Goal: Task Accomplishment & Management: Manage account settings

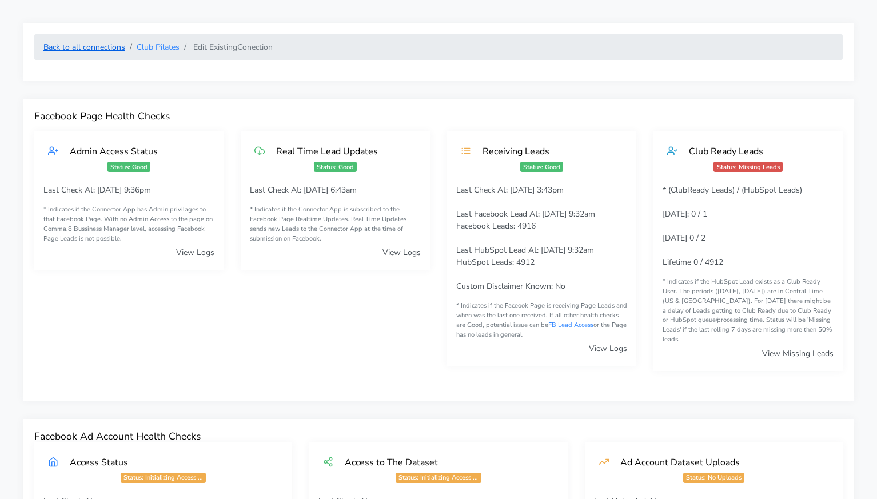
click at [120, 48] on link "Back to all connections" at bounding box center [84, 47] width 82 height 11
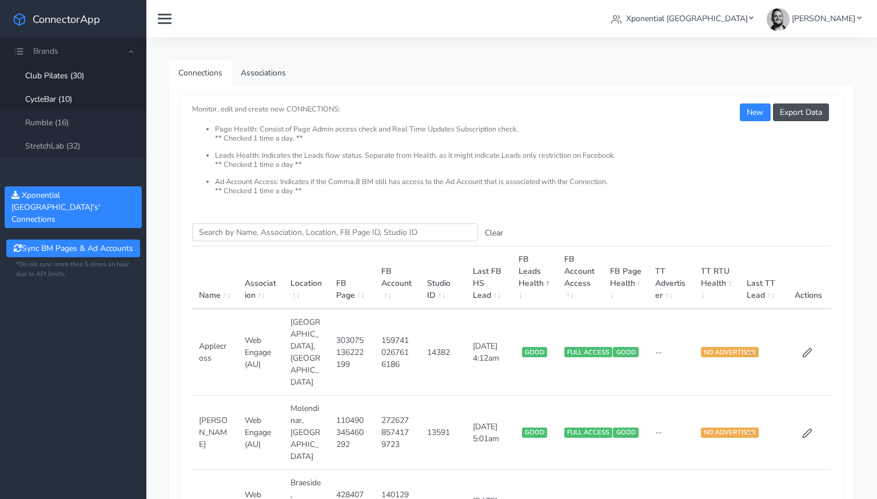
click at [50, 100] on link "CycleBar (10)" at bounding box center [73, 98] width 146 height 23
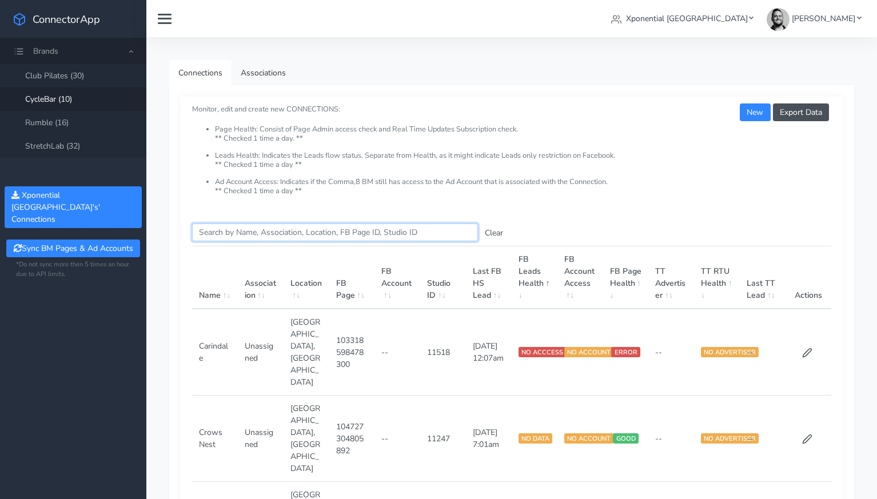
click at [214, 231] on input "Search this table" at bounding box center [335, 233] width 286 height 18
paste input "Folsom"
type input "Folsom"
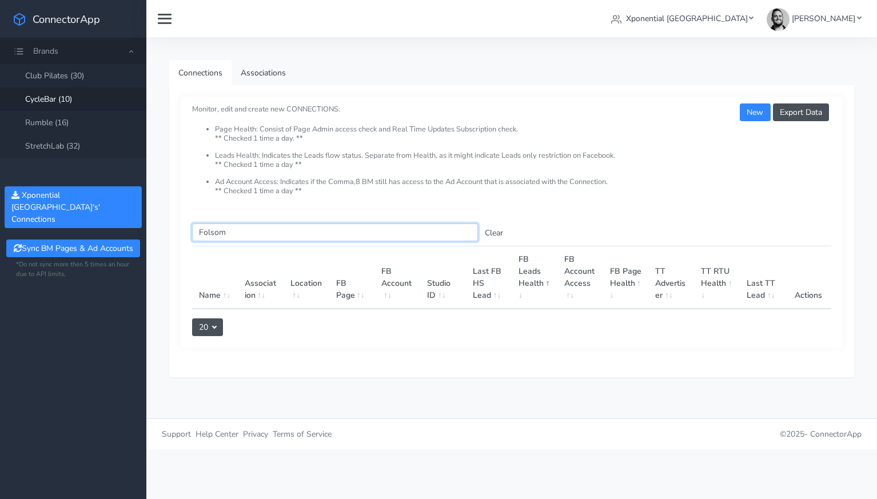
drag, startPoint x: 231, startPoint y: 232, endPoint x: 178, endPoint y: 225, distance: 53.1
click at [178, 225] on div "Export Data New Monitor, edit and create new CONNECTIONS: Page Health: Consist …" at bounding box center [511, 231] width 685 height 292
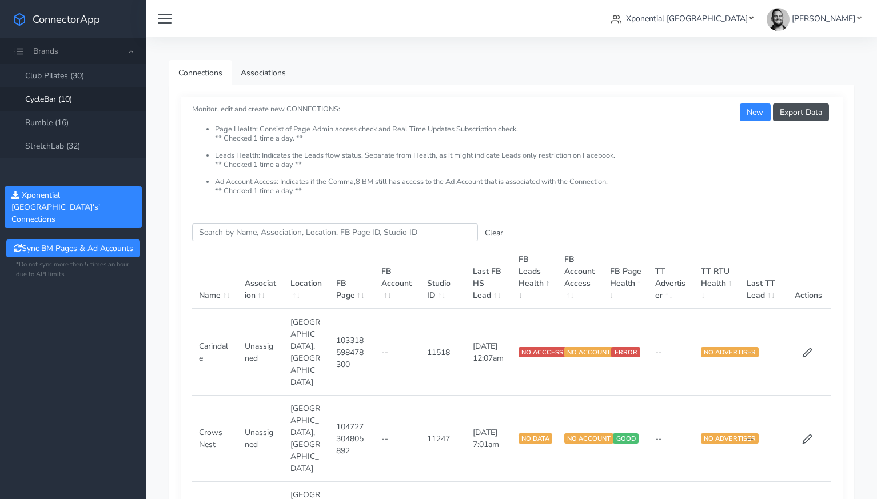
click at [714, 19] on span "Xponential [GEOGRAPHIC_DATA]" at bounding box center [687, 18] width 122 height 11
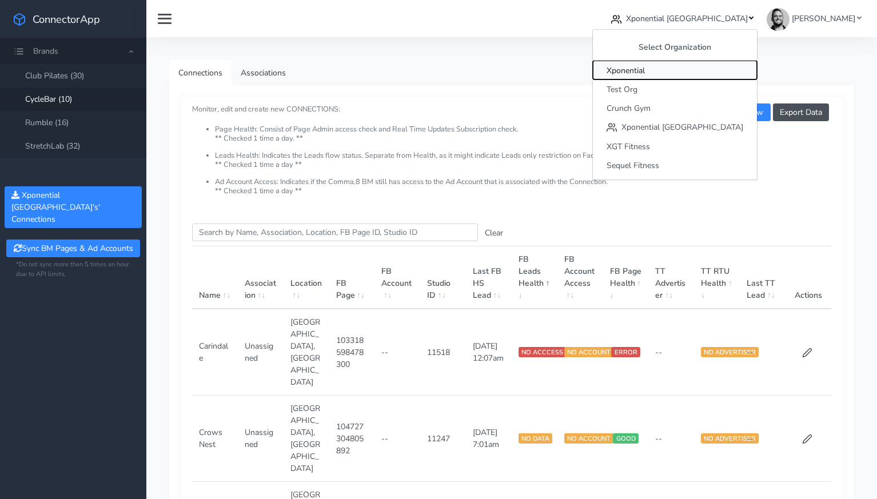
click at [645, 71] on span "Xponential" at bounding box center [626, 70] width 38 height 11
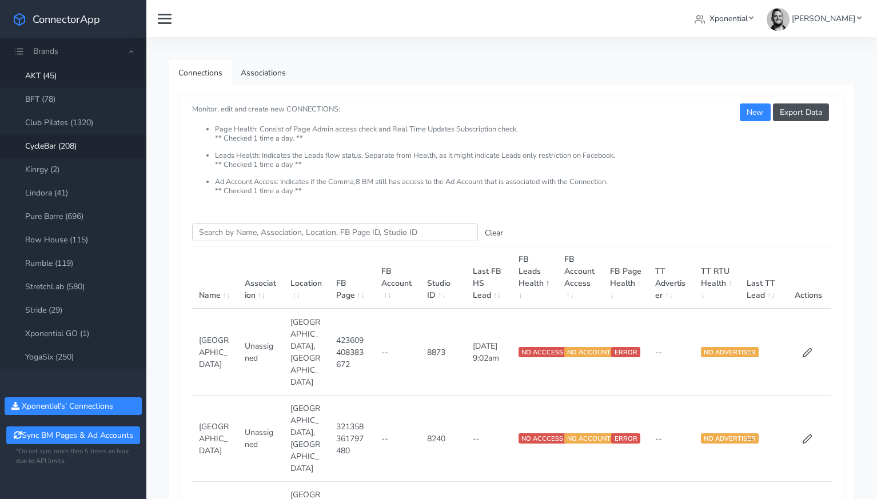
click at [59, 142] on link "CycleBar (208)" at bounding box center [73, 145] width 146 height 23
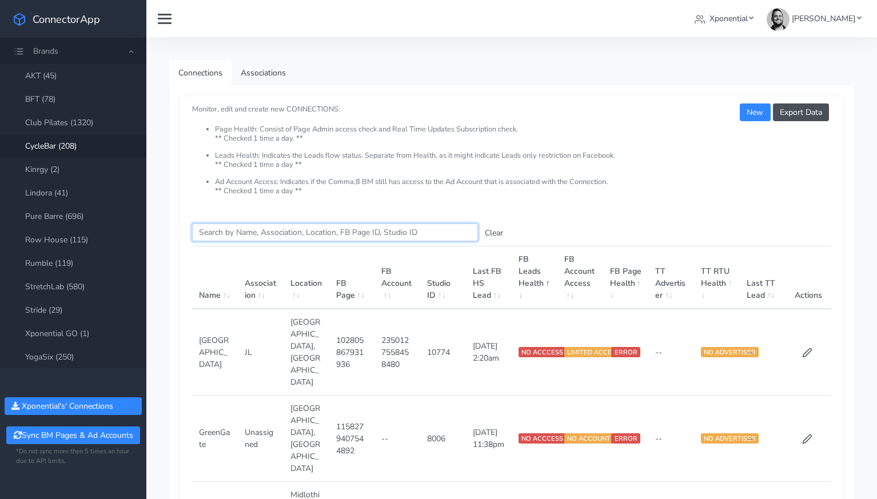
click at [230, 235] on input "Search this table" at bounding box center [335, 233] width 286 height 18
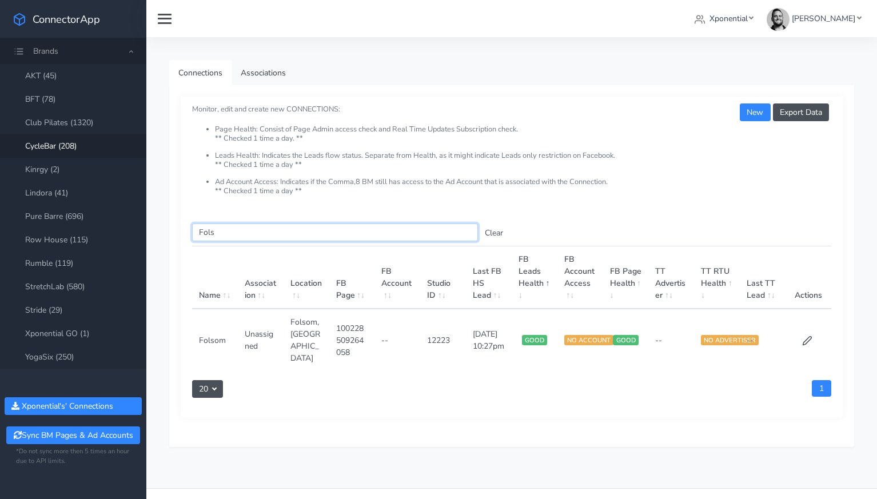
scroll to position [20, 0]
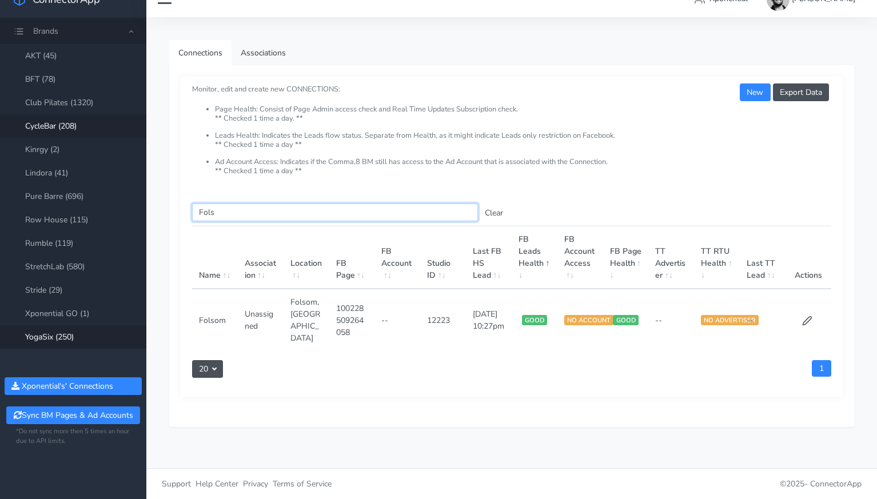
type input "Fols"
click at [58, 332] on link "YogaSix (250)" at bounding box center [73, 336] width 146 height 23
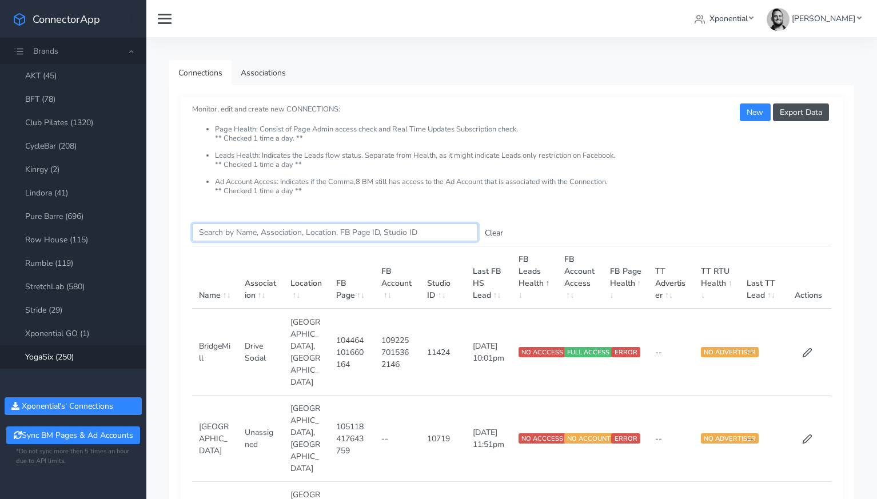
click at [245, 231] on input "Search this table" at bounding box center [335, 233] width 286 height 18
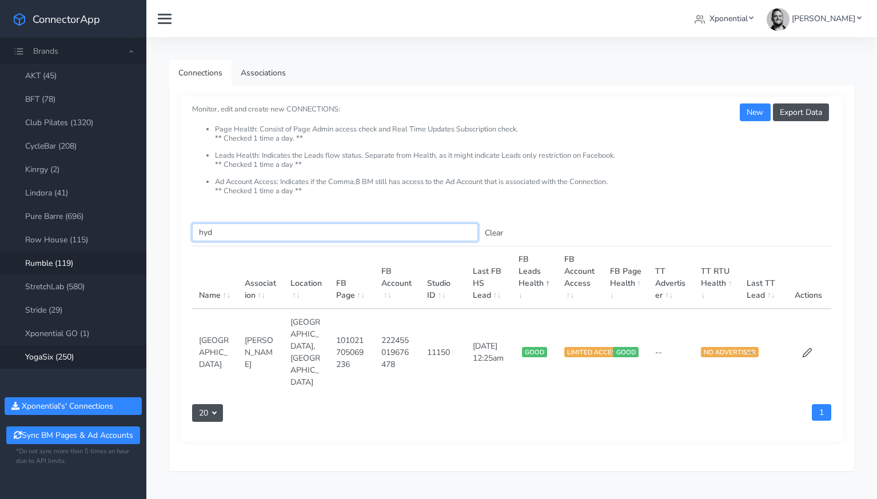
type input "hyd"
click at [64, 258] on link "Rumble (119)" at bounding box center [73, 263] width 146 height 23
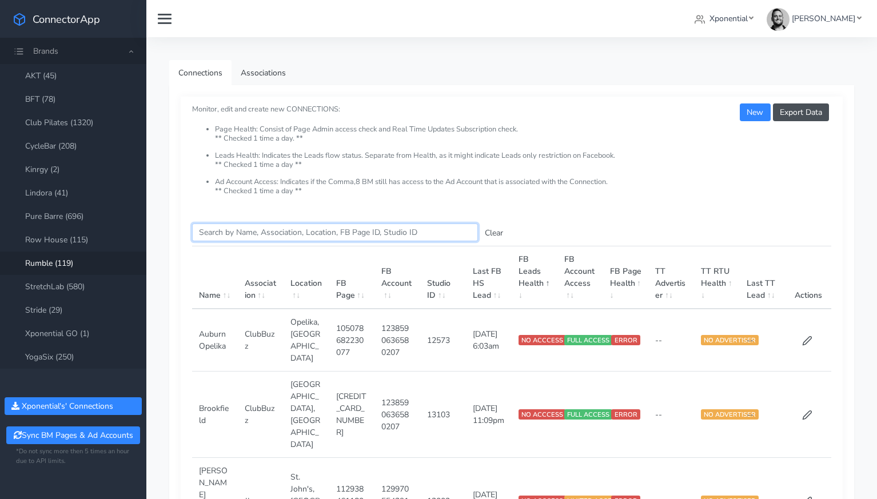
click at [237, 232] on input "Search this table" at bounding box center [335, 233] width 286 height 18
paste input "Los Olivos"
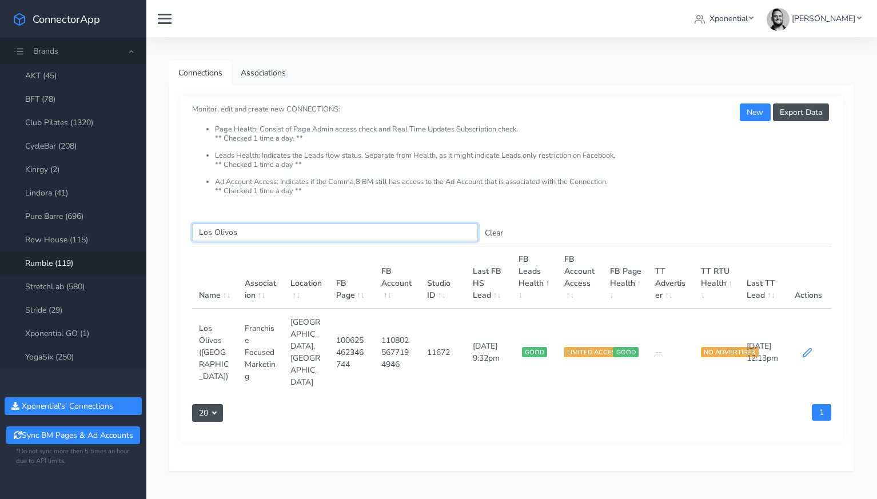
type input "Los Olivos"
click at [807, 350] on icon at bounding box center [807, 353] width 10 height 10
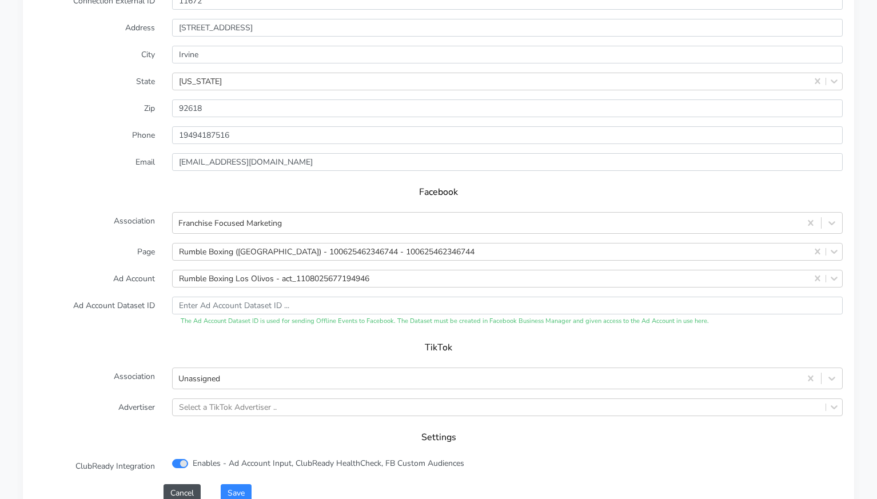
scroll to position [1055, 0]
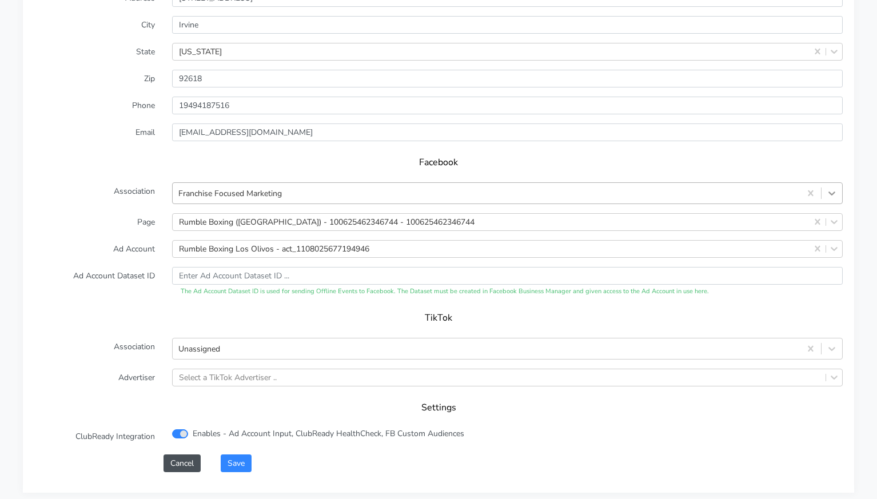
click at [831, 188] on icon at bounding box center [831, 193] width 11 height 11
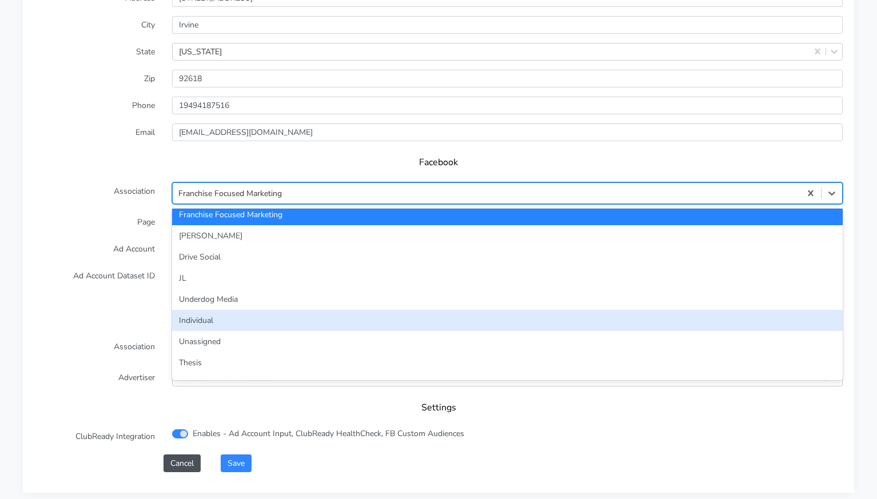
scroll to position [52, 0]
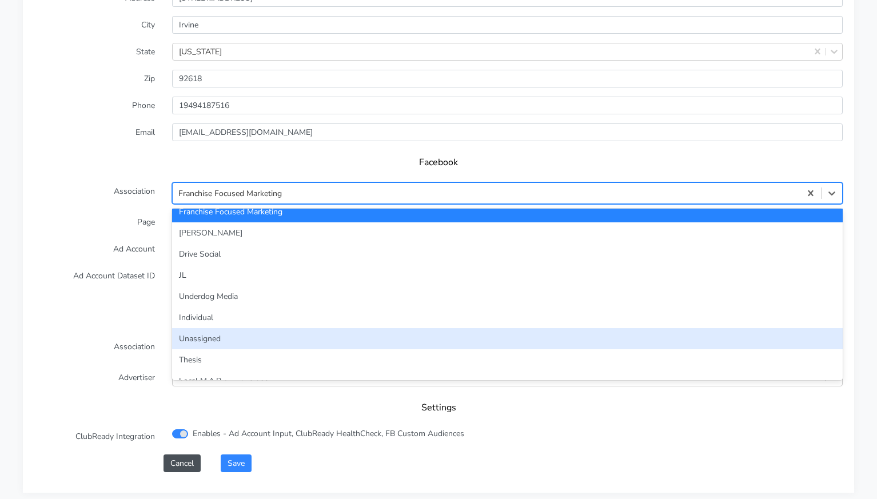
click at [349, 328] on div "Unassigned" at bounding box center [507, 338] width 671 height 21
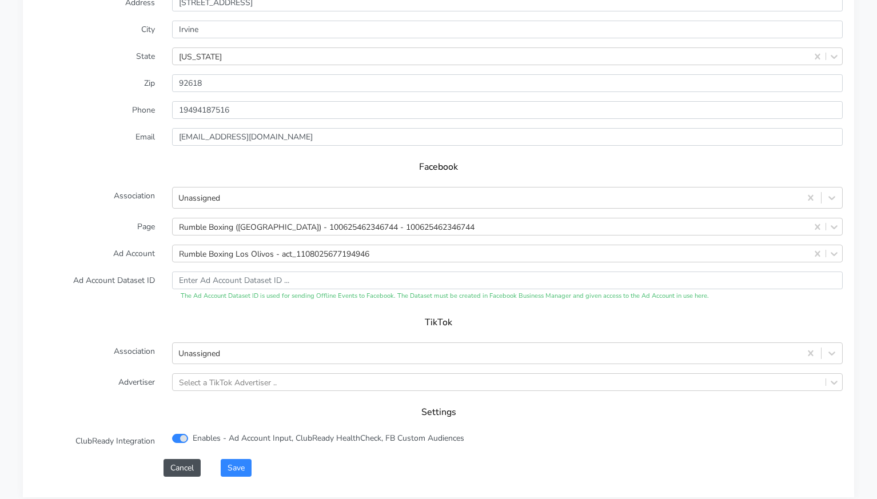
click at [125, 272] on label "Ad Account Dataset ID" at bounding box center [95, 287] width 138 height 30
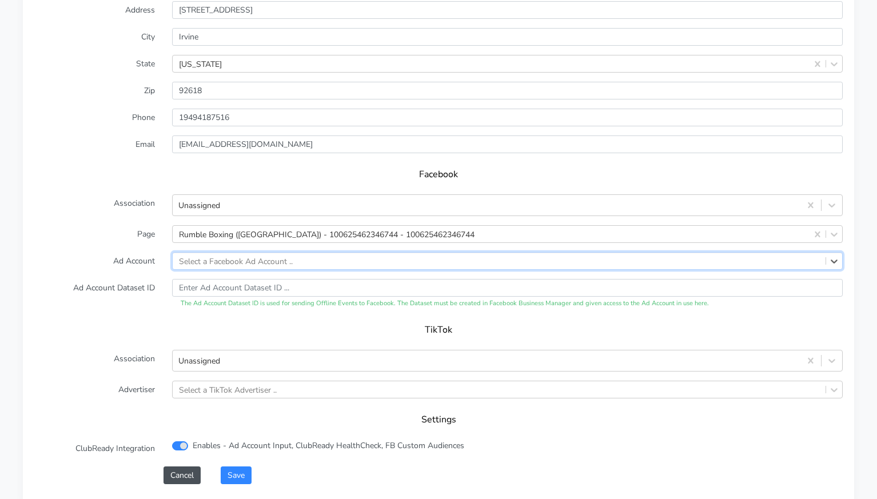
drag, startPoint x: 158, startPoint y: 294, endPoint x: 165, endPoint y: 290, distance: 7.7
click at [159, 293] on label "Ad Account Dataset ID" at bounding box center [95, 294] width 138 height 30
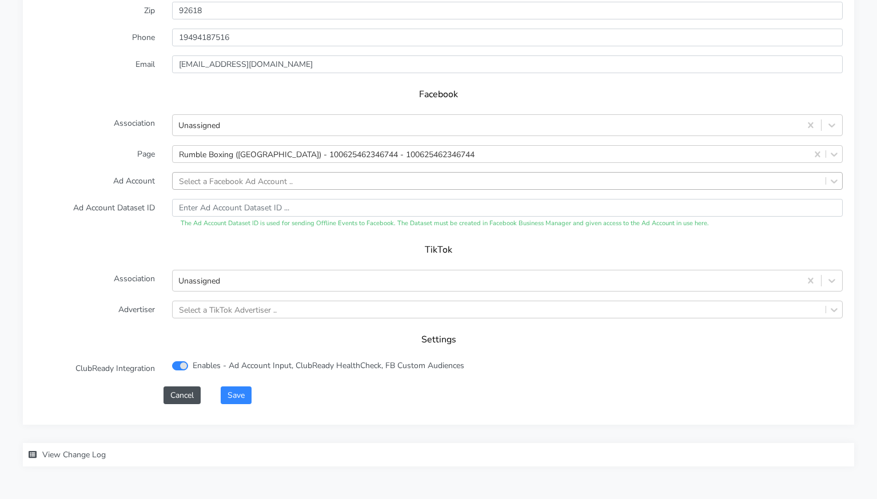
scroll to position [1153, 0]
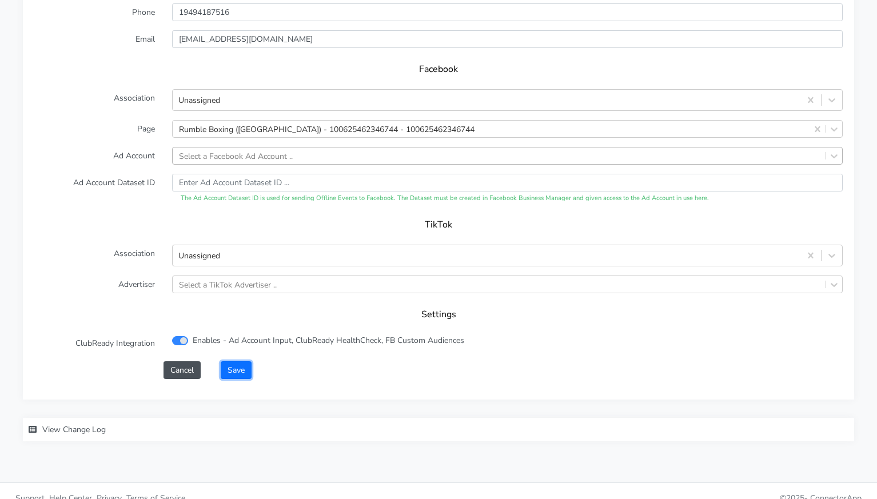
click at [243, 361] on button "Save" at bounding box center [236, 370] width 31 height 18
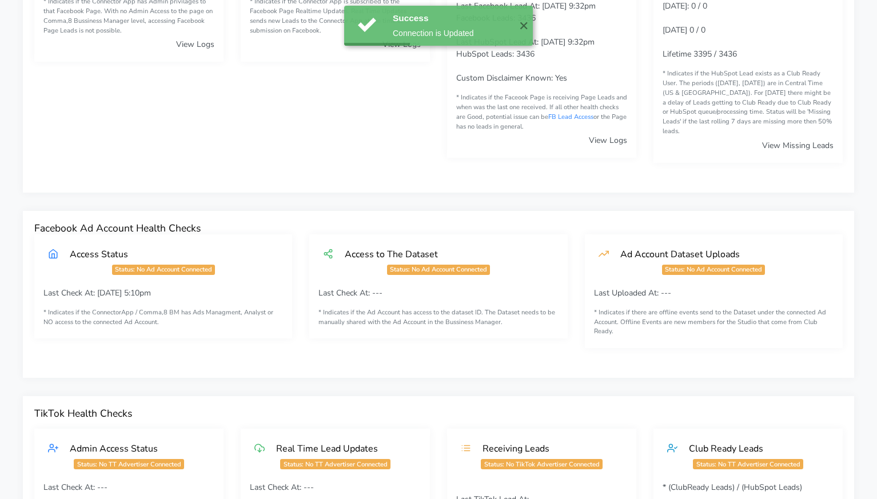
scroll to position [0, 0]
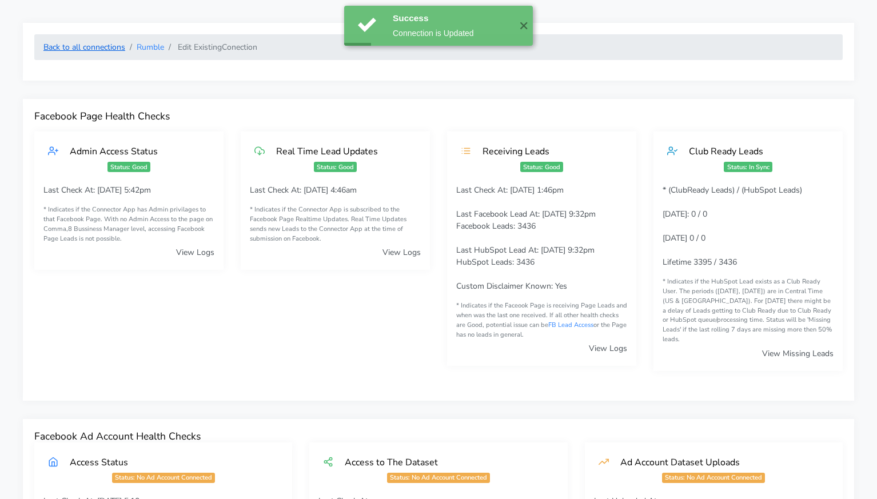
click at [103, 48] on link "Back to all connections" at bounding box center [84, 47] width 82 height 11
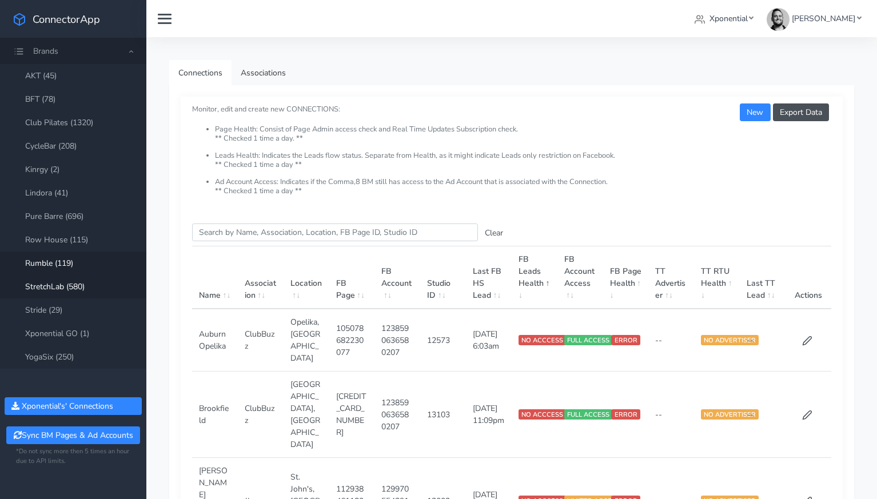
click at [68, 286] on link "StretchLab (580)" at bounding box center [73, 286] width 146 height 23
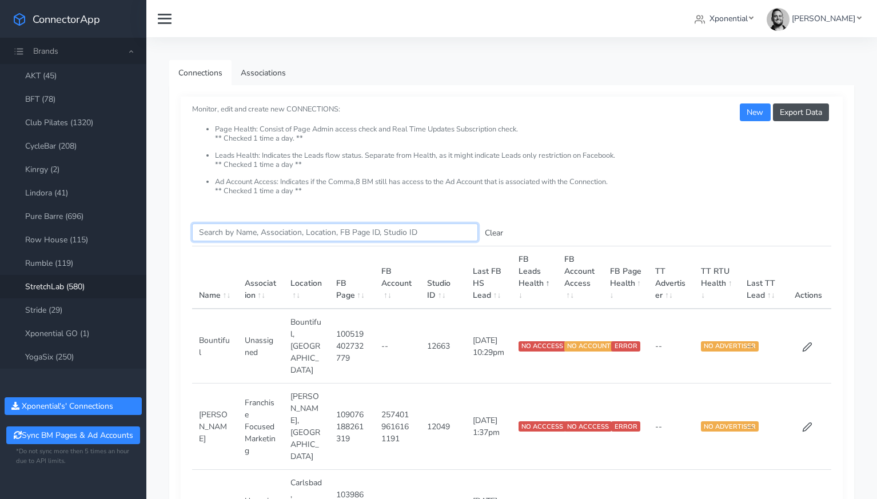
click at [238, 234] on input "Search this table" at bounding box center [335, 233] width 286 height 18
paste input "San Marcos"
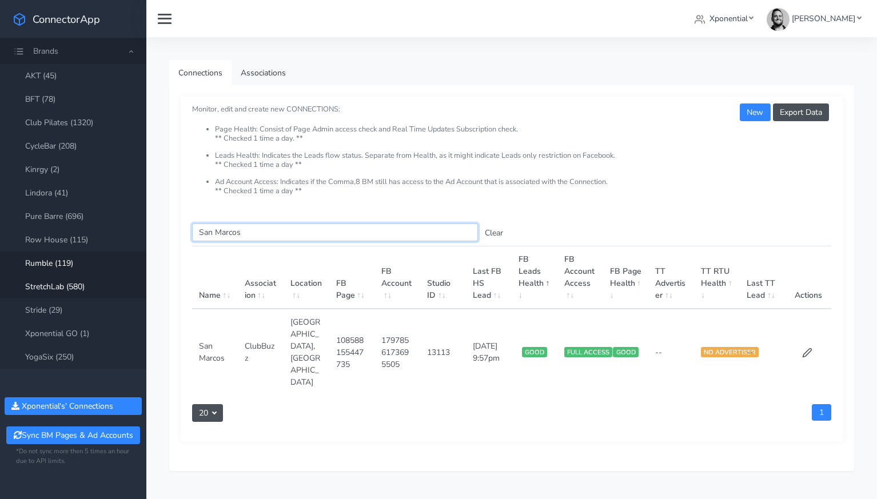
type input "San Marcos"
click at [62, 127] on link "Club Pilates (1320)" at bounding box center [73, 122] width 146 height 23
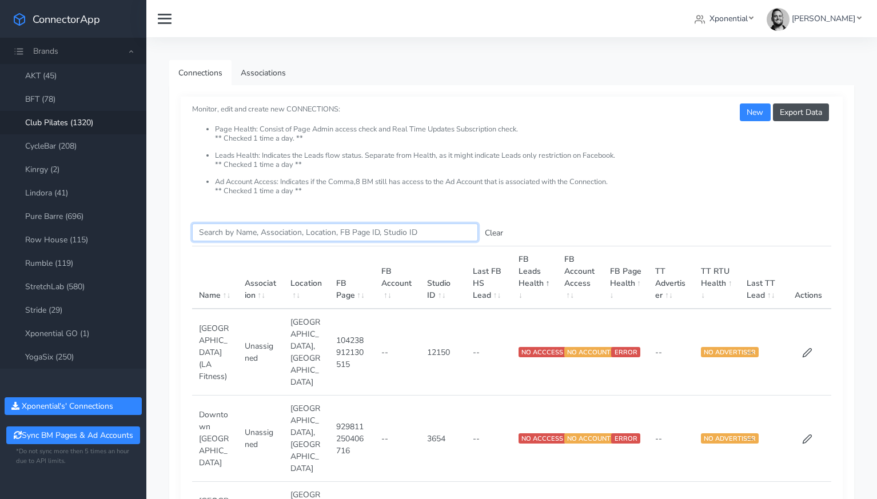
click at [227, 232] on input "Search this table" at bounding box center [335, 233] width 286 height 18
paste input "[GEOGRAPHIC_DATA]"
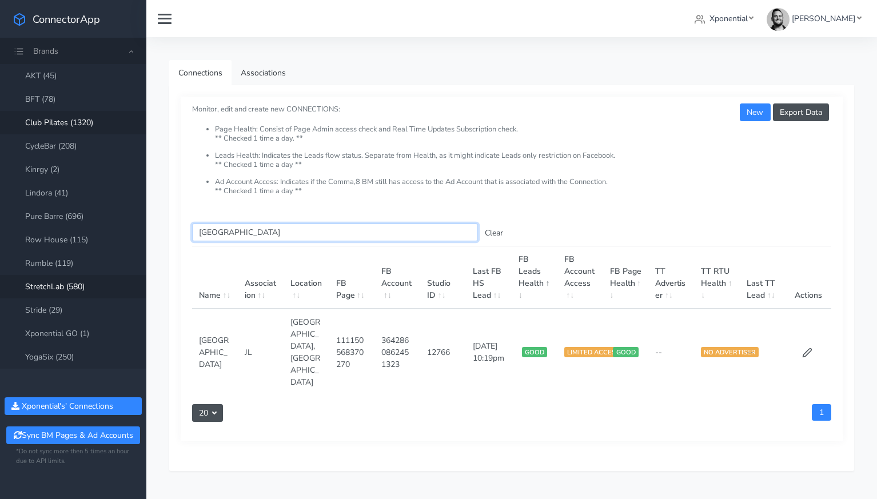
type input "[GEOGRAPHIC_DATA]"
click at [51, 219] on link "Pure Barre (696)" at bounding box center [73, 216] width 146 height 23
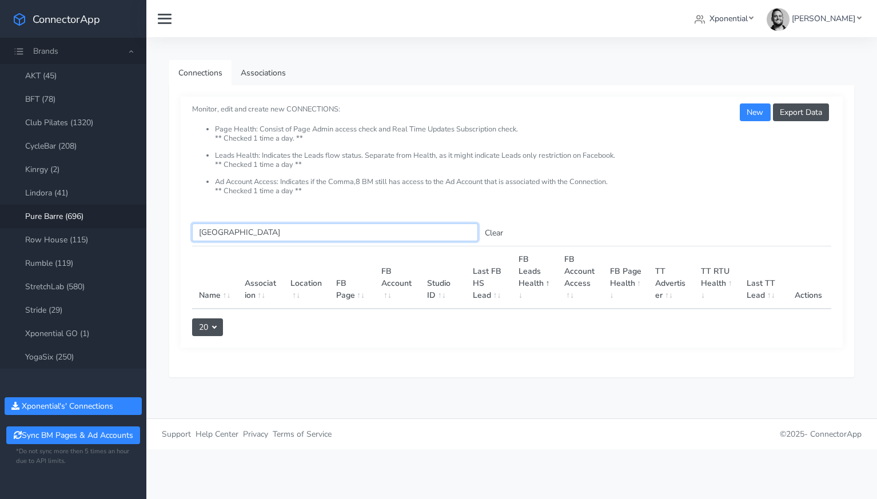
click at [246, 237] on input "[GEOGRAPHIC_DATA]" at bounding box center [335, 233] width 286 height 18
click at [168, 226] on div "Connections Associations Export Data New Monitor, edit and create new CONNECTIO…" at bounding box center [511, 227] width 731 height 381
paste input "[GEOGRAPHIC_DATA]"
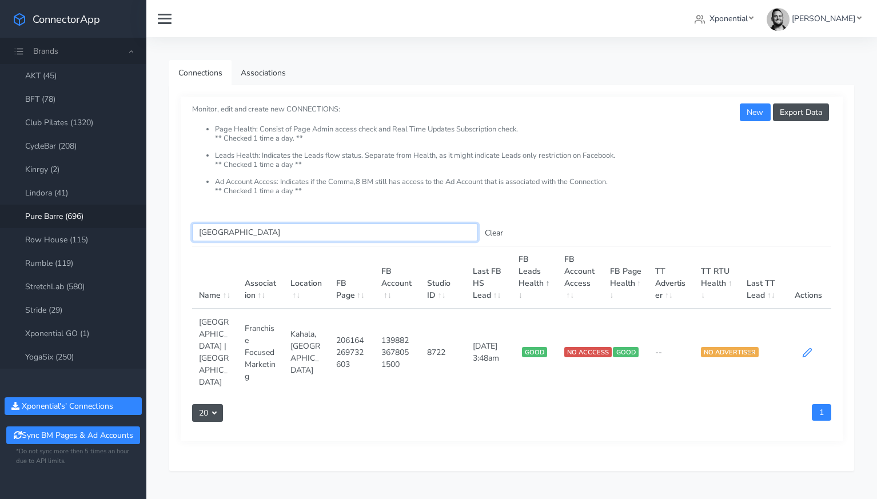
type input "[GEOGRAPHIC_DATA]"
click at [804, 348] on icon at bounding box center [807, 353] width 10 height 10
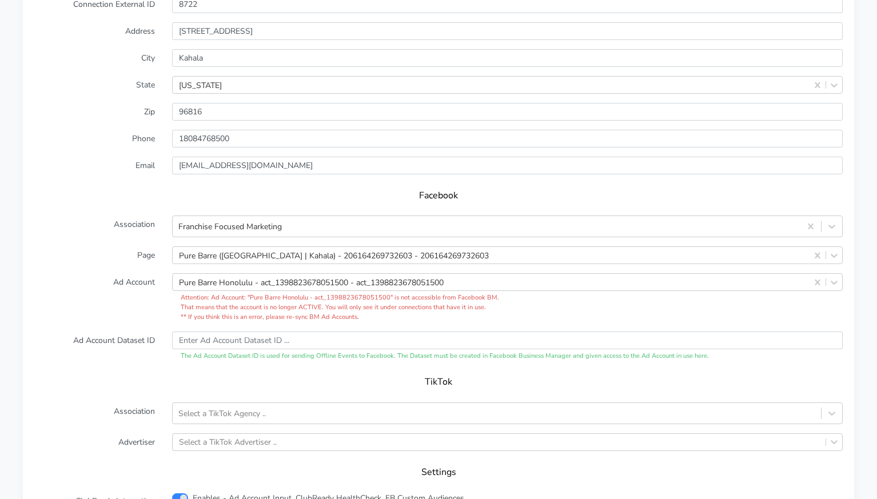
scroll to position [1053, 0]
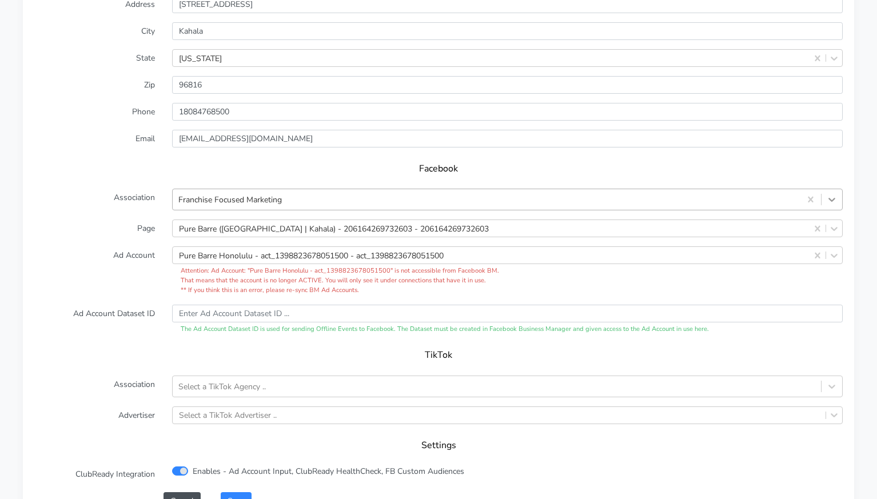
click at [831, 191] on div at bounding box center [832, 199] width 21 height 21
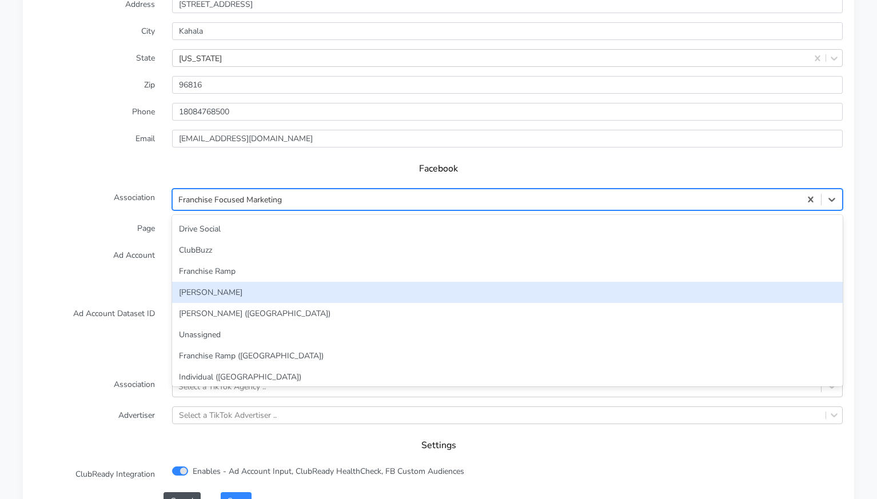
scroll to position [86, 0]
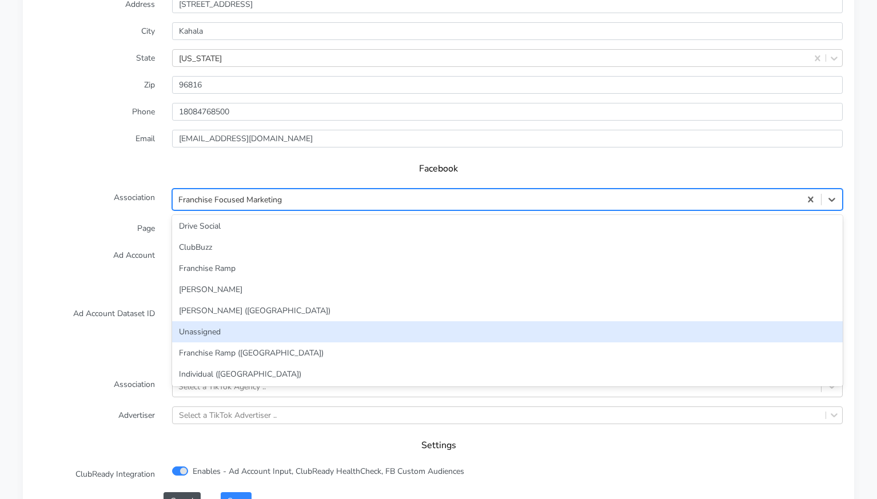
click at [348, 321] on div "Unassigned" at bounding box center [507, 331] width 671 height 21
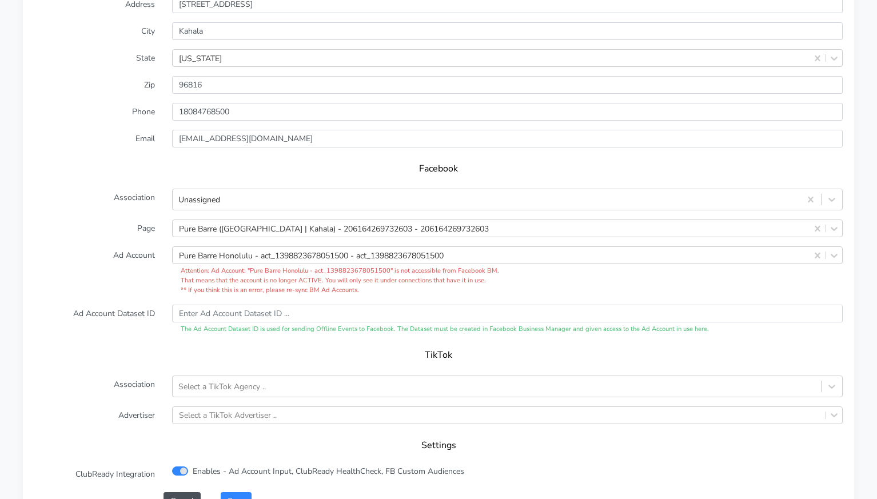
click at [144, 305] on label "Ad Account Dataset ID" at bounding box center [95, 320] width 138 height 30
drag, startPoint x: 813, startPoint y: 242, endPoint x: 796, endPoint y: 243, distance: 17.2
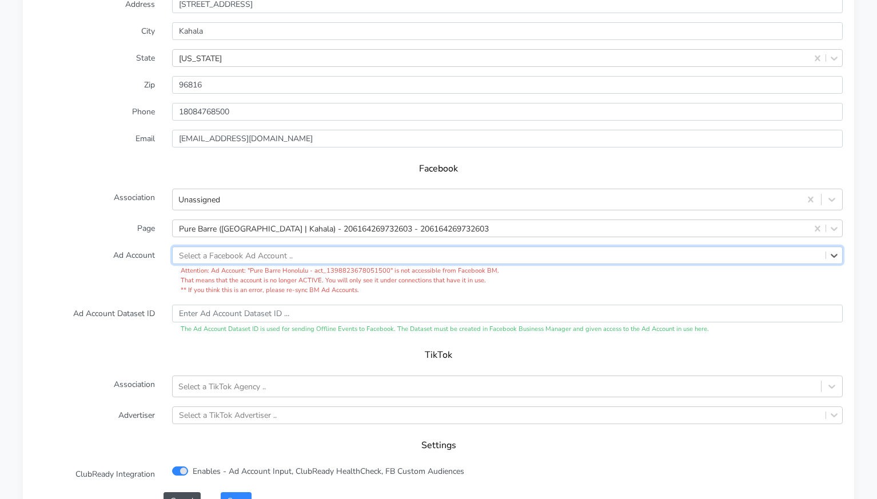
drag, startPoint x: 111, startPoint y: 274, endPoint x: 144, endPoint y: 269, distance: 33.0
click at [113, 274] on label "Ad Account" at bounding box center [95, 270] width 138 height 49
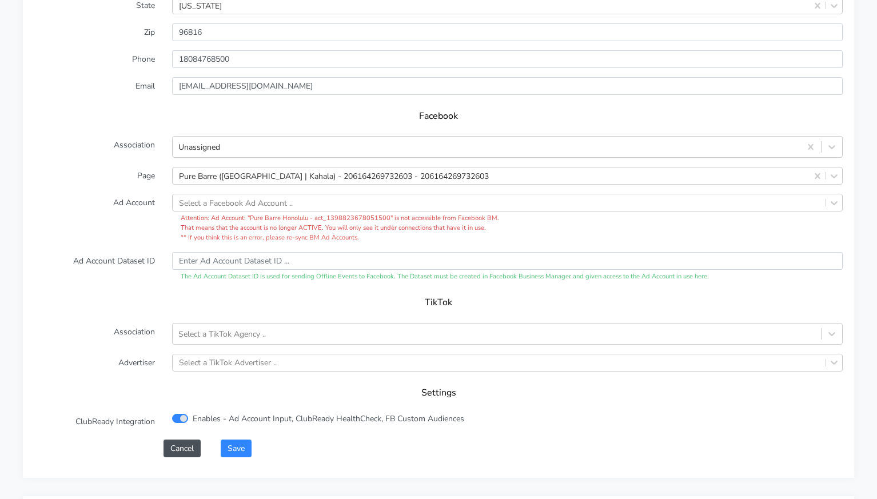
scroll to position [1107, 0]
click at [240, 439] on button "Save" at bounding box center [236, 448] width 31 height 18
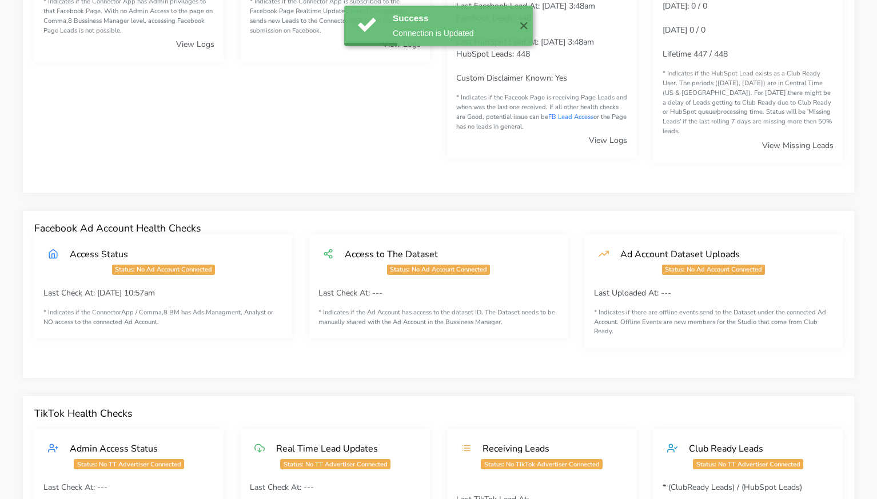
scroll to position [0, 0]
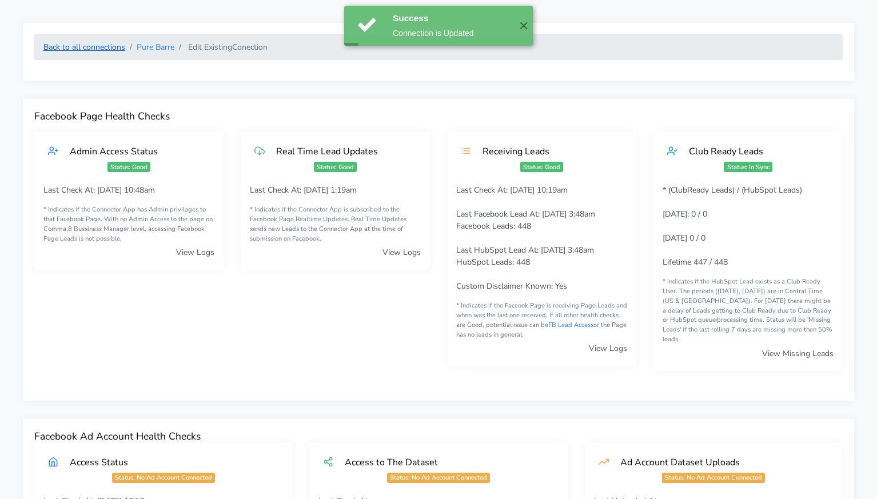
click at [89, 47] on link "Back to all connections" at bounding box center [84, 47] width 82 height 11
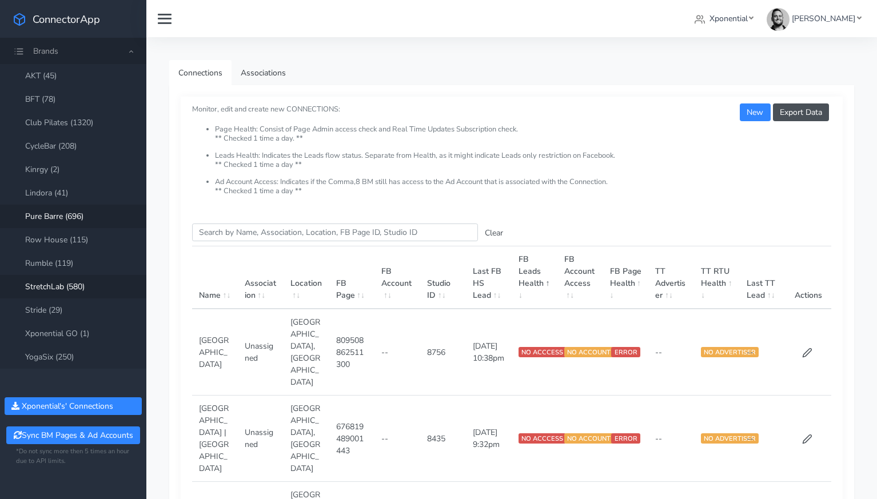
click at [60, 284] on link "StretchLab (580)" at bounding box center [73, 286] width 146 height 23
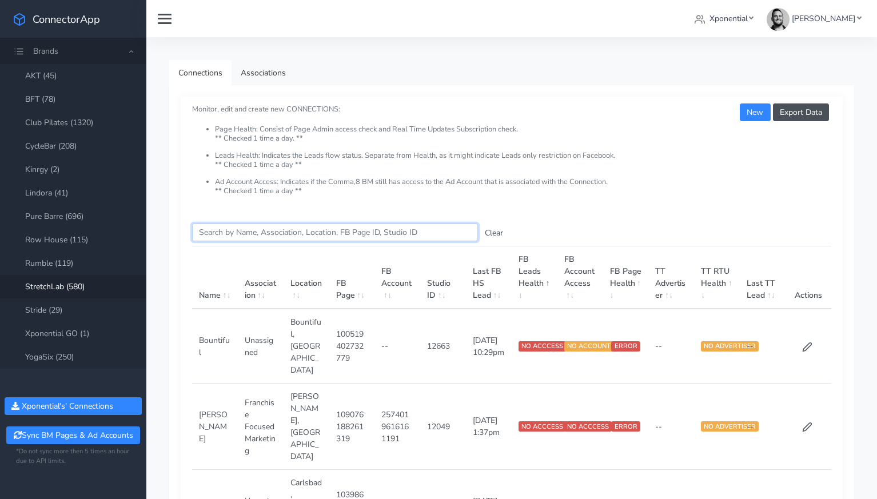
click at [244, 238] on input "Search this table" at bounding box center [335, 233] width 286 height 18
paste input "[GEOGRAPHIC_DATA]"
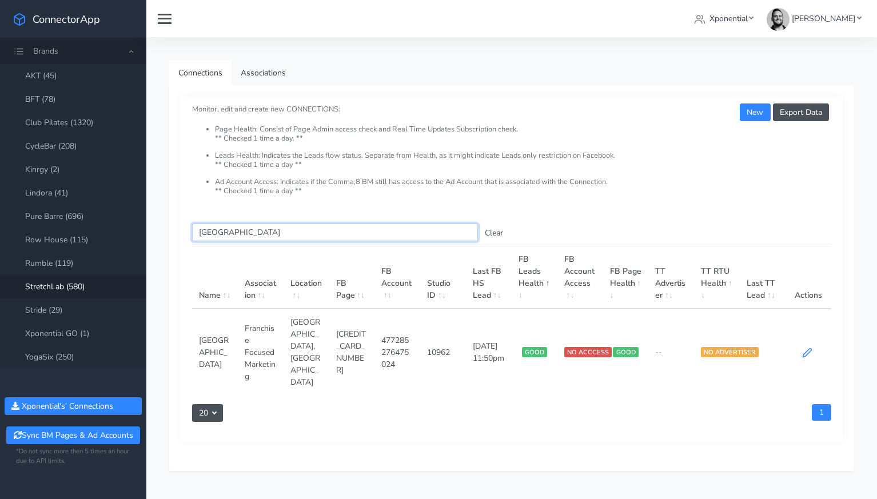
type input "[GEOGRAPHIC_DATA]"
click at [806, 349] on icon at bounding box center [807, 353] width 9 height 9
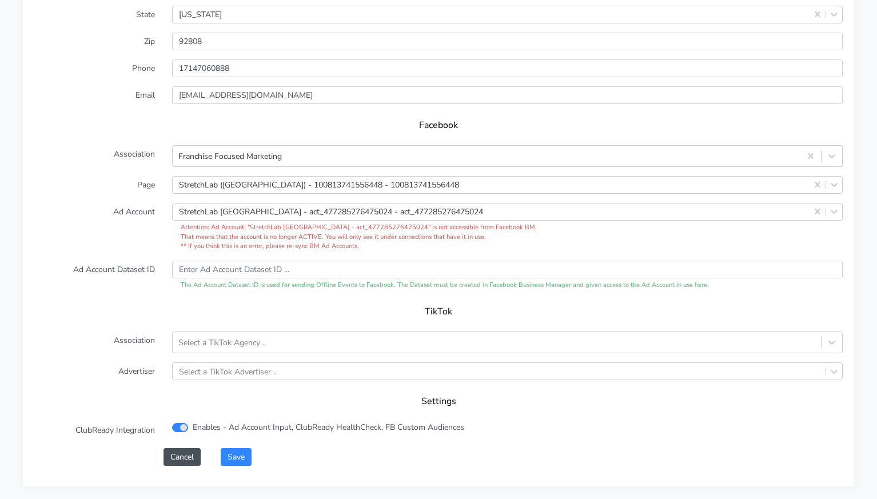
scroll to position [1055, 0]
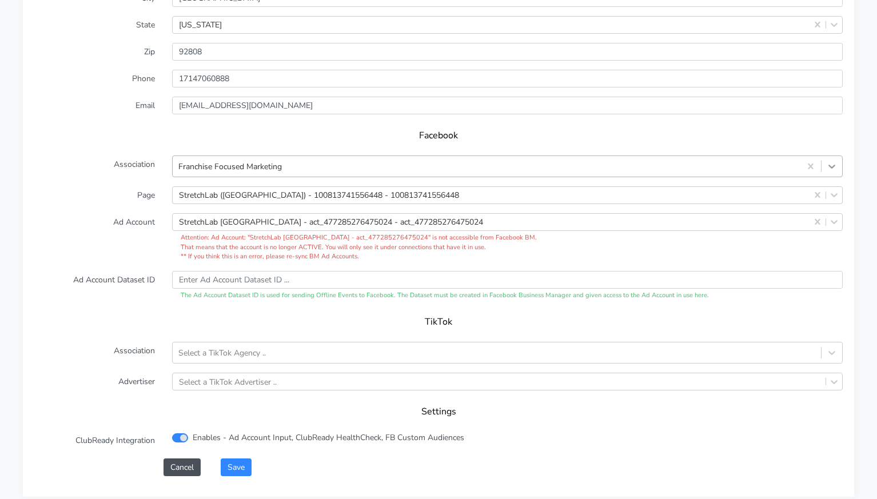
click at [827, 161] on icon at bounding box center [831, 166] width 11 height 11
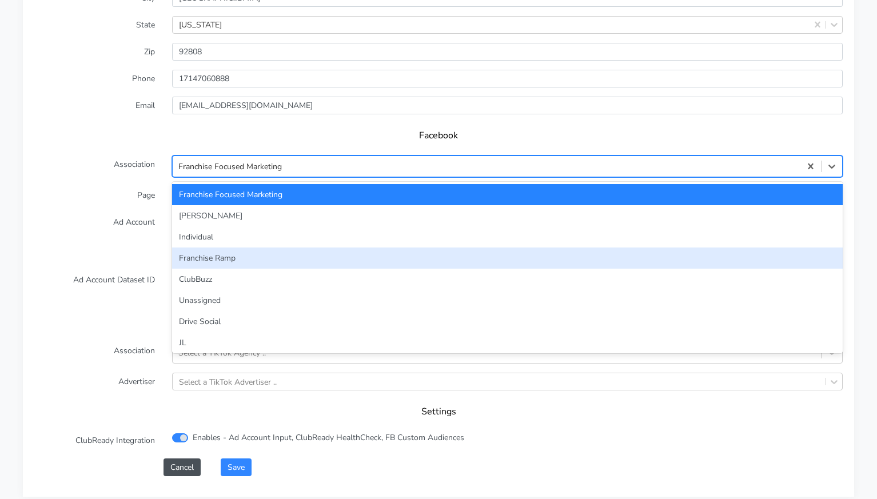
scroll to position [15, 0]
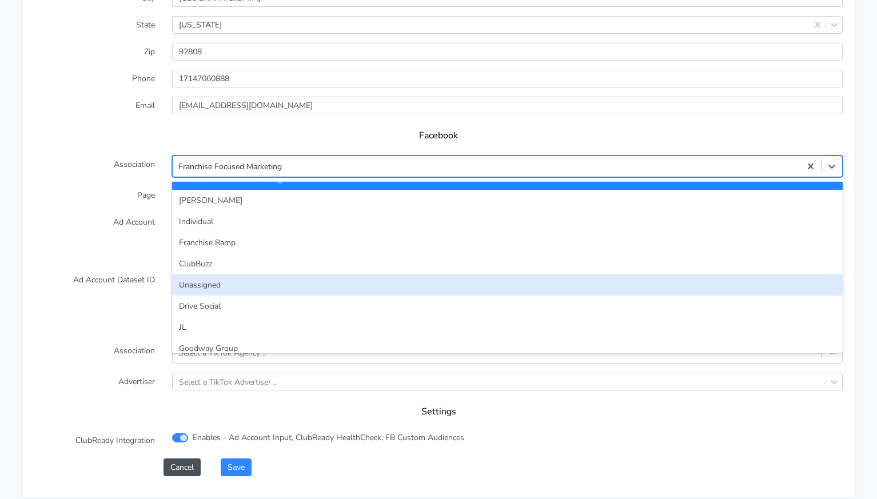
click at [389, 274] on div "Unassigned" at bounding box center [507, 284] width 671 height 21
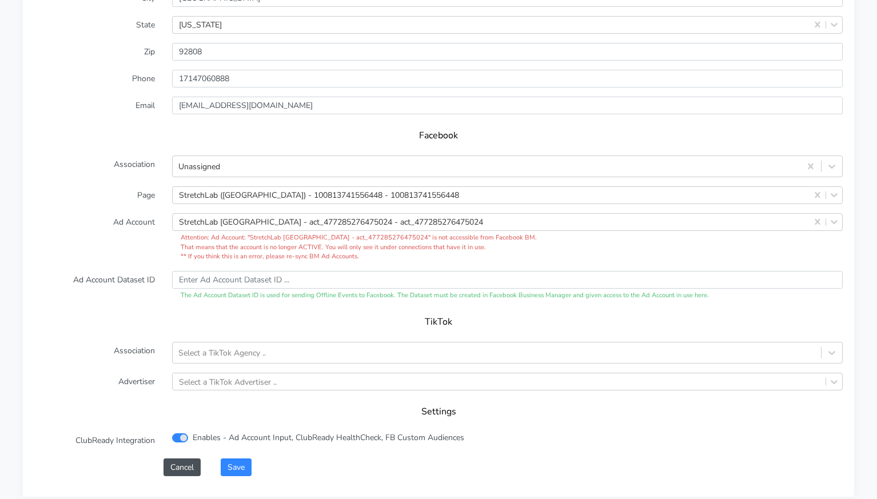
click at [121, 226] on label "Ad Account" at bounding box center [95, 237] width 138 height 49
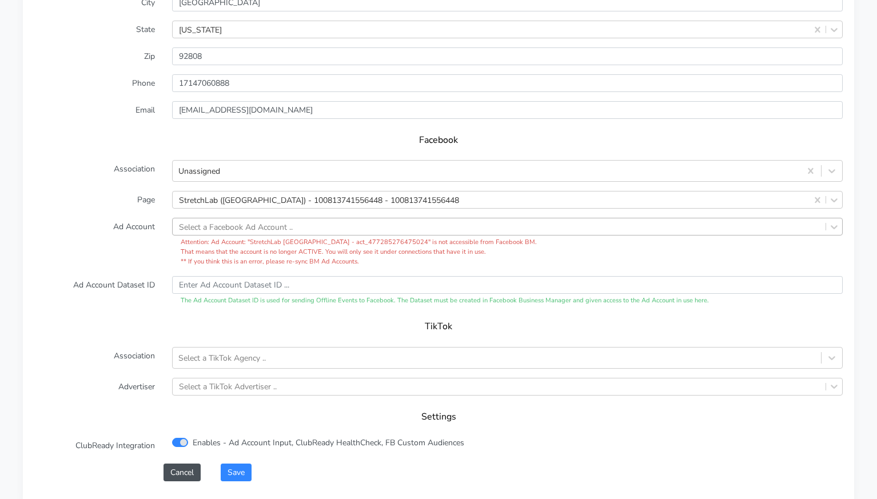
click at [131, 231] on label "Ad Account" at bounding box center [95, 242] width 138 height 49
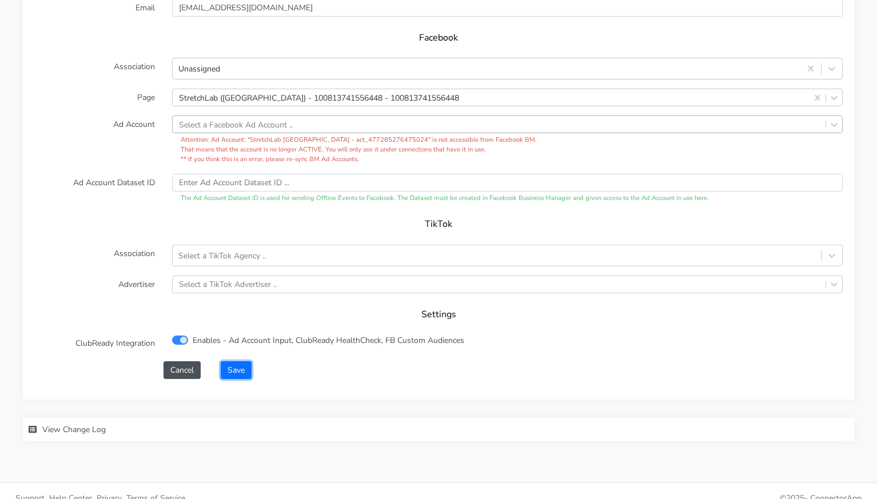
click at [238, 361] on button "Save" at bounding box center [236, 370] width 31 height 18
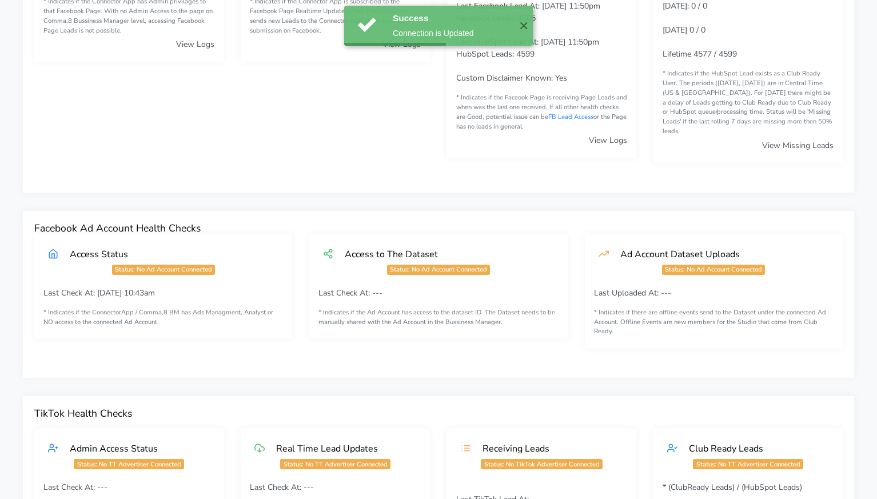
scroll to position [0, 0]
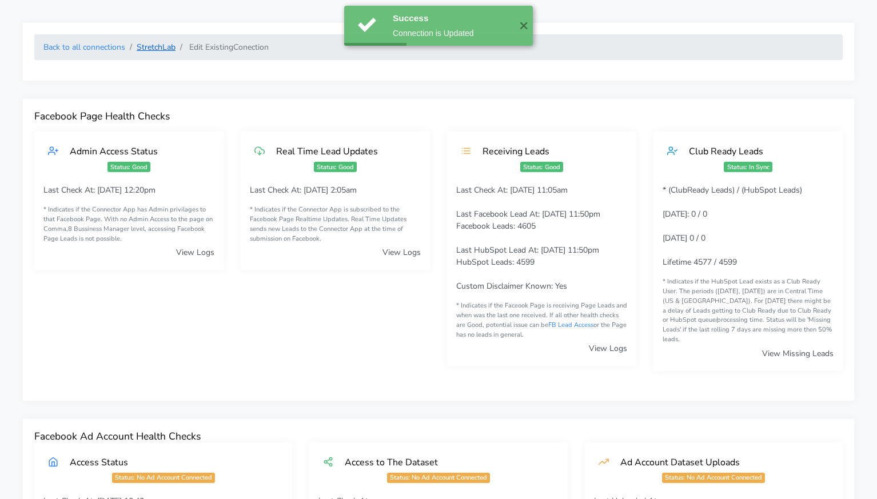
click at [156, 49] on link "StretchLab" at bounding box center [156, 47] width 39 height 11
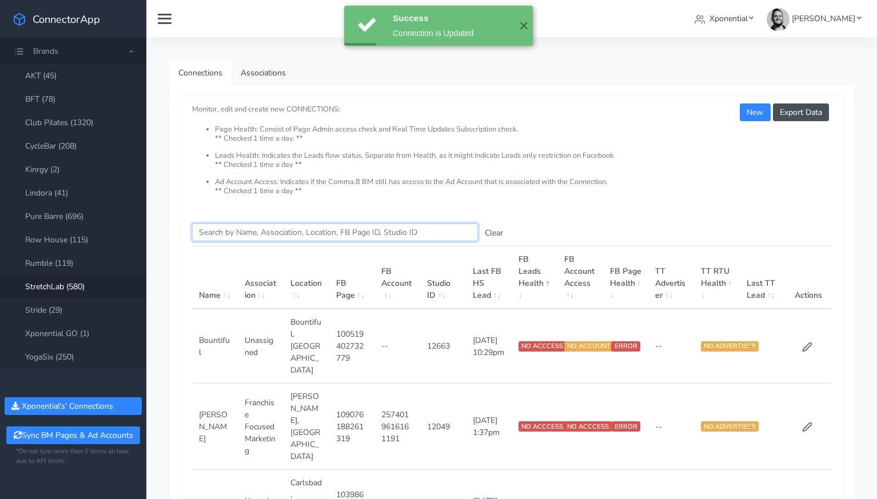
click at [245, 230] on input "Search this table" at bounding box center [335, 233] width 286 height 18
paste input "Bozeman"
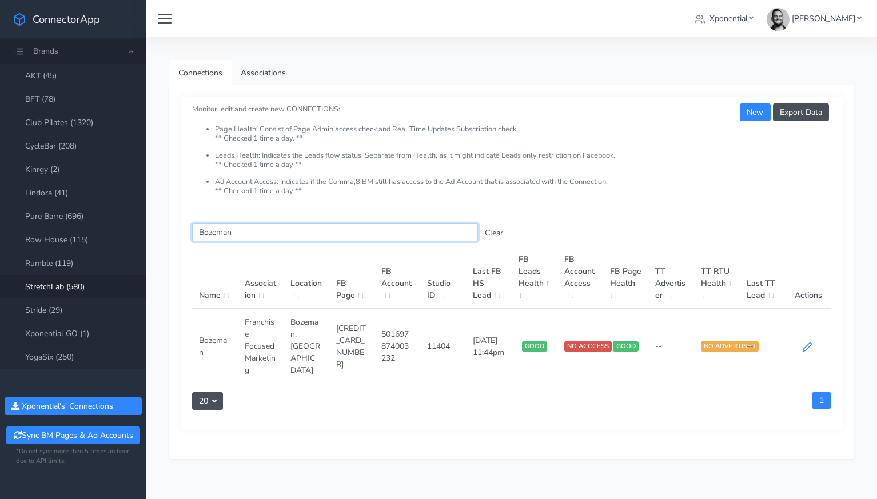
type input "Bozeman"
click at [808, 349] on icon at bounding box center [807, 347] width 10 height 10
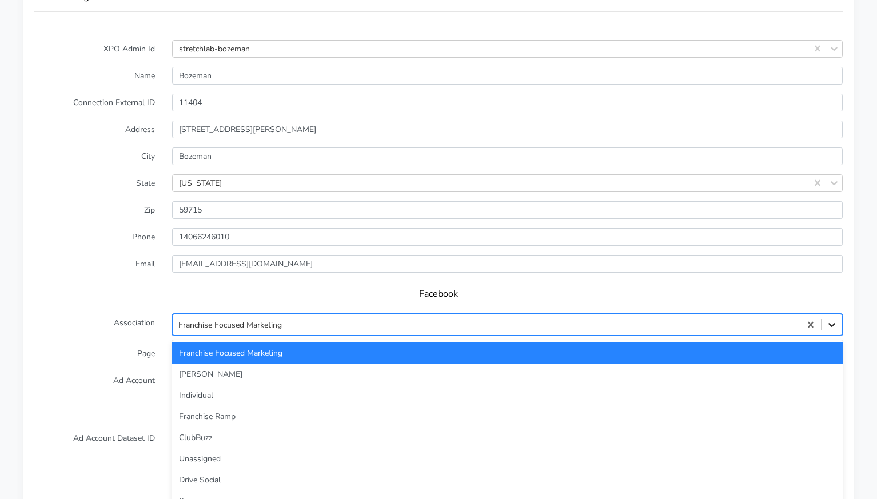
scroll to position [931, 0]
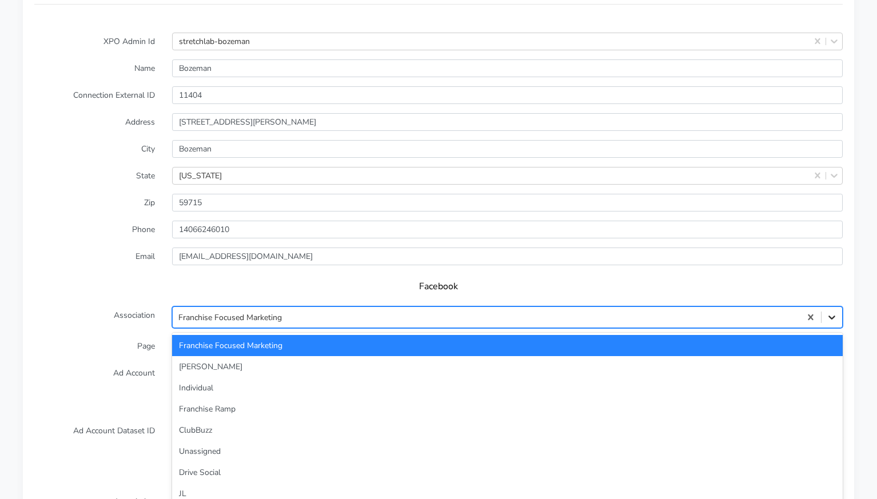
click at [830, 321] on form "XPO Admin Id stretchlab-bozeman Name Bozeman Connection External ID 11404 Addre…" at bounding box center [438, 330] width 808 height 595
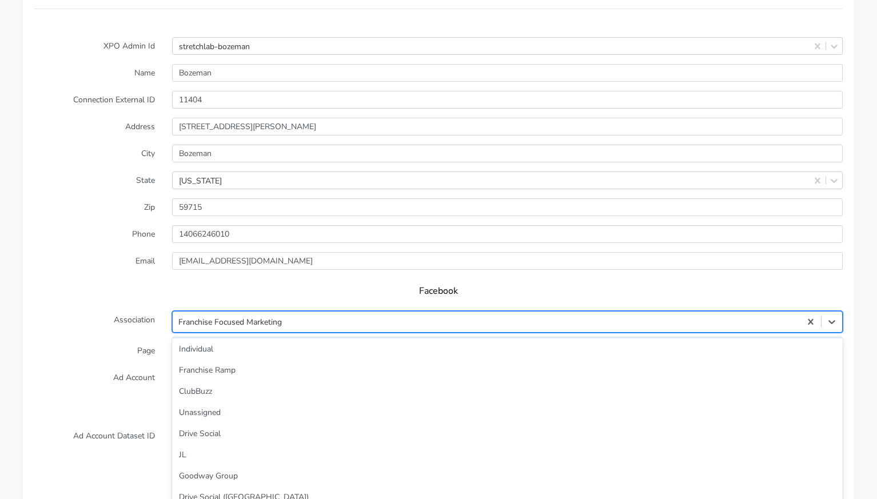
scroll to position [44, 0]
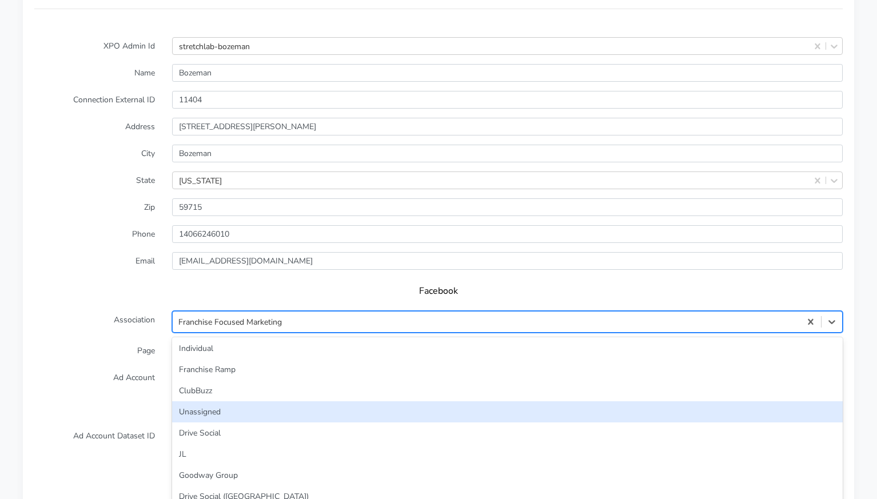
click at [282, 401] on div "Unassigned" at bounding box center [507, 411] width 671 height 21
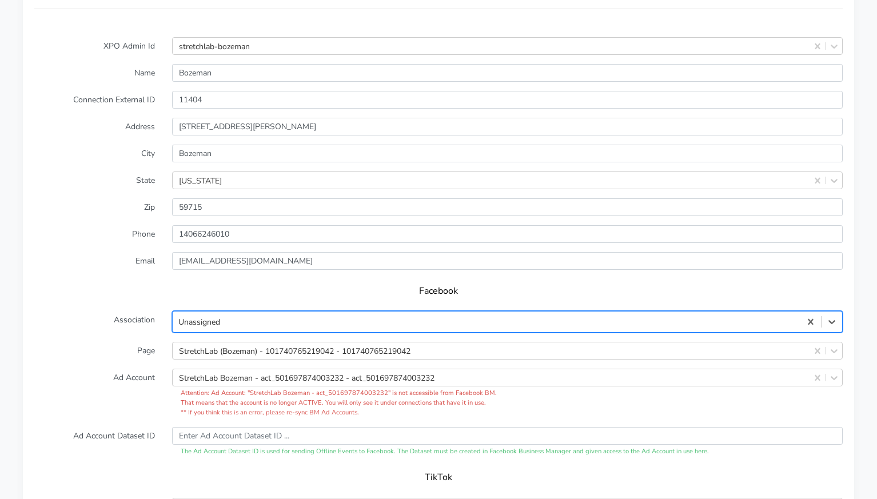
click at [122, 342] on label "Page" at bounding box center [95, 351] width 138 height 18
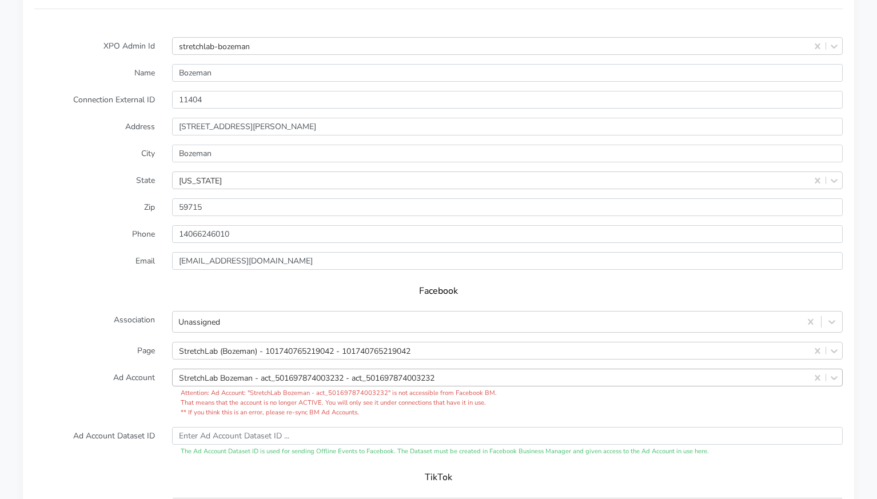
drag, startPoint x: 819, startPoint y: 362, endPoint x: 809, endPoint y: 364, distance: 9.8
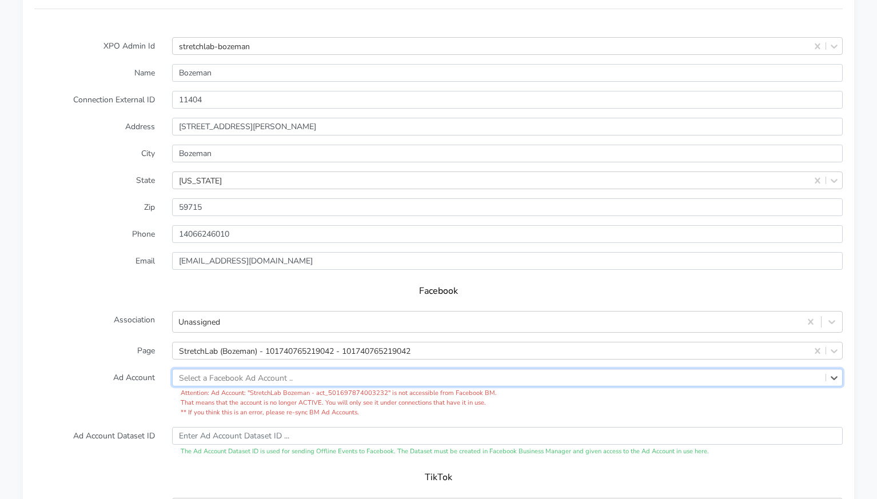
click at [124, 369] on label "Ad Account" at bounding box center [95, 393] width 138 height 49
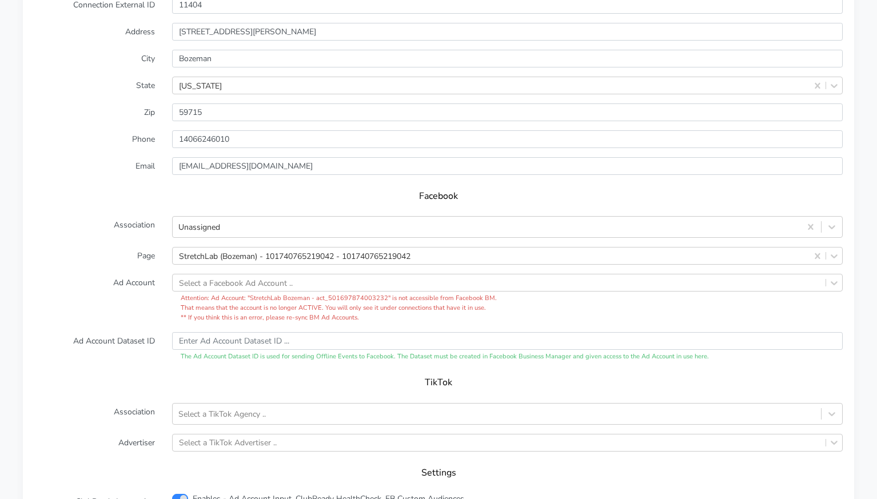
scroll to position [1074, 0]
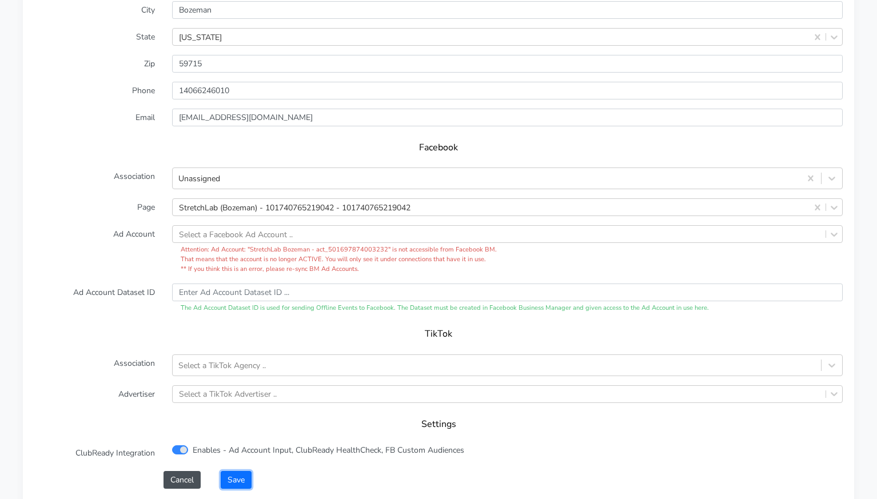
click at [237, 471] on button "Save" at bounding box center [236, 480] width 31 height 18
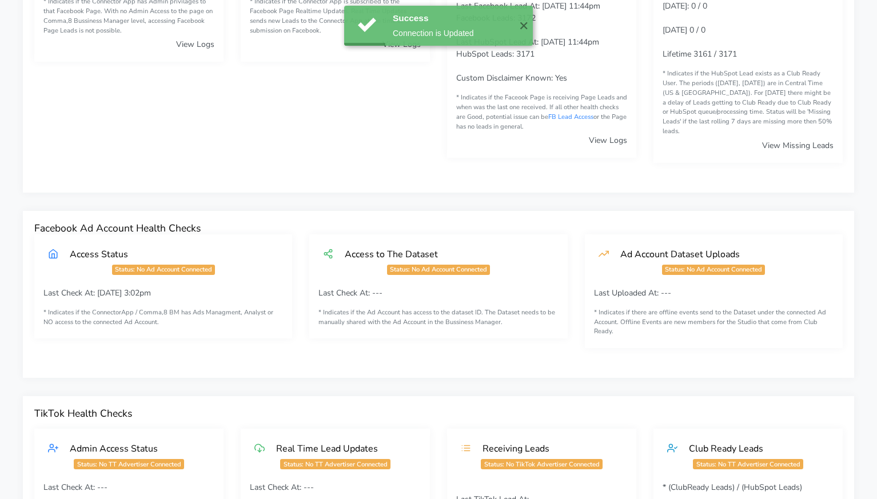
scroll to position [0, 0]
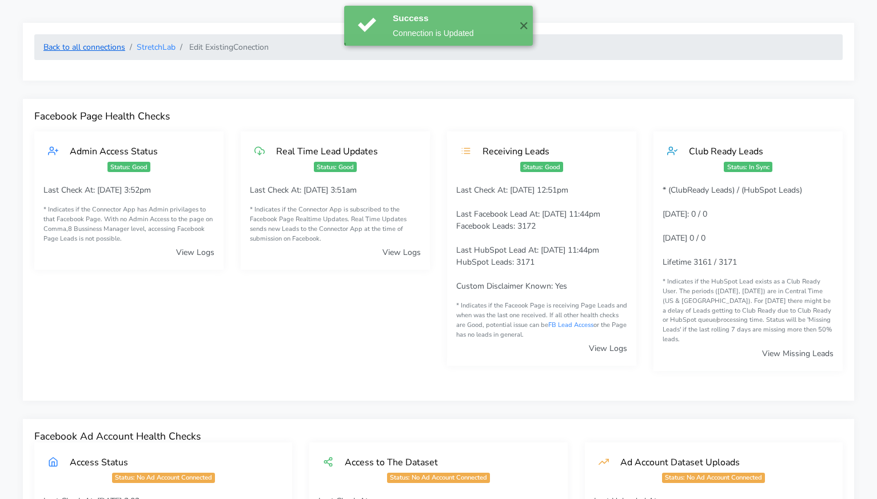
click at [102, 49] on link "Back to all connections" at bounding box center [84, 47] width 82 height 11
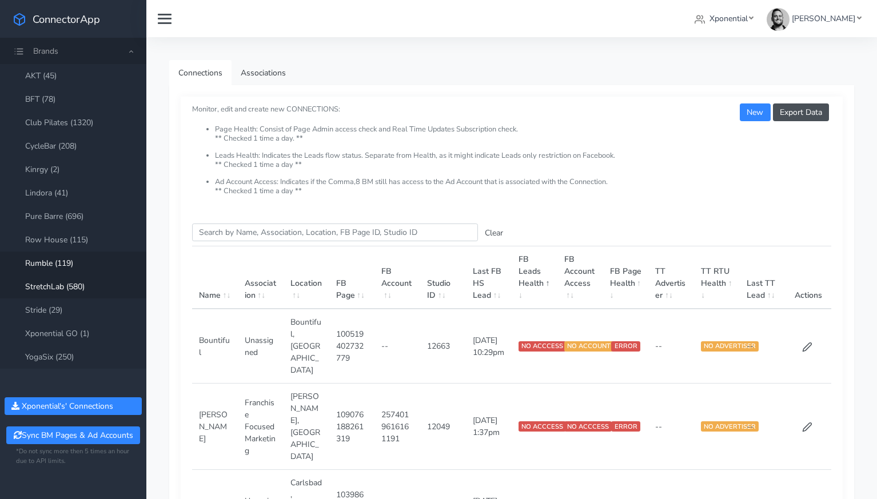
click at [56, 265] on link "Rumble (119)" at bounding box center [73, 263] width 146 height 23
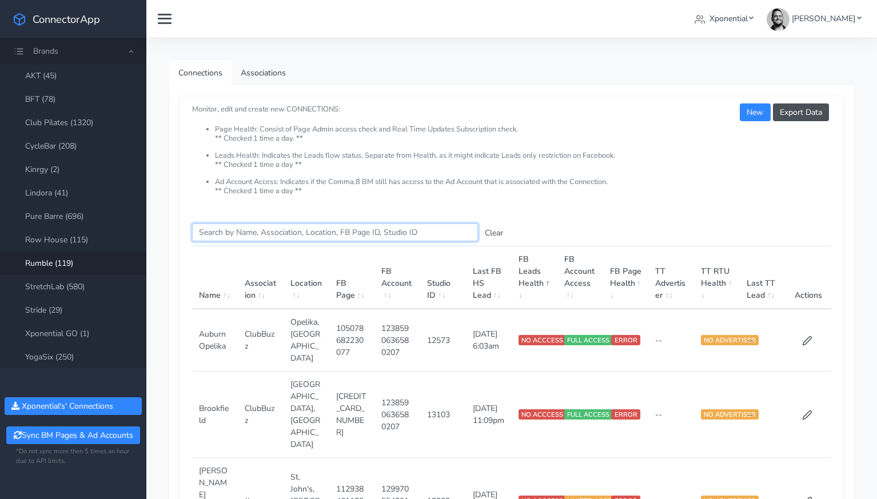
click at [249, 236] on input "Search this table" at bounding box center [335, 233] width 286 height 18
paste input "[GEOGRAPHIC_DATA]"
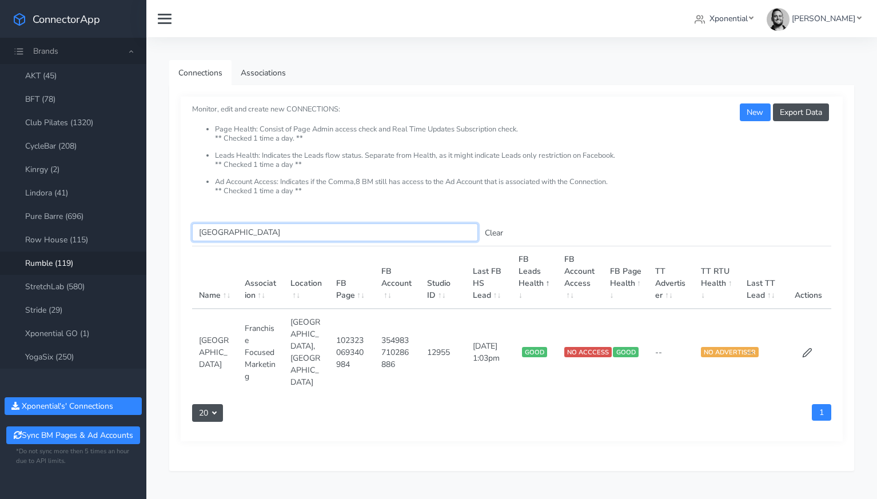
type input "[GEOGRAPHIC_DATA]"
drag, startPoint x: 805, startPoint y: 341, endPoint x: 808, endPoint y: 348, distance: 7.7
click at [807, 344] on td at bounding box center [809, 352] width 46 height 86
click at [809, 349] on icon at bounding box center [807, 353] width 10 height 10
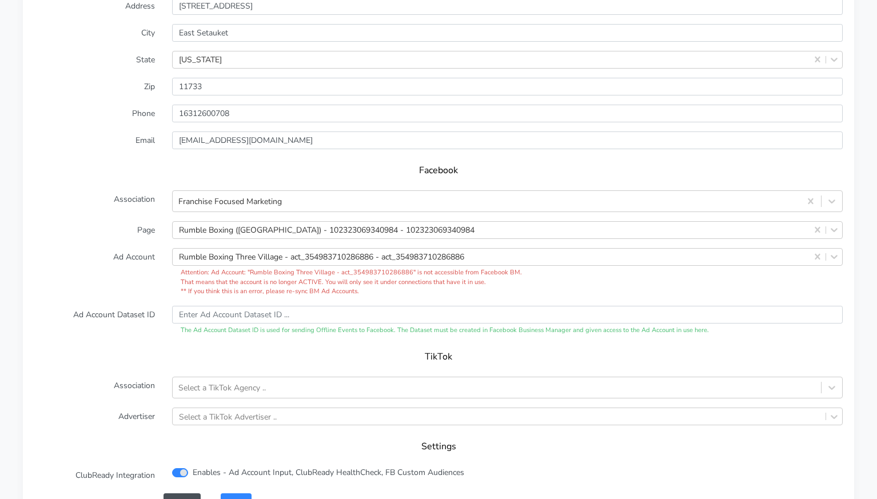
scroll to position [1033, 0]
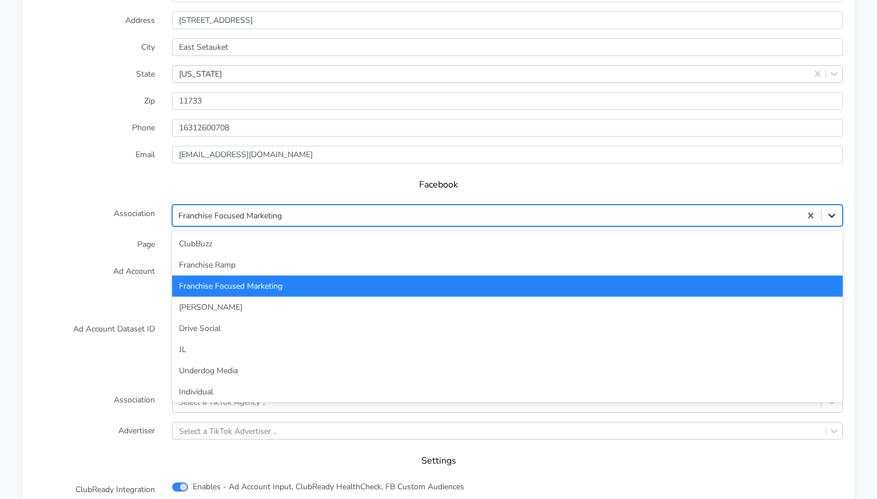
click at [827, 212] on div at bounding box center [832, 215] width 21 height 21
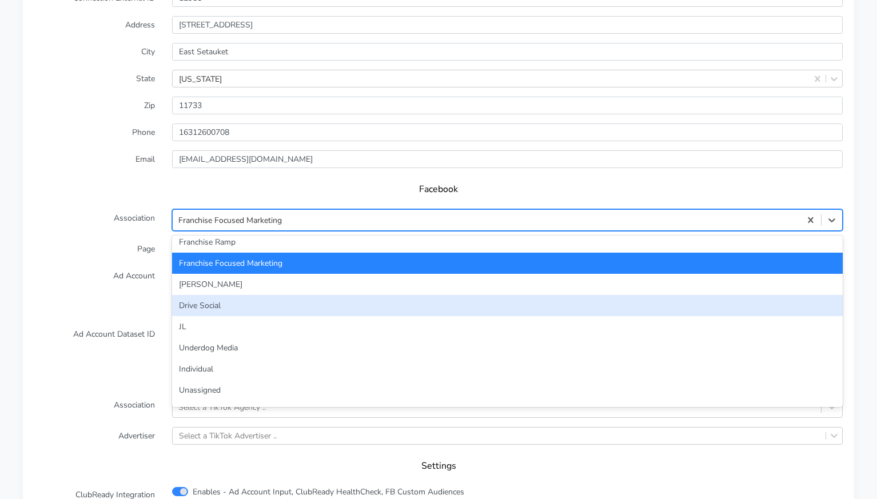
scroll to position [47, 0]
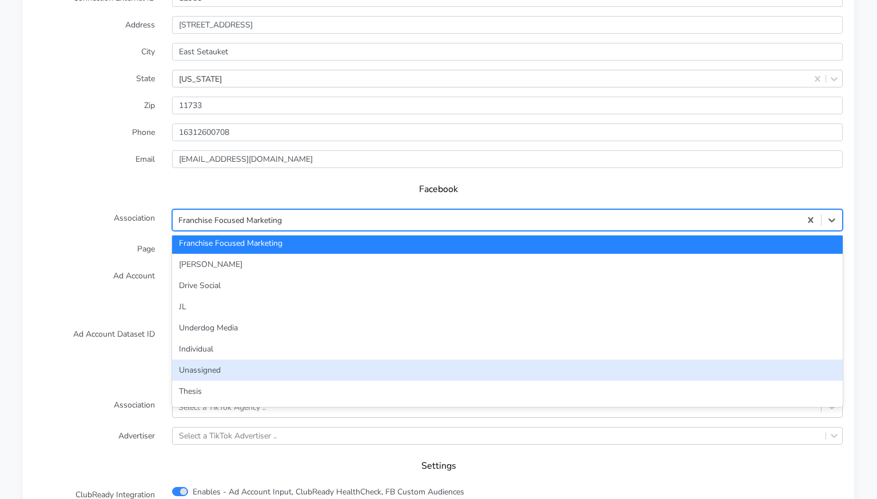
click at [401, 360] on div "Unassigned" at bounding box center [507, 370] width 671 height 21
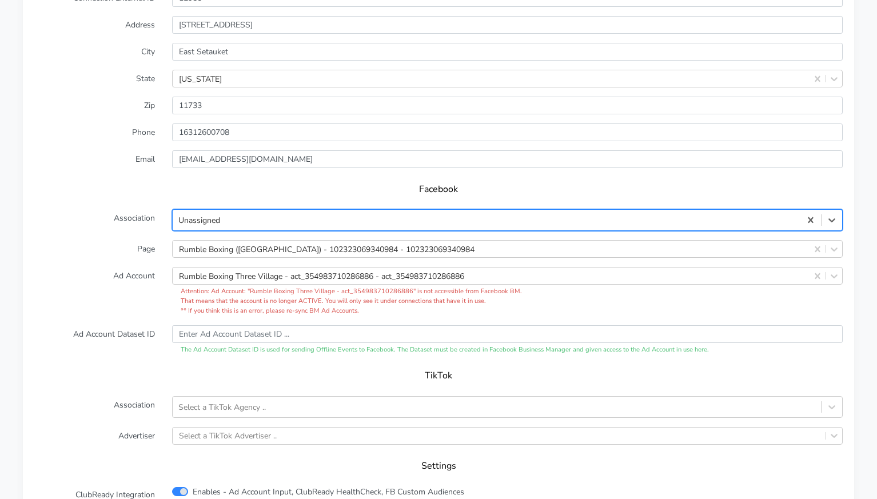
click at [139, 280] on label "Ad Account" at bounding box center [95, 291] width 138 height 49
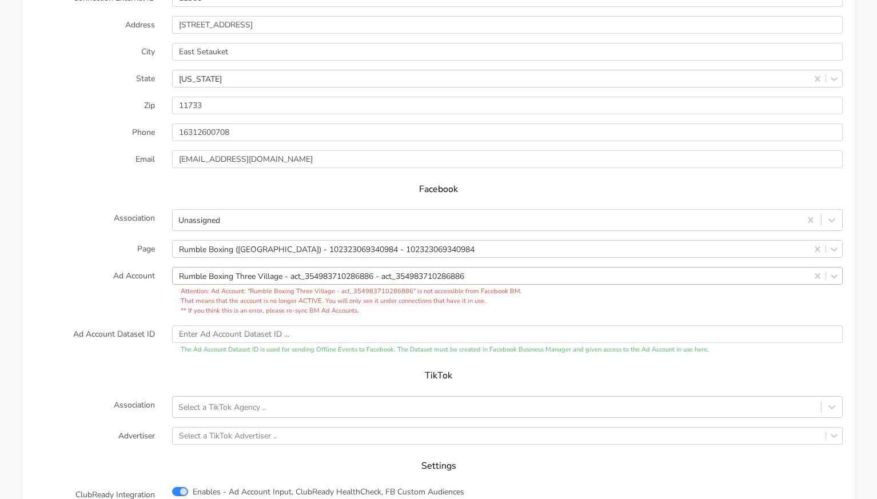
drag, startPoint x: 816, startPoint y: 264, endPoint x: 489, endPoint y: 264, distance: 327.0
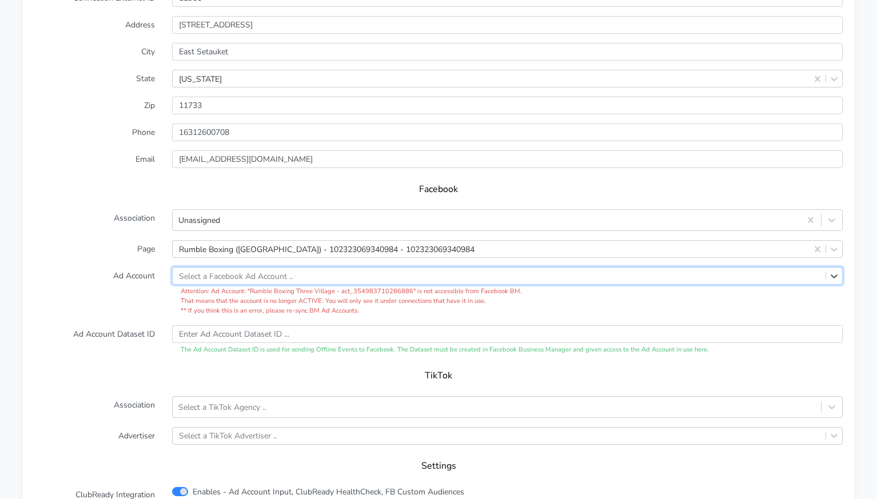
drag, startPoint x: 117, startPoint y: 285, endPoint x: 132, endPoint y: 285, distance: 14.9
click at [122, 285] on label "Ad Account" at bounding box center [95, 291] width 138 height 49
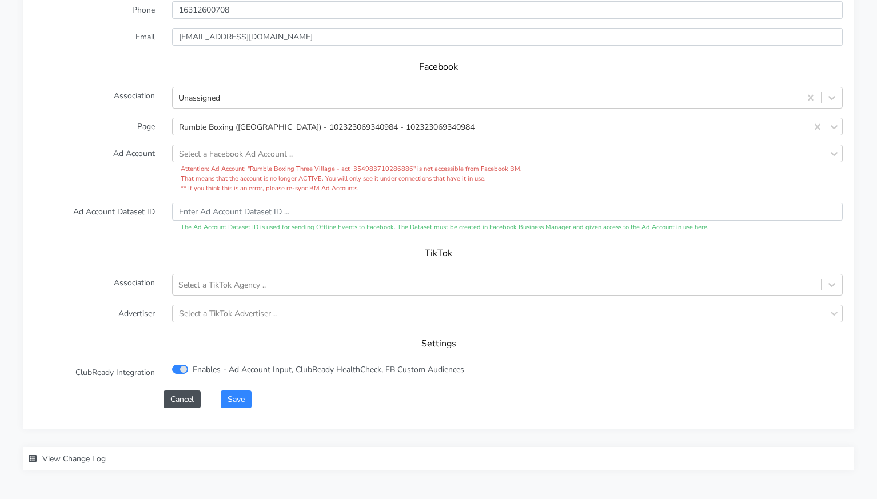
scroll to position [1184, 0]
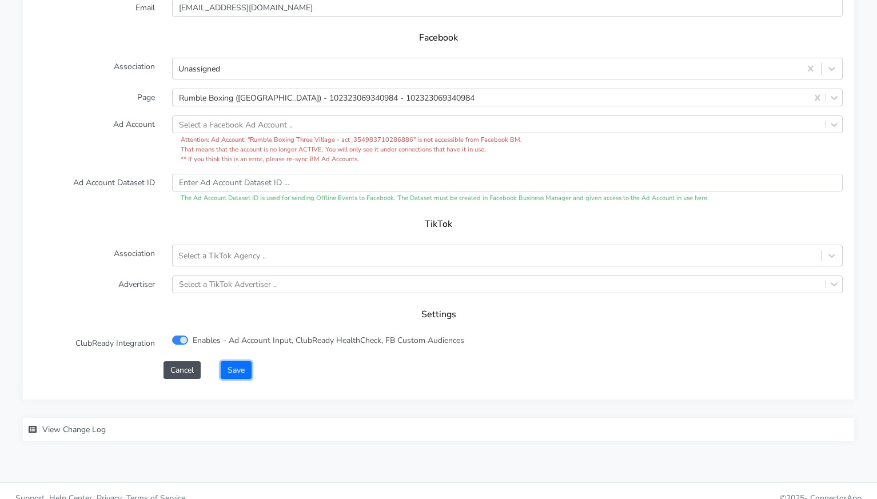
click at [238, 361] on button "Save" at bounding box center [236, 370] width 31 height 18
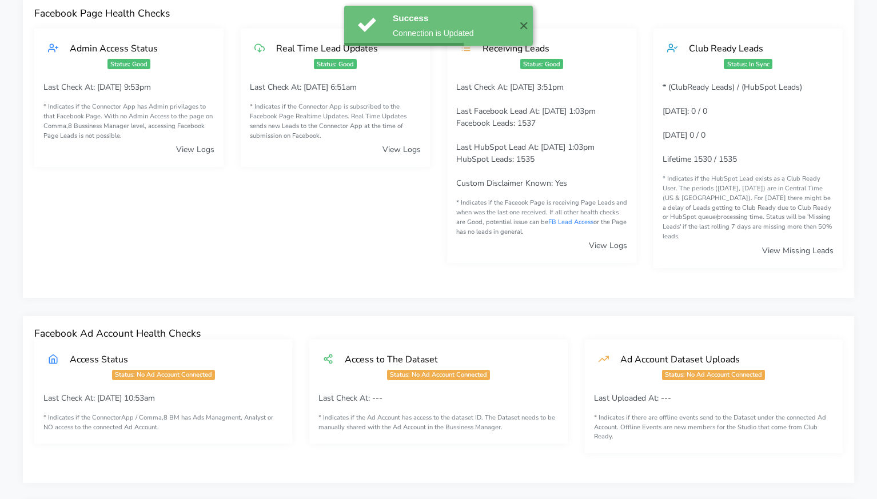
scroll to position [0, 0]
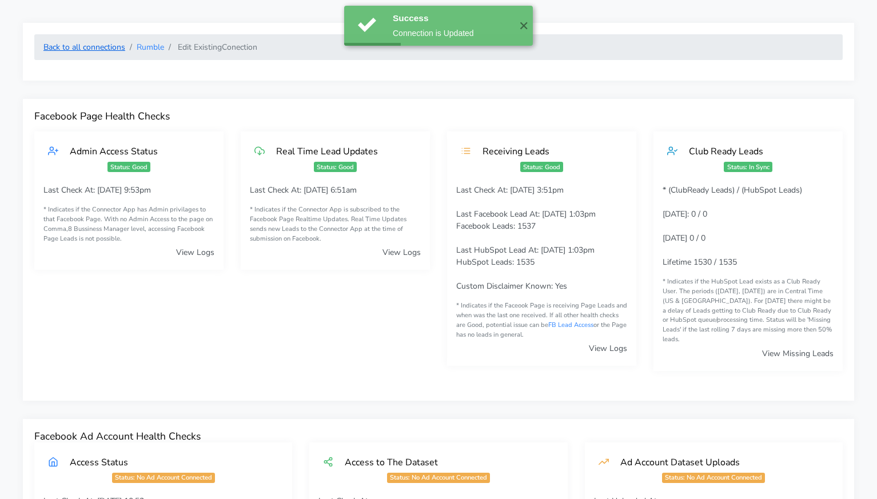
click at [105, 49] on link "Back to all connections" at bounding box center [84, 47] width 82 height 11
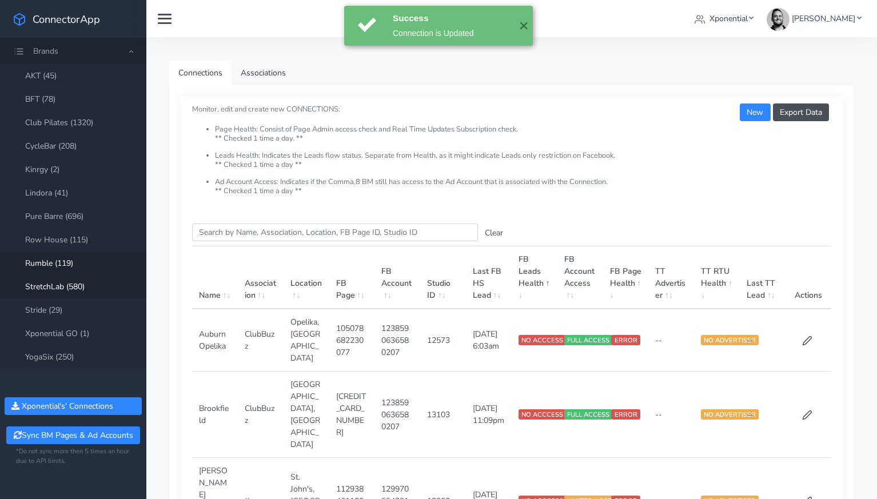
click at [63, 291] on link "StretchLab (580)" at bounding box center [73, 286] width 146 height 23
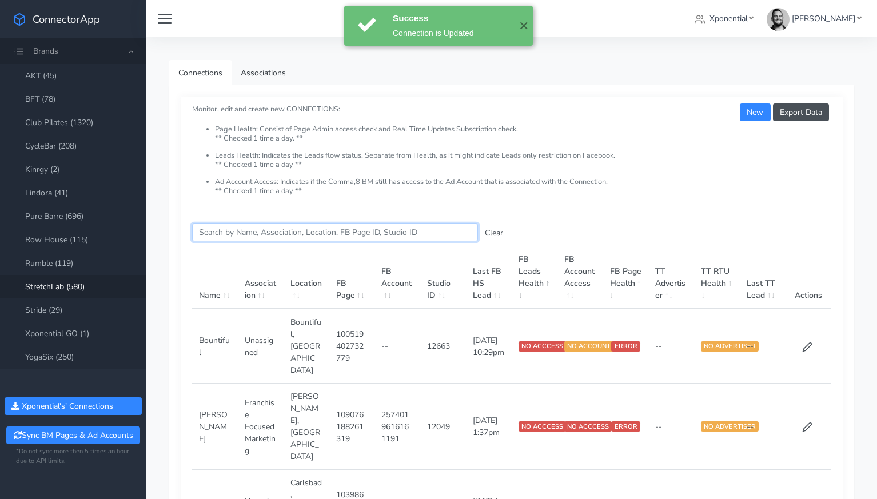
click at [241, 236] on input "Search this table" at bounding box center [335, 233] width 286 height 18
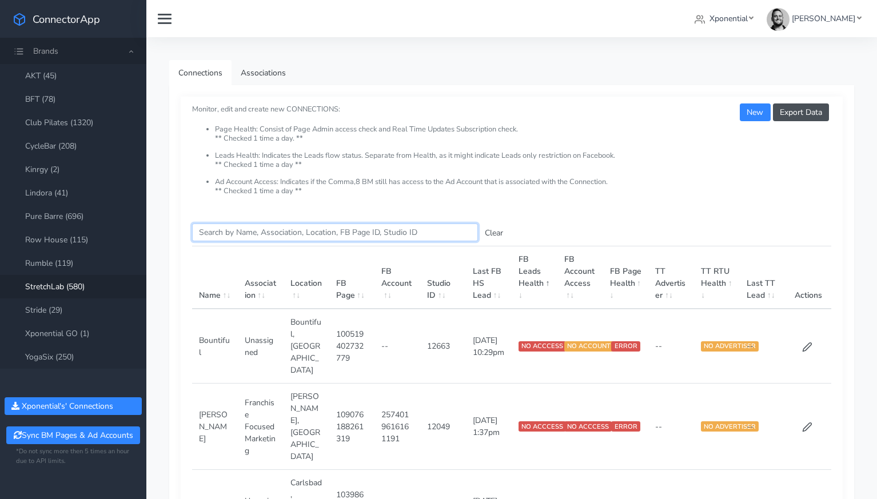
paste input "[GEOGRAPHIC_DATA]"
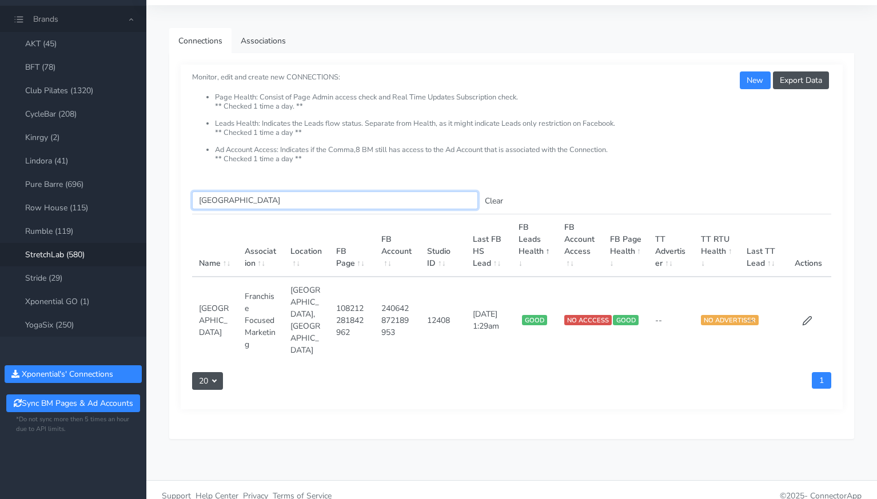
scroll to position [32, 0]
type input "[GEOGRAPHIC_DATA]"
drag, startPoint x: 798, startPoint y: 316, endPoint x: 807, endPoint y: 317, distance: 9.8
click at [798, 316] on td at bounding box center [809, 320] width 46 height 86
click at [807, 317] on icon at bounding box center [807, 321] width 10 height 10
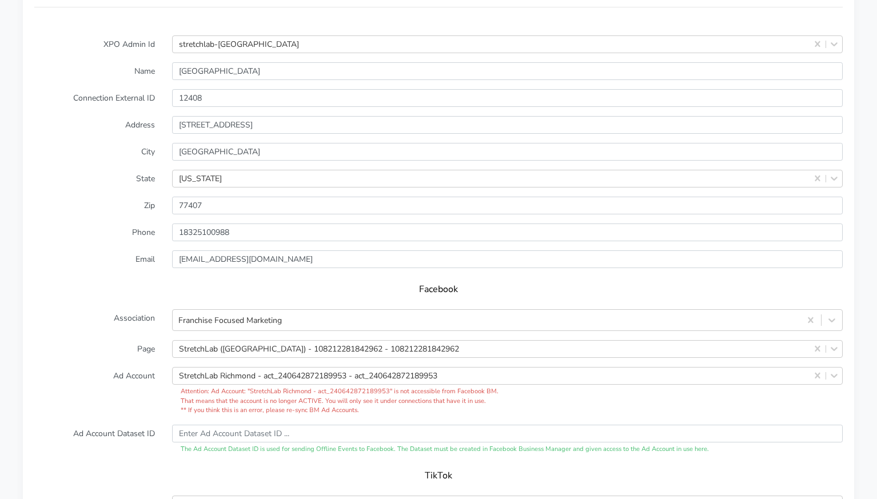
scroll to position [944, 0]
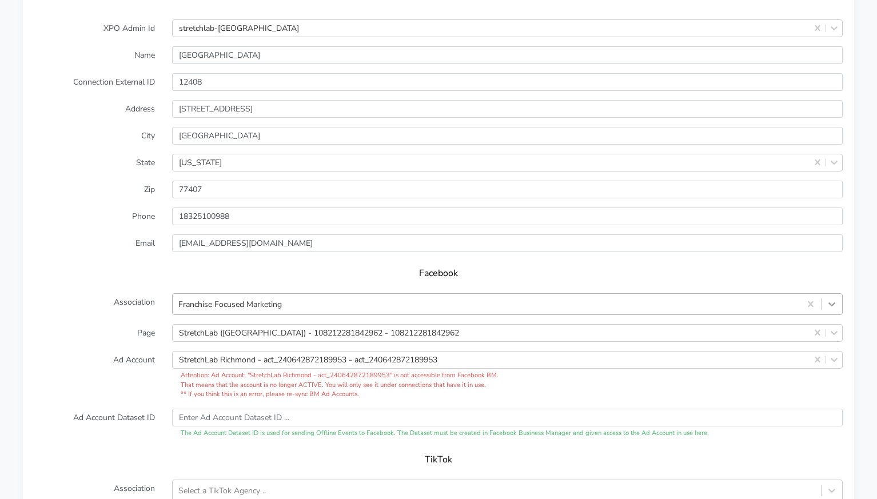
click at [832, 302] on icon at bounding box center [831, 304] width 7 height 4
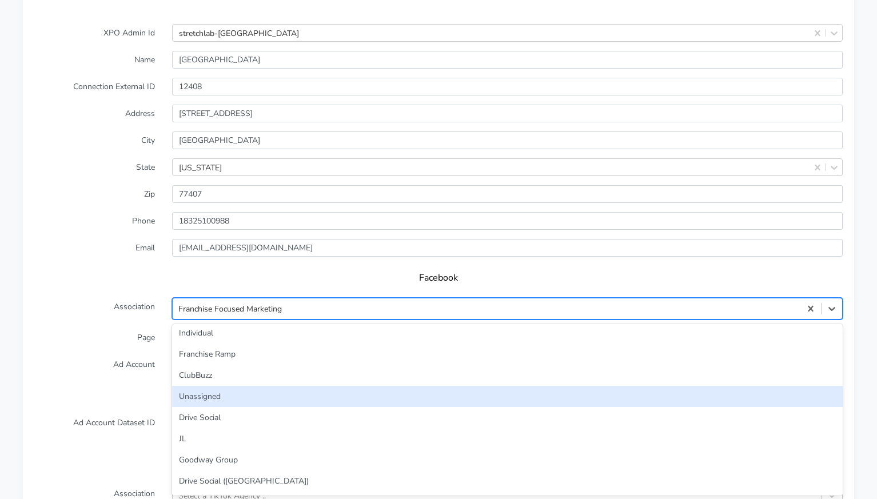
scroll to position [49, 0]
click at [343, 384] on div "Unassigned" at bounding box center [507, 394] width 671 height 21
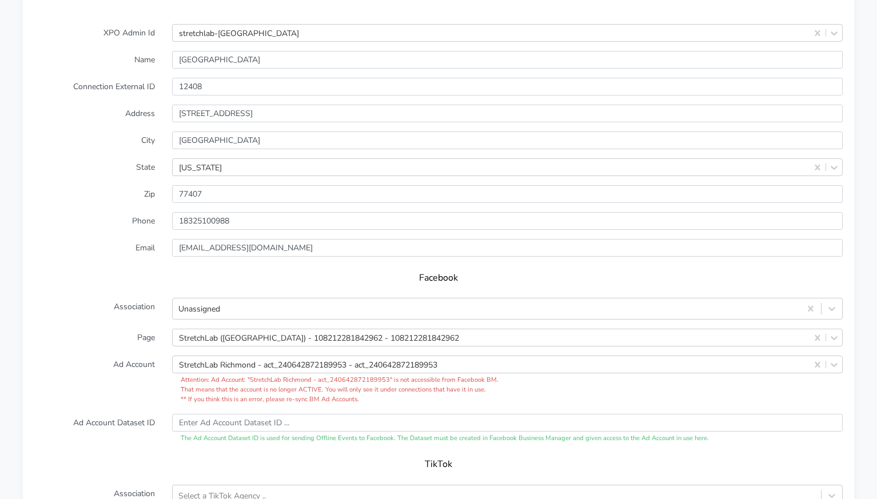
click at [101, 341] on form "XPO Admin Id stretchlab-[GEOGRAPHIC_DATA] Name Richmond Connection External ID …" at bounding box center [438, 321] width 808 height 595
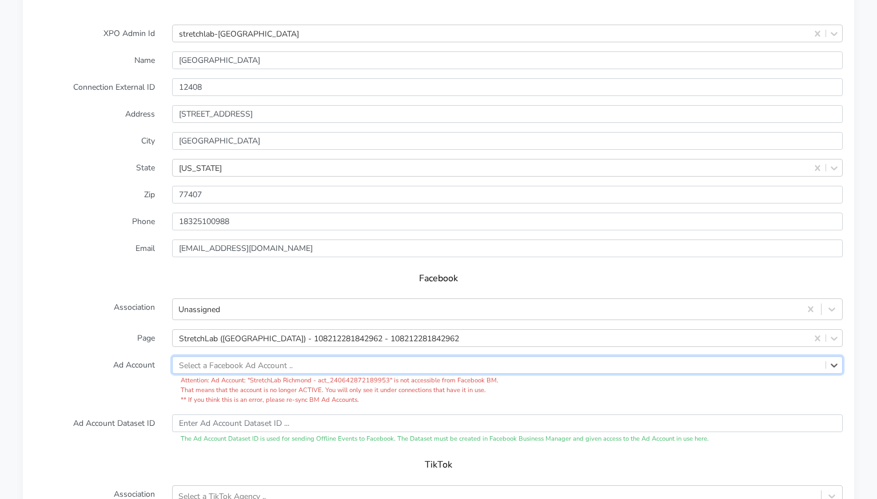
drag, startPoint x: 816, startPoint y: 352, endPoint x: 706, endPoint y: 356, distance: 110.4
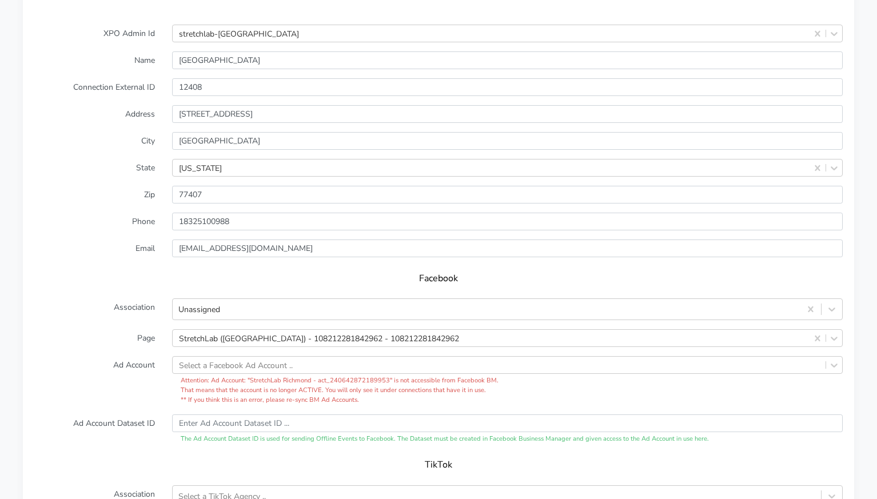
click at [136, 362] on label "Ad Account" at bounding box center [95, 380] width 138 height 49
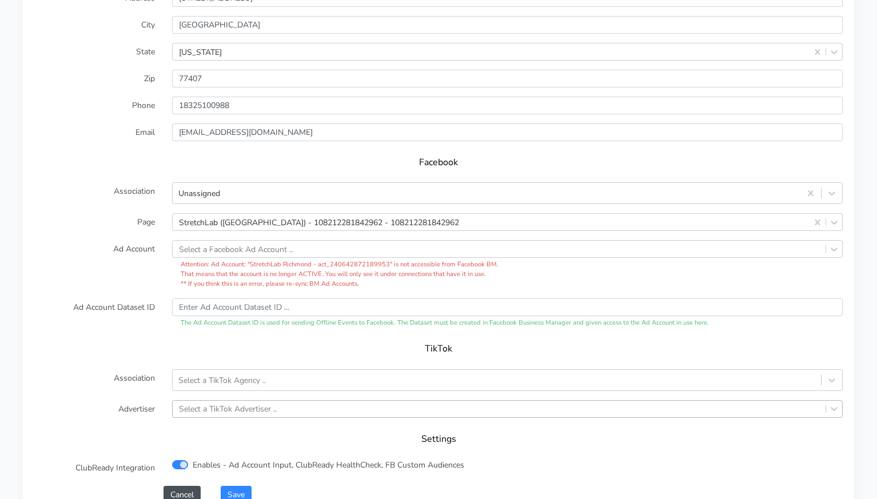
scroll to position [1065, 0]
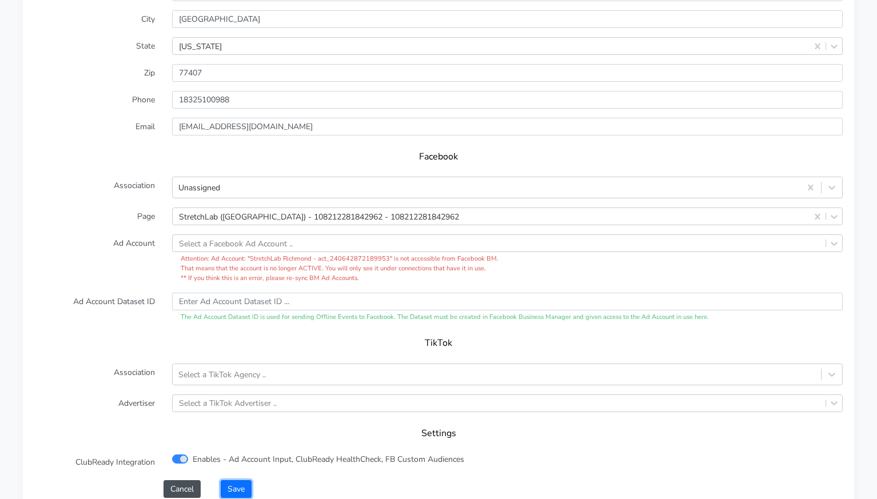
click at [241, 480] on button "Save" at bounding box center [236, 489] width 31 height 18
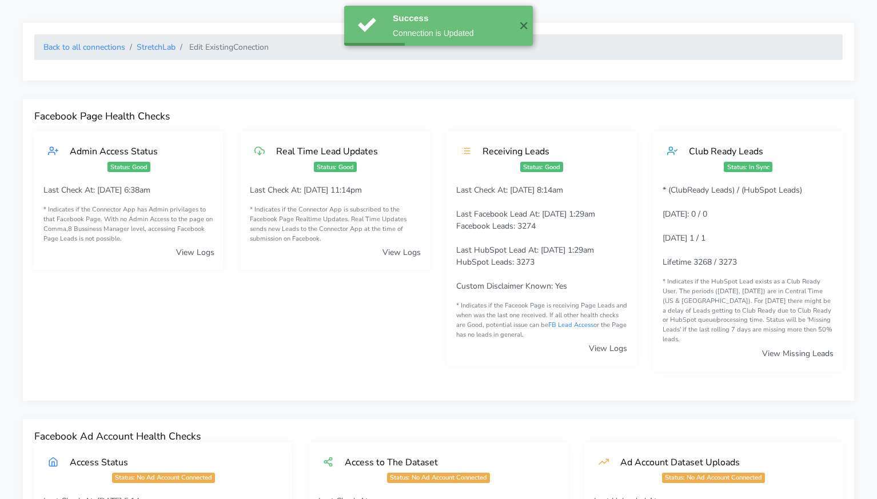
scroll to position [2, 0]
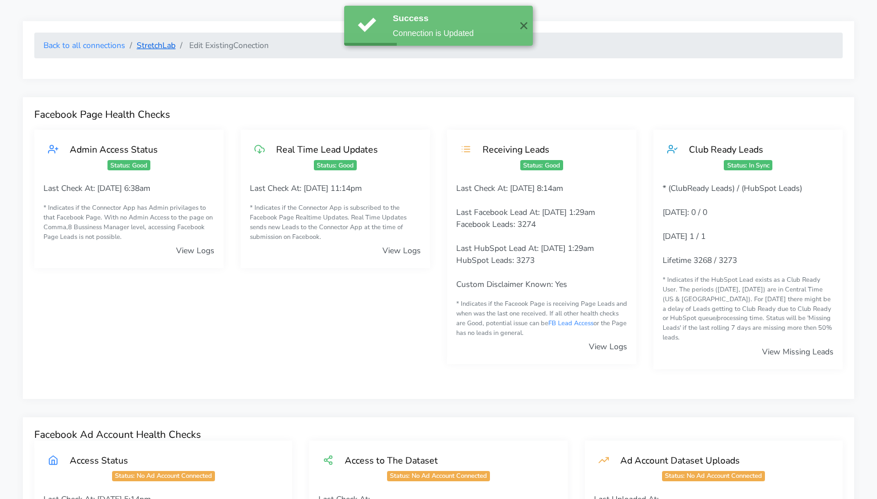
click at [163, 49] on link "StretchLab" at bounding box center [156, 45] width 39 height 11
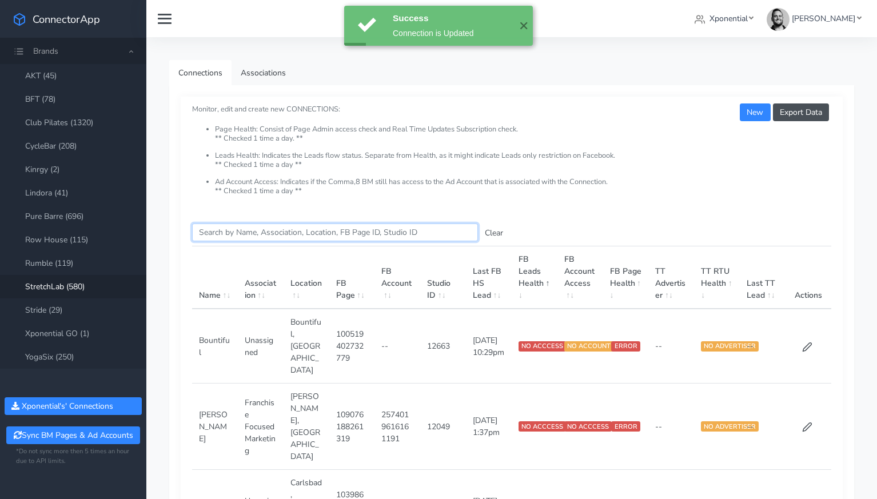
click at [205, 236] on input "Search this table" at bounding box center [335, 233] width 286 height 18
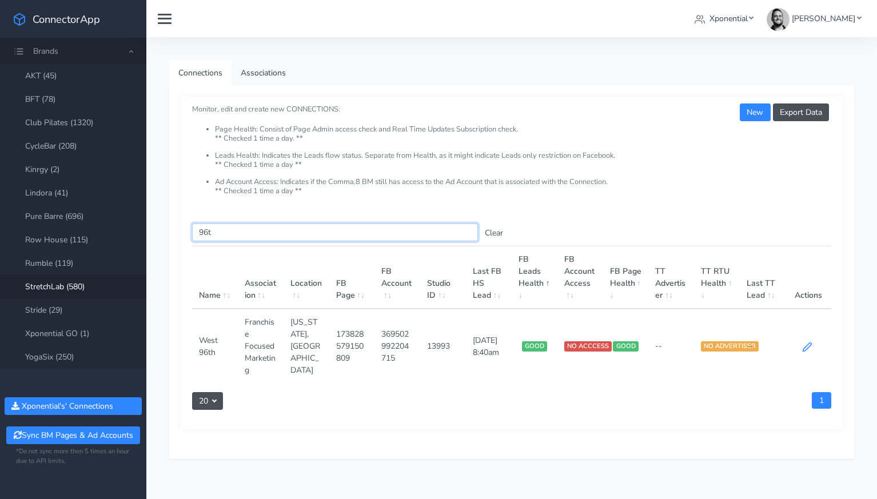
type input "96t"
click at [803, 351] on icon at bounding box center [807, 347] width 10 height 10
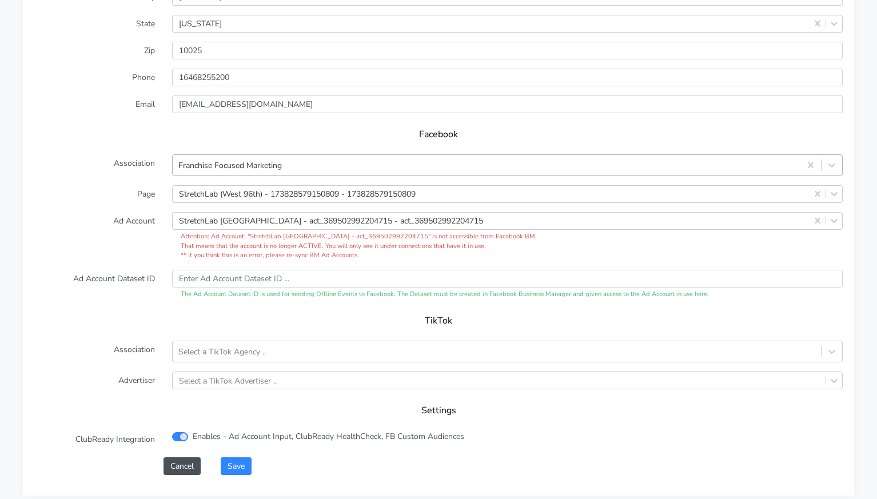
scroll to position [1097, 0]
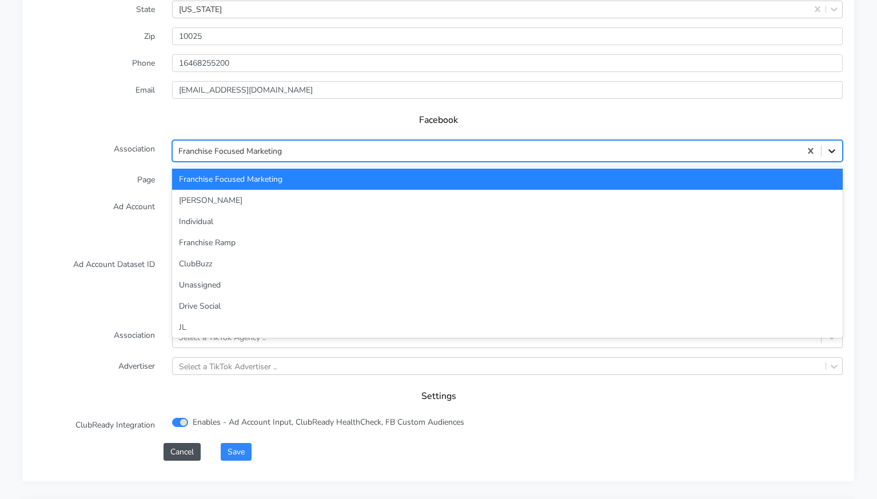
click at [834, 146] on icon at bounding box center [831, 150] width 11 height 11
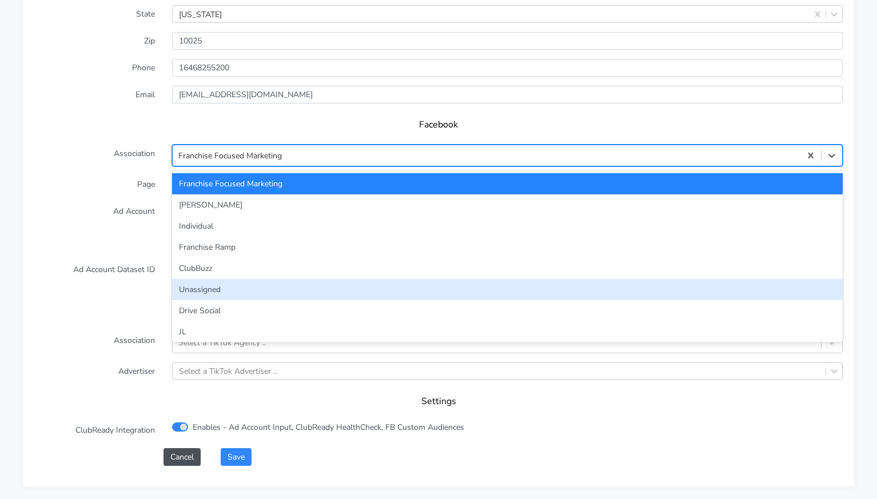
click at [384, 279] on div "Unassigned" at bounding box center [507, 289] width 671 height 21
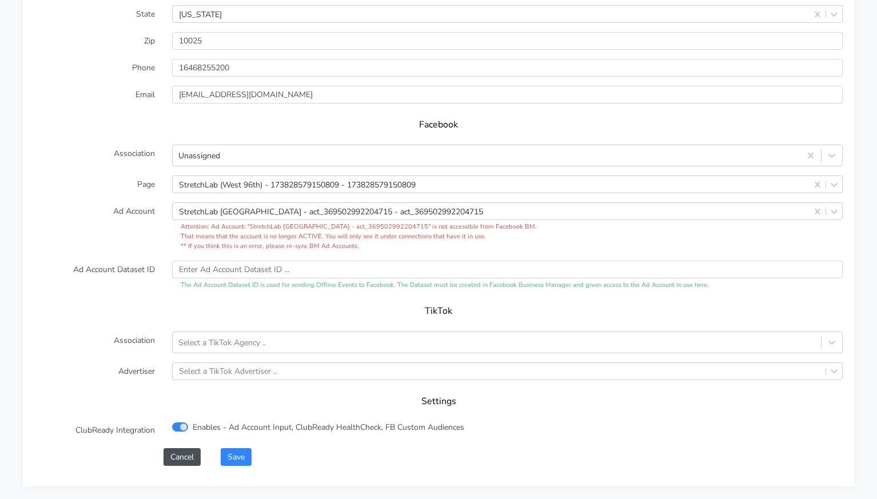
drag, startPoint x: 89, startPoint y: 221, endPoint x: 306, endPoint y: 232, distance: 217.0
click at [92, 220] on label "Ad Account" at bounding box center [95, 226] width 138 height 49
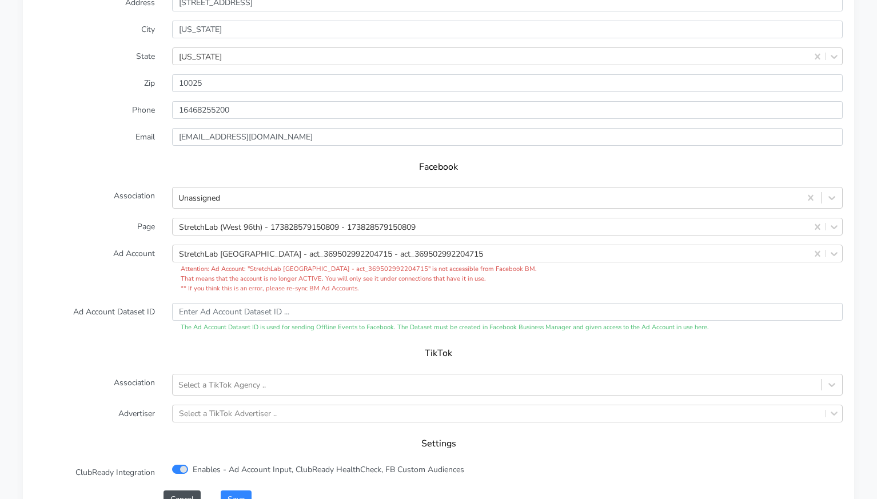
scroll to position [1046, 0]
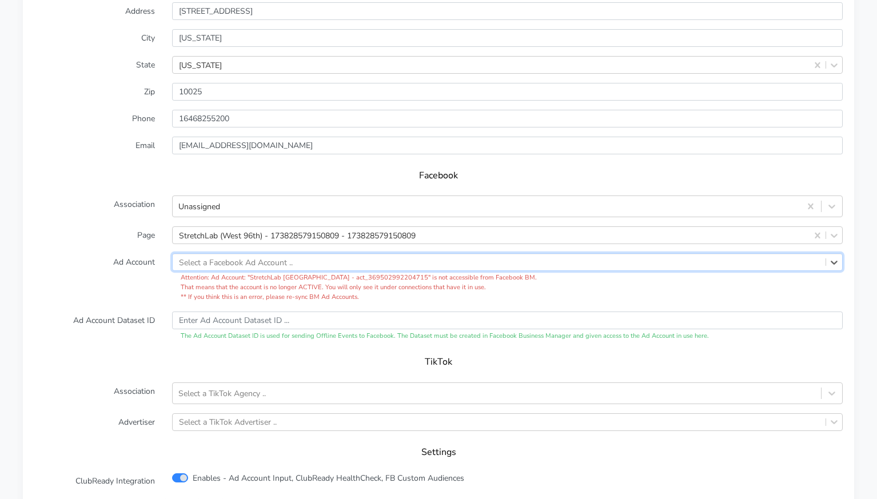
click at [113, 229] on label "Page" at bounding box center [95, 235] width 138 height 18
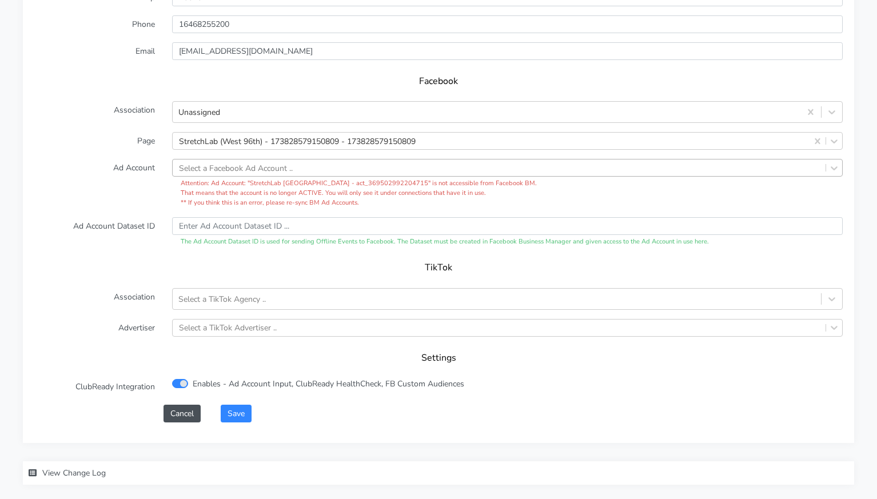
scroll to position [1175, 0]
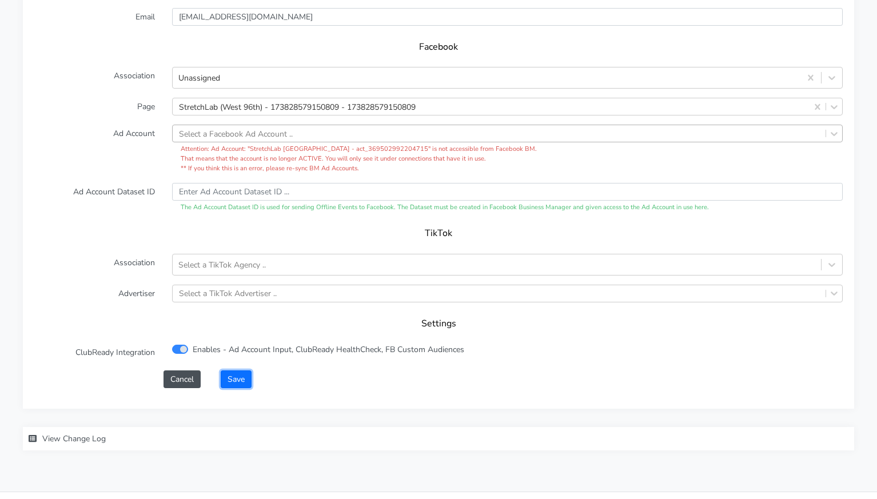
click at [243, 372] on button "Save" at bounding box center [236, 379] width 31 height 18
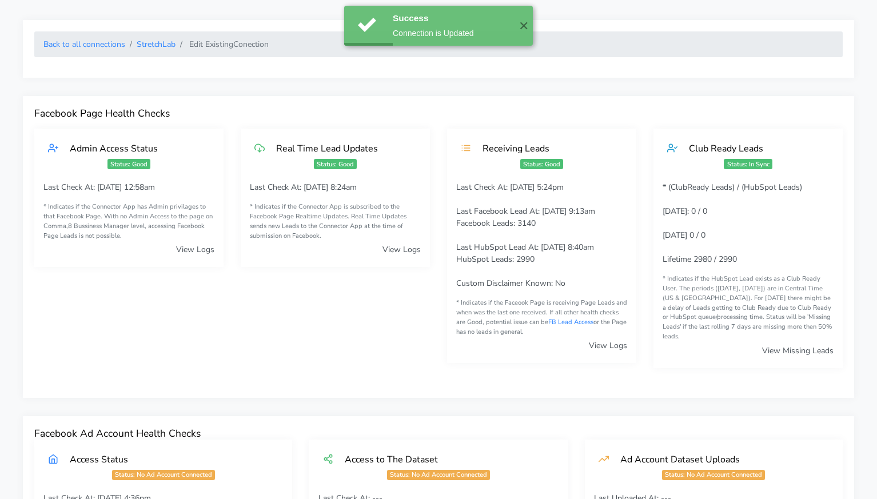
scroll to position [0, 0]
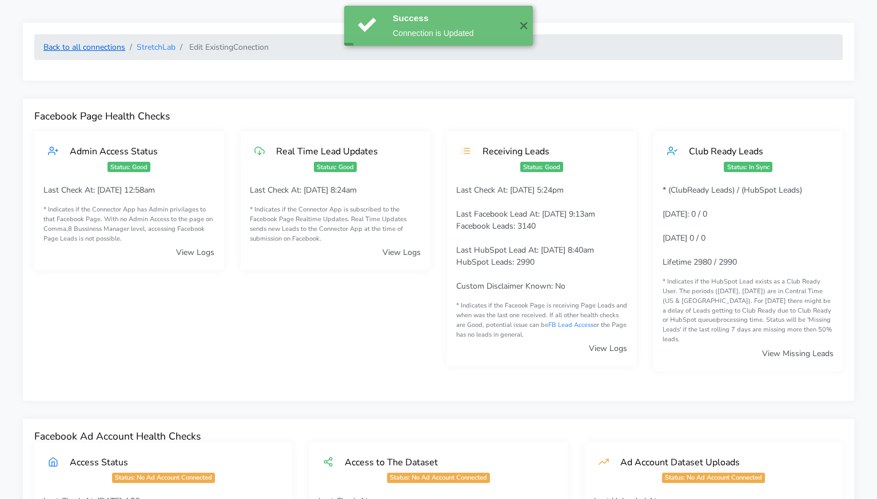
click at [101, 51] on link "Back to all connections" at bounding box center [84, 47] width 82 height 11
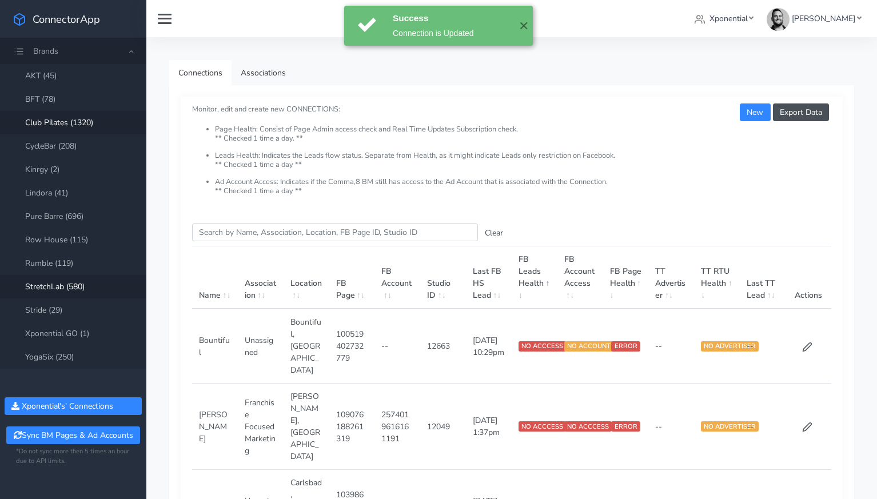
click at [79, 124] on link "Club Pilates (1320)" at bounding box center [73, 122] width 146 height 23
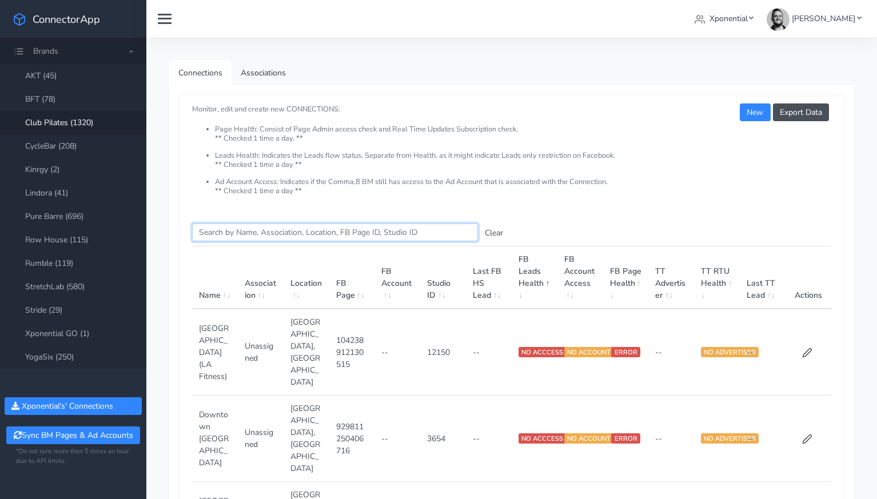
click at [250, 234] on input "Search this table" at bounding box center [335, 233] width 286 height 18
paste input "Metuchen"
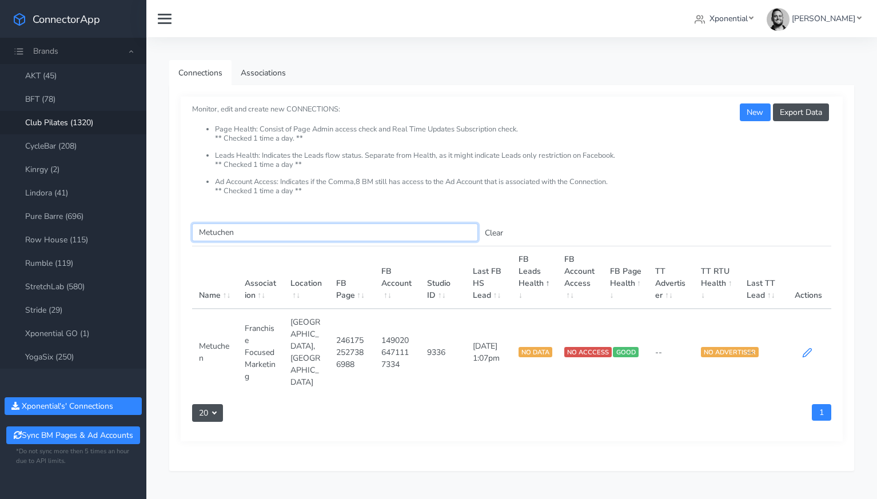
type input "Metuchen"
click at [807, 349] on icon at bounding box center [807, 353] width 9 height 9
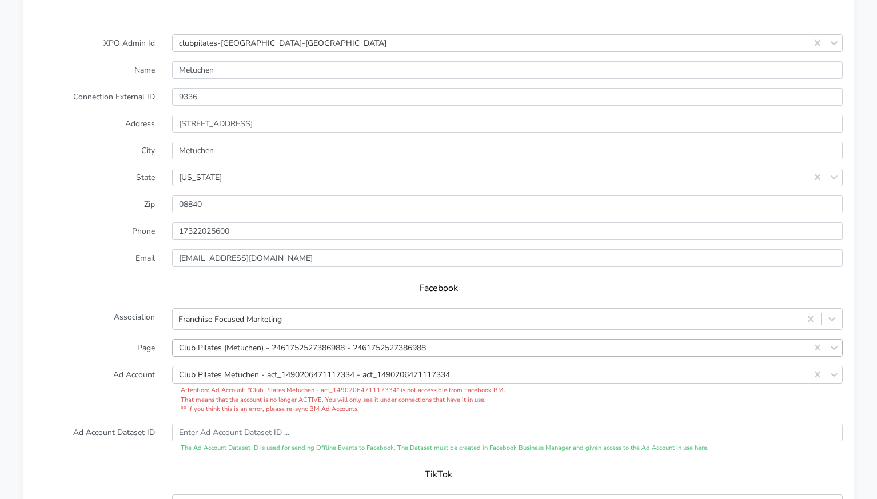
scroll to position [946, 0]
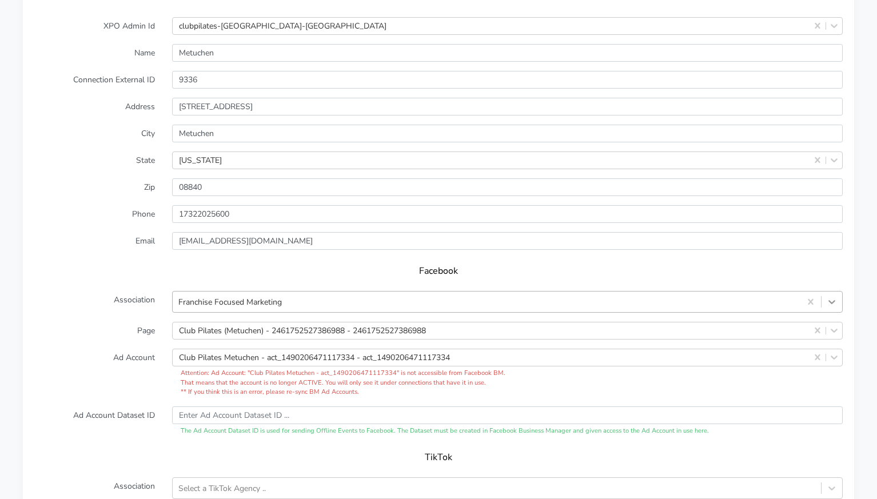
click at [832, 297] on icon at bounding box center [831, 301] width 11 height 11
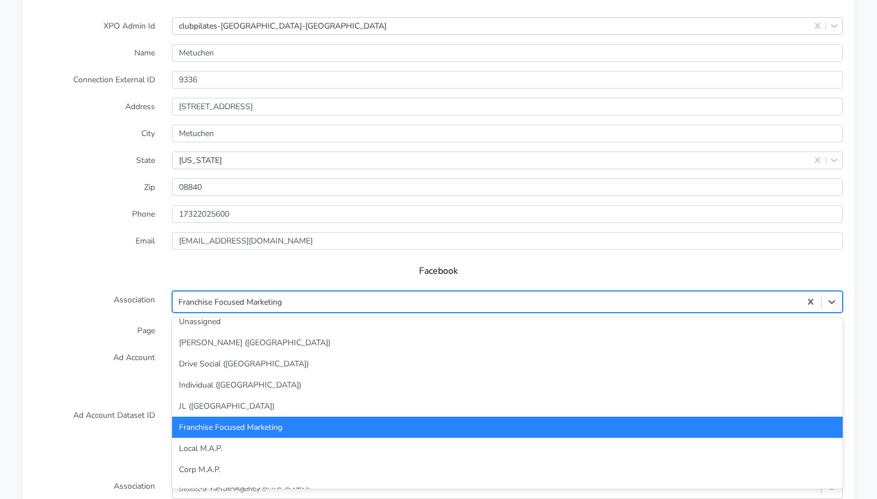
scroll to position [158, 0]
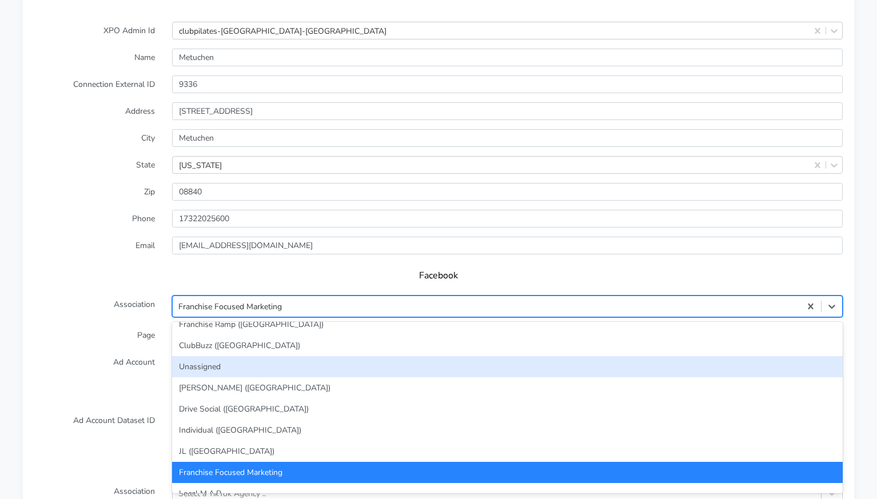
click at [356, 356] on div "Unassigned" at bounding box center [507, 366] width 671 height 21
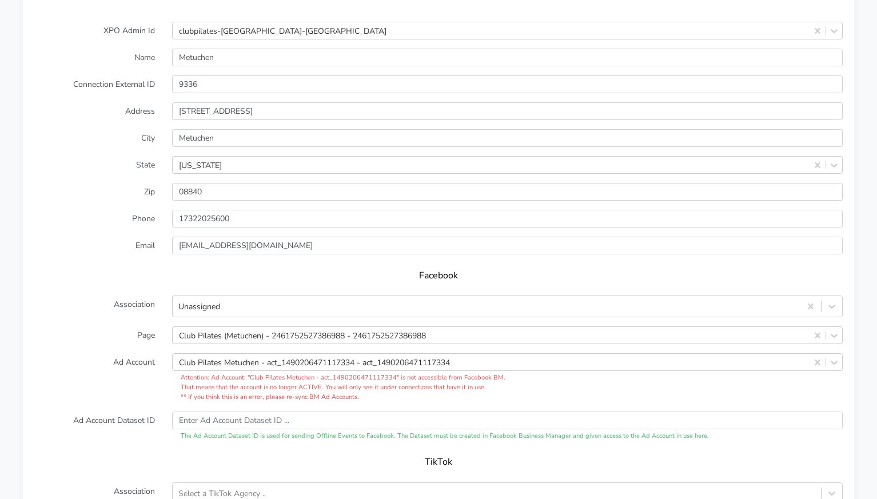
click at [126, 353] on label "Ad Account" at bounding box center [95, 377] width 138 height 49
drag, startPoint x: 816, startPoint y: 350, endPoint x: 493, endPoint y: 366, distance: 322.9
drag, startPoint x: 120, startPoint y: 354, endPoint x: 130, endPoint y: 352, distance: 10.0
click at [124, 354] on label "Ad Account" at bounding box center [95, 377] width 138 height 49
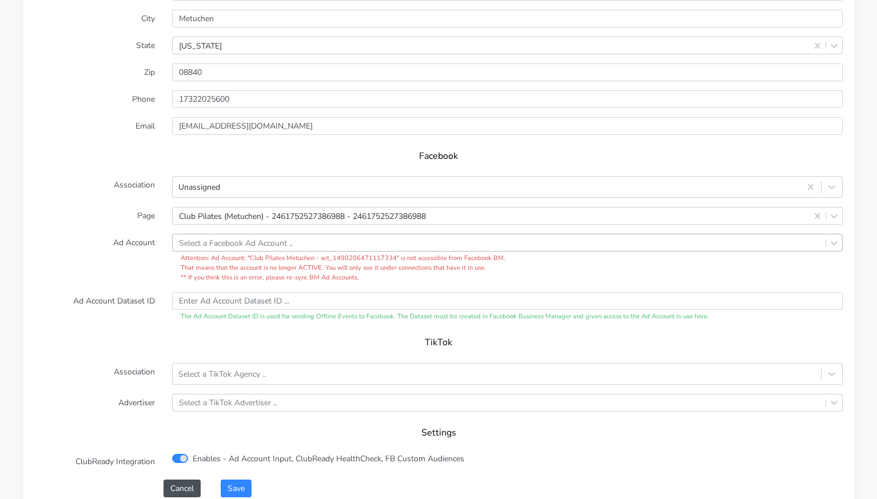
scroll to position [1117, 0]
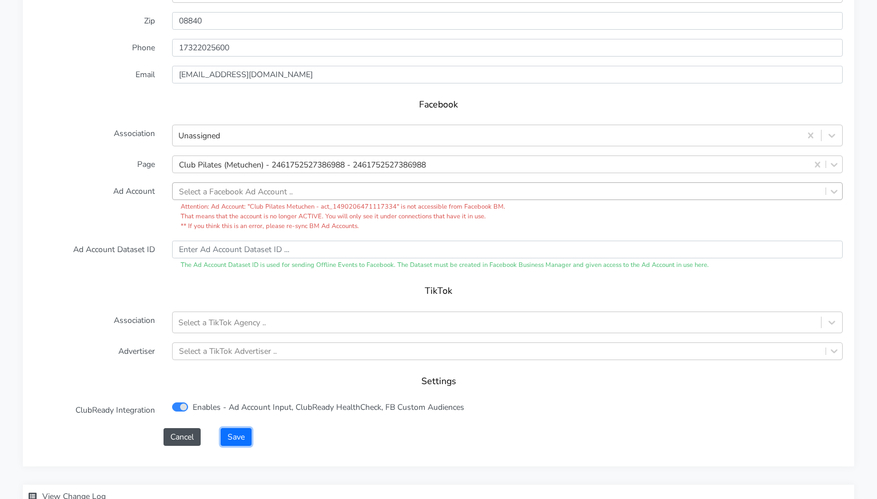
click at [236, 429] on button "Save" at bounding box center [236, 437] width 31 height 18
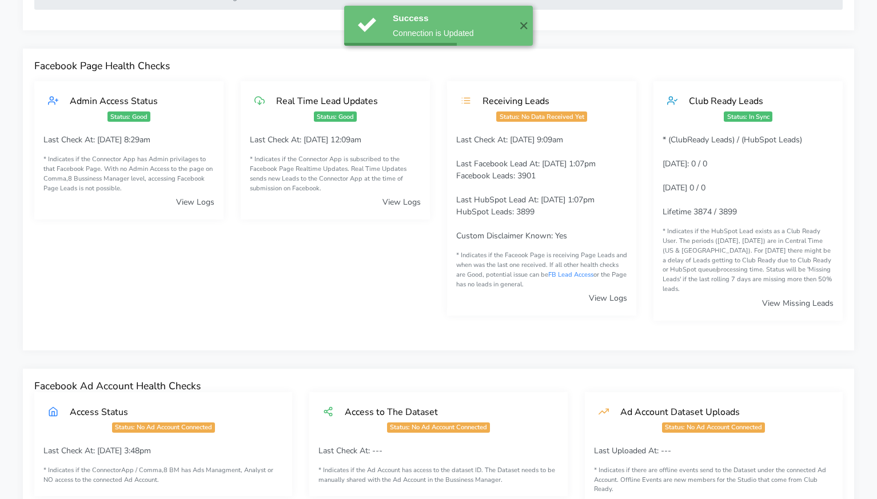
scroll to position [0, 0]
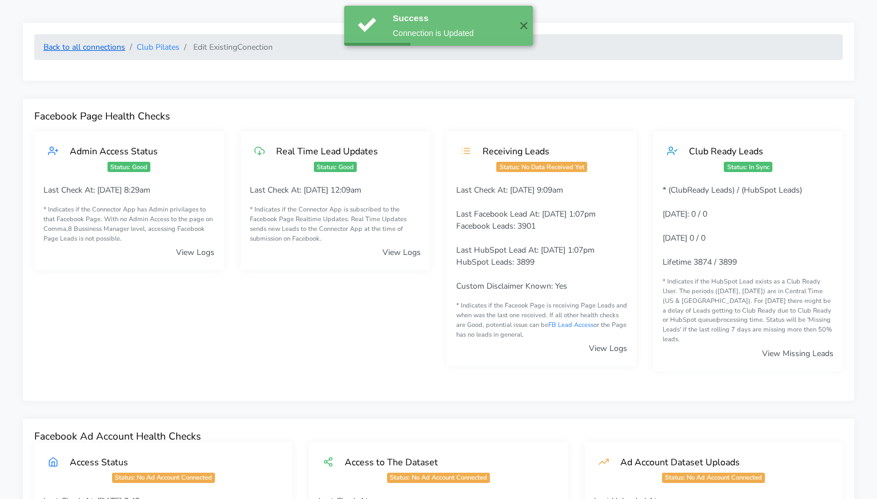
click at [97, 50] on link "Back to all connections" at bounding box center [84, 47] width 82 height 11
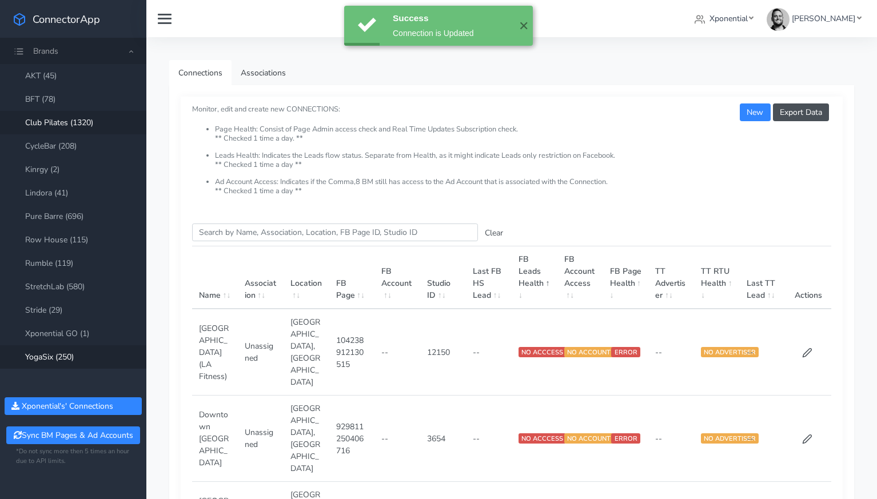
click at [58, 356] on link "YogaSix (250)" at bounding box center [73, 356] width 146 height 23
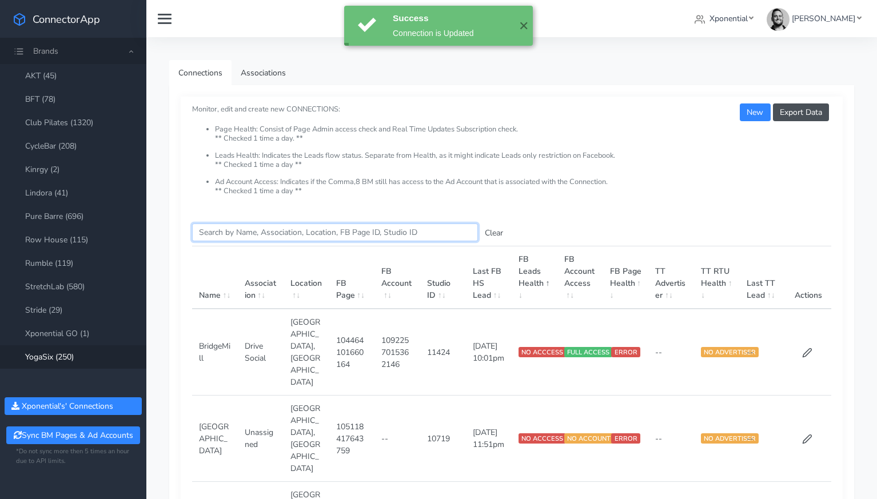
click at [289, 229] on input "Search this table" at bounding box center [335, 233] width 286 height 18
paste input "Fishers"
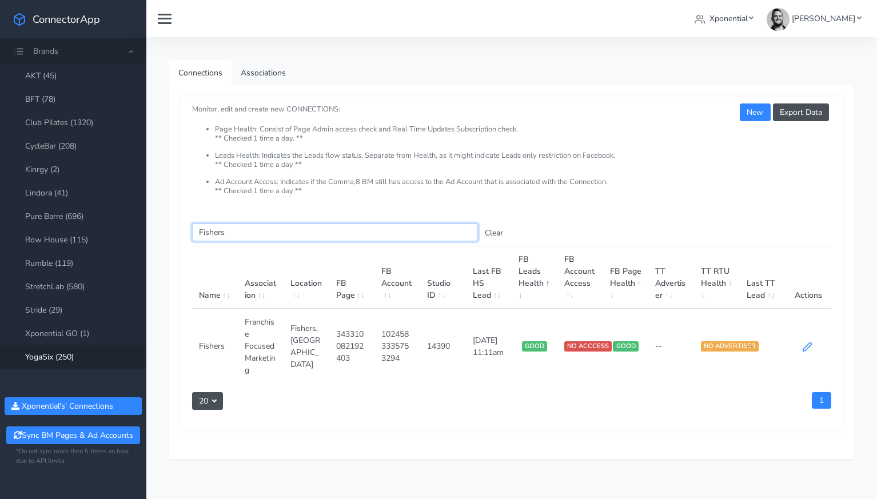
type input "Fishers"
click at [808, 344] on icon at bounding box center [807, 347] width 10 height 10
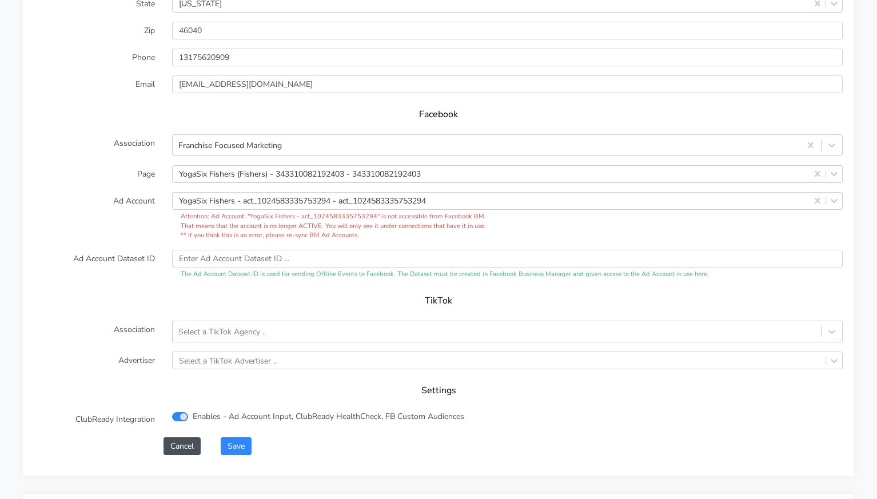
scroll to position [1087, 0]
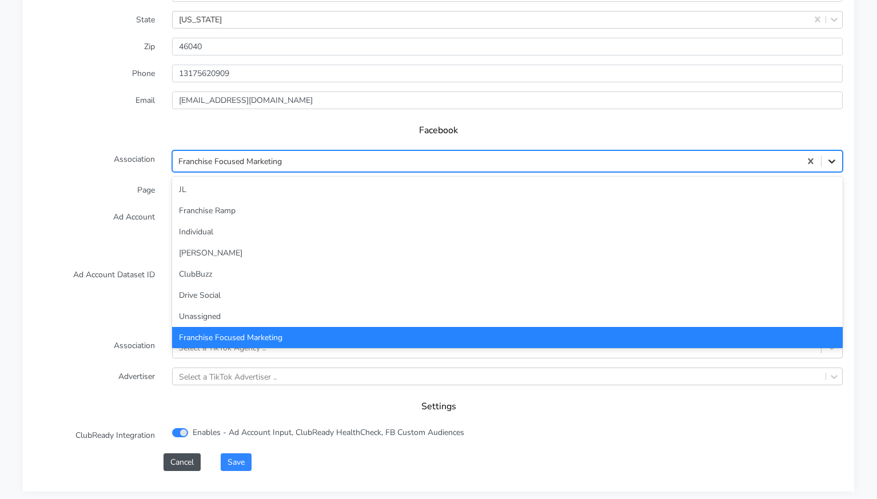
click at [830, 161] on div at bounding box center [832, 161] width 21 height 21
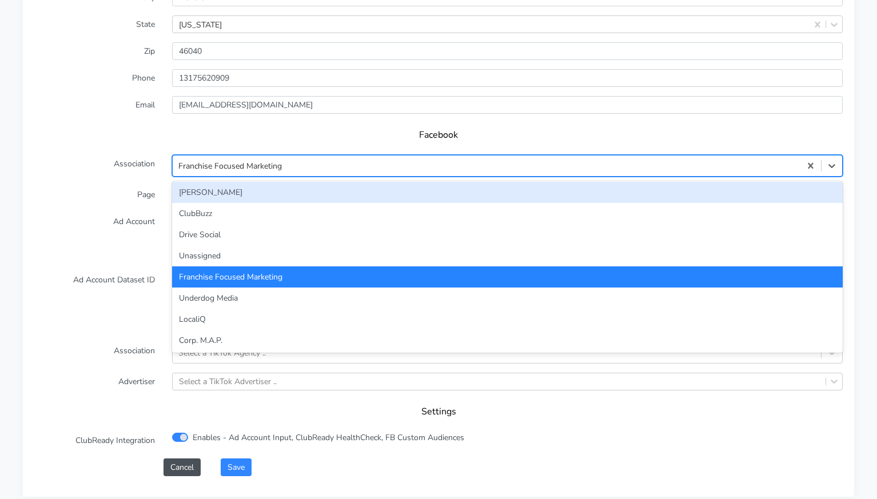
scroll to position [69, 0]
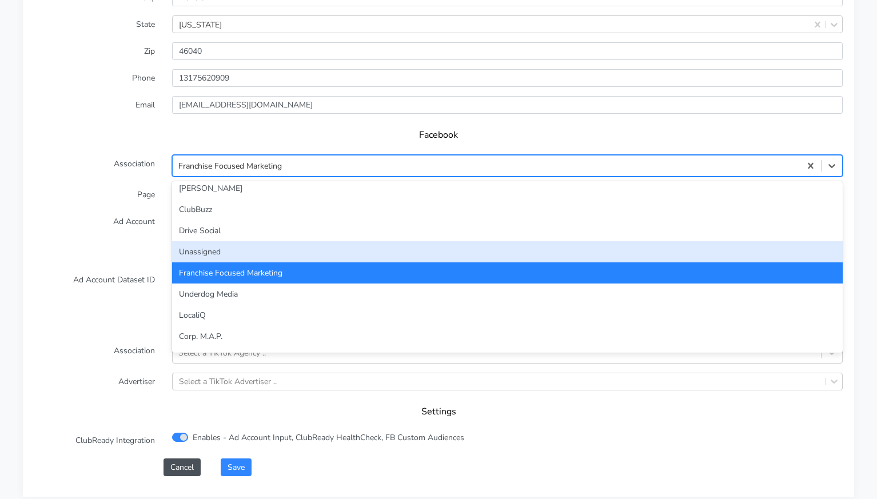
click at [469, 241] on div "Unassigned" at bounding box center [507, 251] width 671 height 21
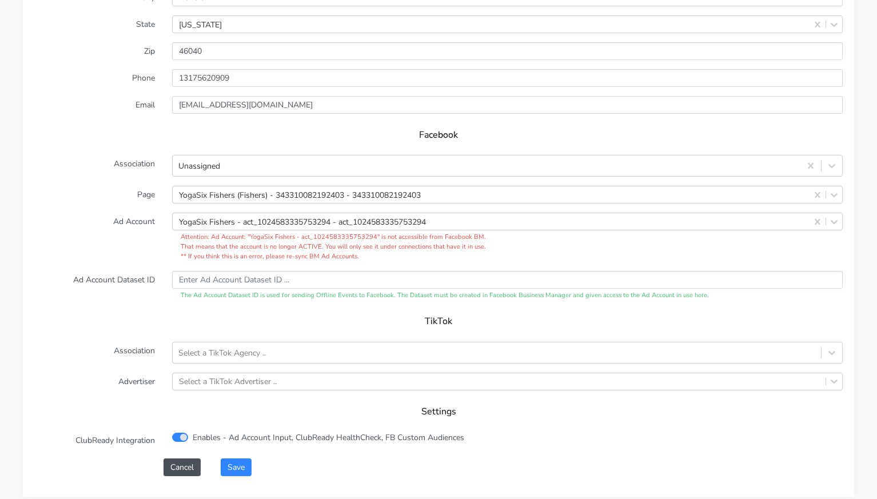
drag, startPoint x: 107, startPoint y: 212, endPoint x: 325, endPoint y: 225, distance: 218.2
click at [109, 213] on label "Ad Account" at bounding box center [95, 237] width 138 height 49
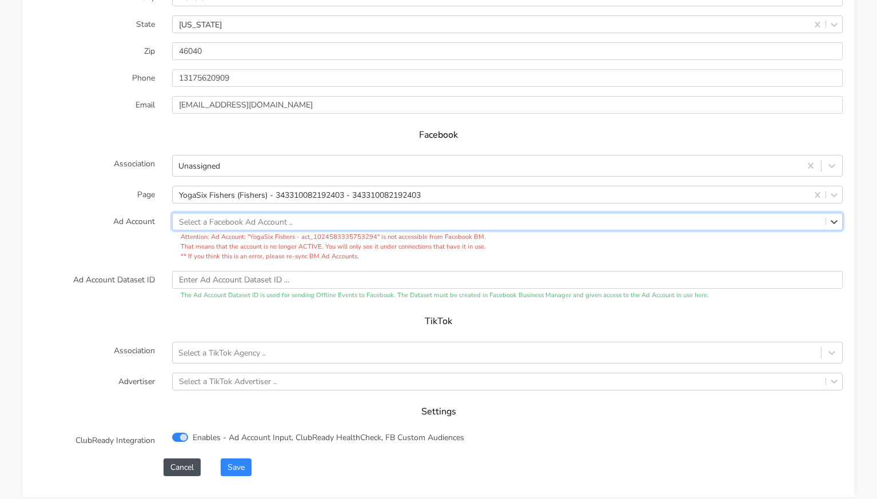
drag, startPoint x: 818, startPoint y: 208, endPoint x: 619, endPoint y: 213, distance: 198.4
click at [140, 213] on label "Ad Account" at bounding box center [95, 237] width 138 height 49
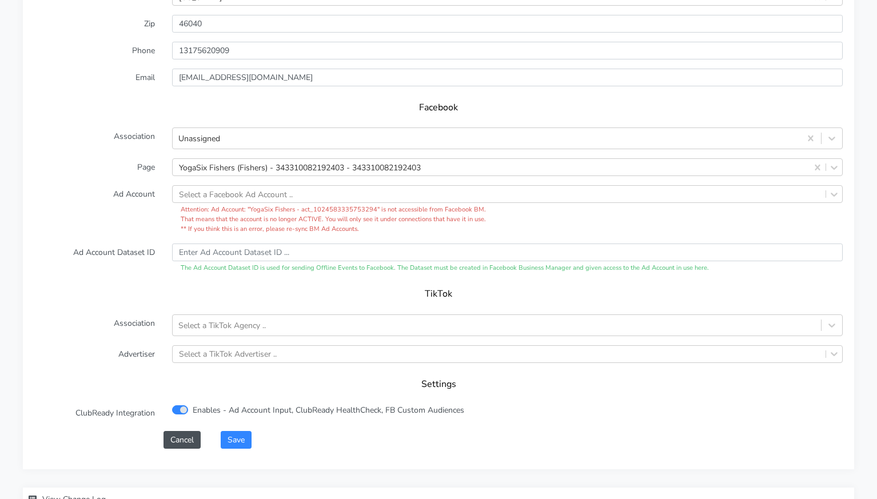
scroll to position [1124, 0]
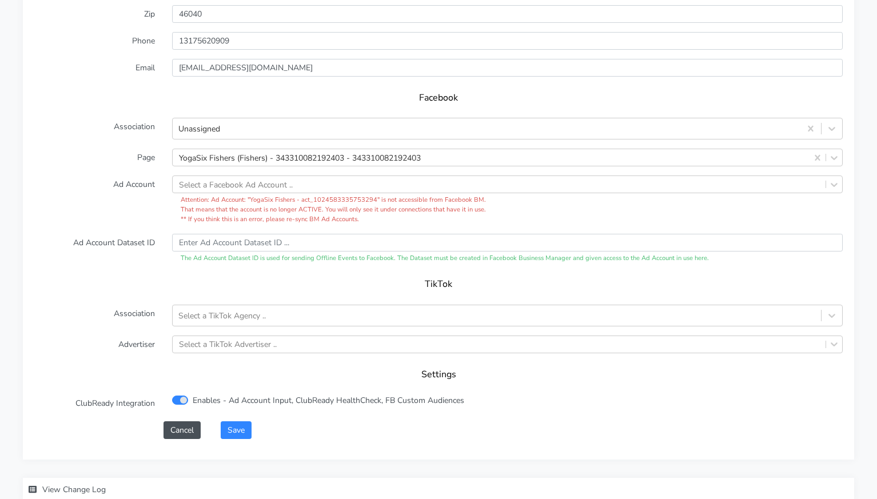
drag, startPoint x: 273, startPoint y: 396, endPoint x: 253, endPoint y: 404, distance: 22.1
click at [273, 396] on div "Enables - Ad Account Input, ClubReady HealthCheck, FB Custom Audiences" at bounding box center [508, 404] width 688 height 18
click at [242, 421] on button "Save" at bounding box center [236, 430] width 31 height 18
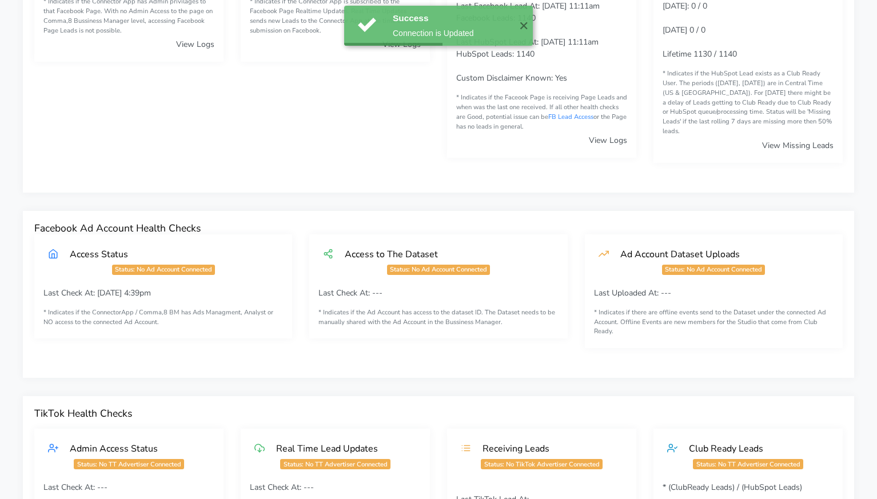
scroll to position [0, 0]
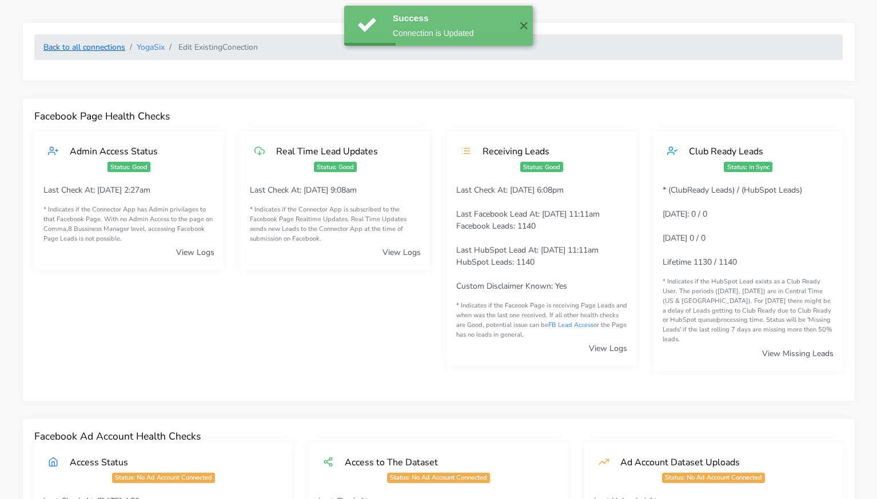
click at [94, 50] on link "Back to all connections" at bounding box center [84, 47] width 82 height 11
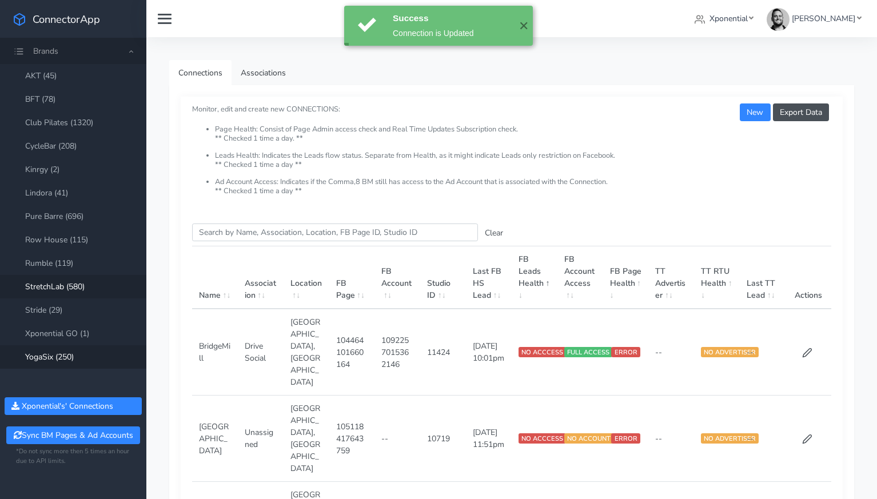
click at [65, 289] on link "StretchLab (580)" at bounding box center [73, 286] width 146 height 23
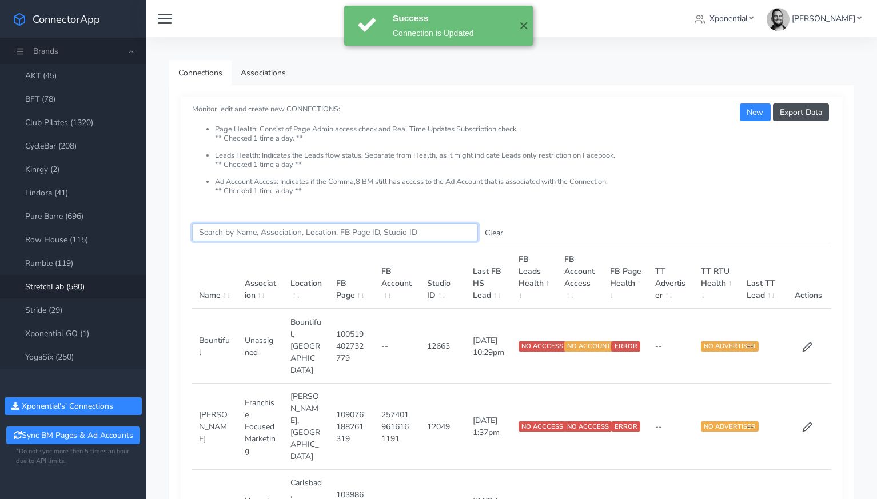
click at [240, 234] on input "Search this table" at bounding box center [335, 233] width 286 height 18
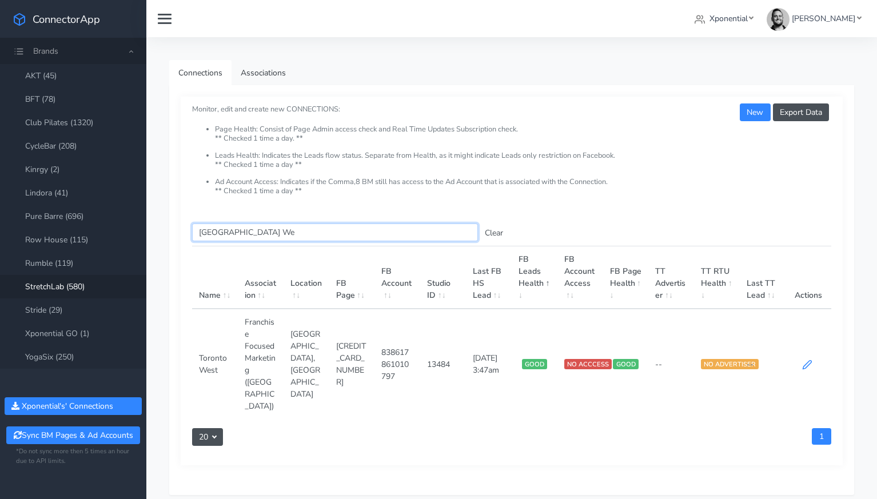
type input "[GEOGRAPHIC_DATA] We"
click at [808, 360] on icon at bounding box center [807, 365] width 10 height 10
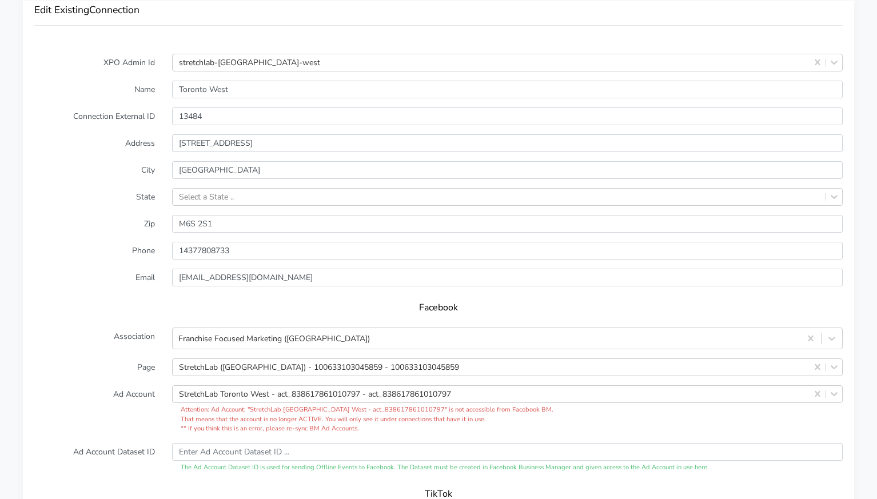
scroll to position [949, 0]
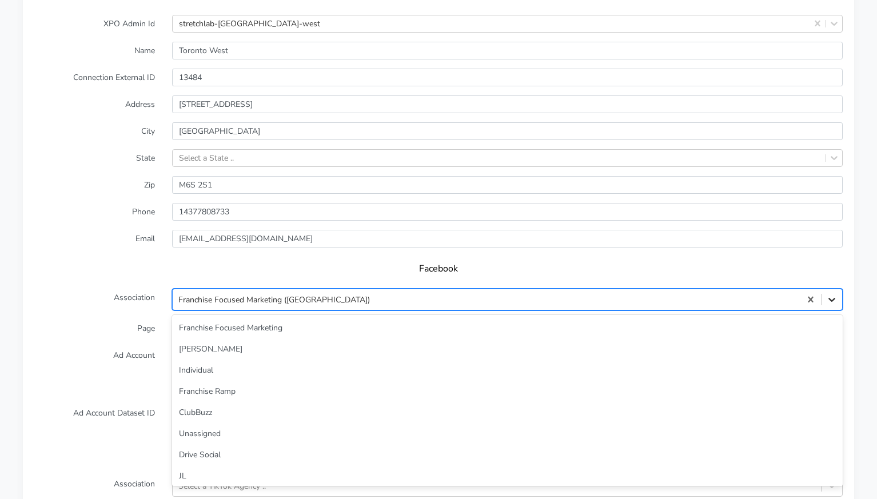
click at [832, 294] on icon at bounding box center [831, 299] width 11 height 11
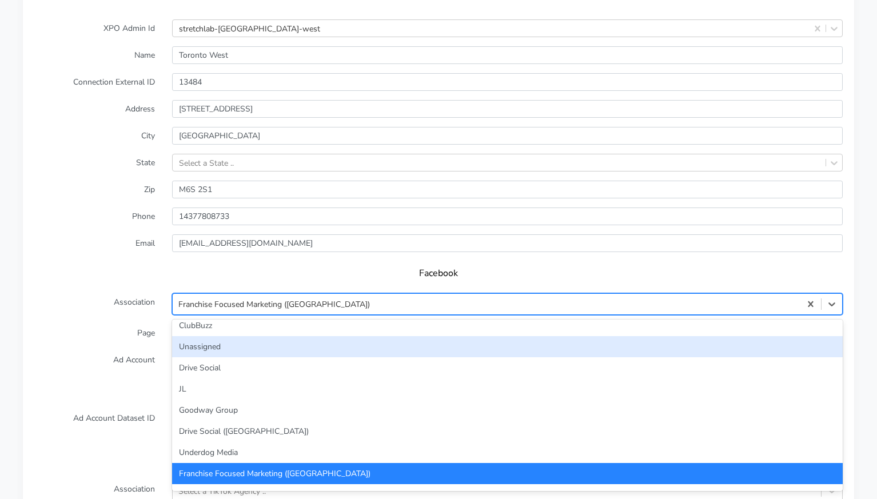
click at [388, 336] on div "Unassigned" at bounding box center [507, 346] width 671 height 21
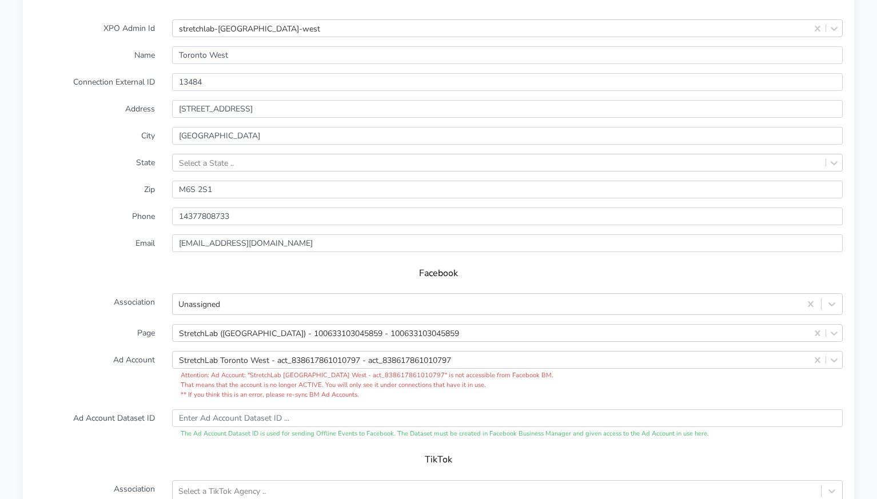
click at [145, 327] on label "Page" at bounding box center [95, 333] width 138 height 18
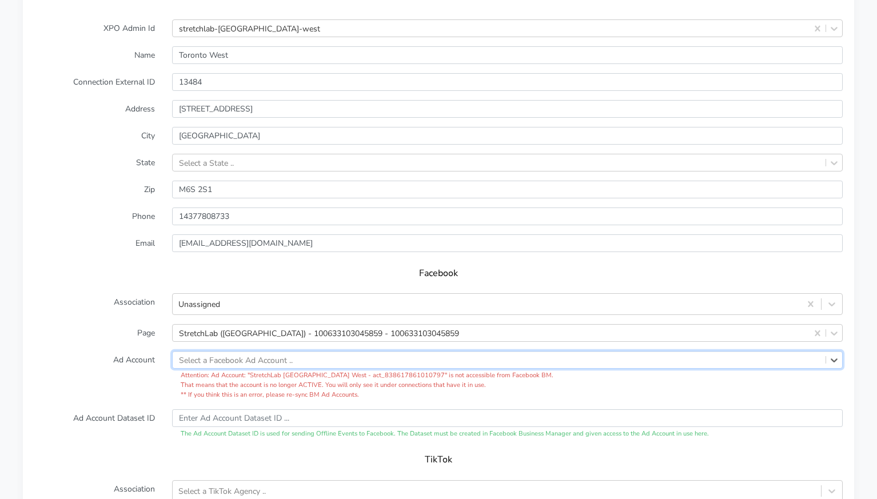
drag, startPoint x: 104, startPoint y: 358, endPoint x: 138, endPoint y: 353, distance: 34.1
click at [111, 357] on label "Ad Account" at bounding box center [95, 375] width 138 height 49
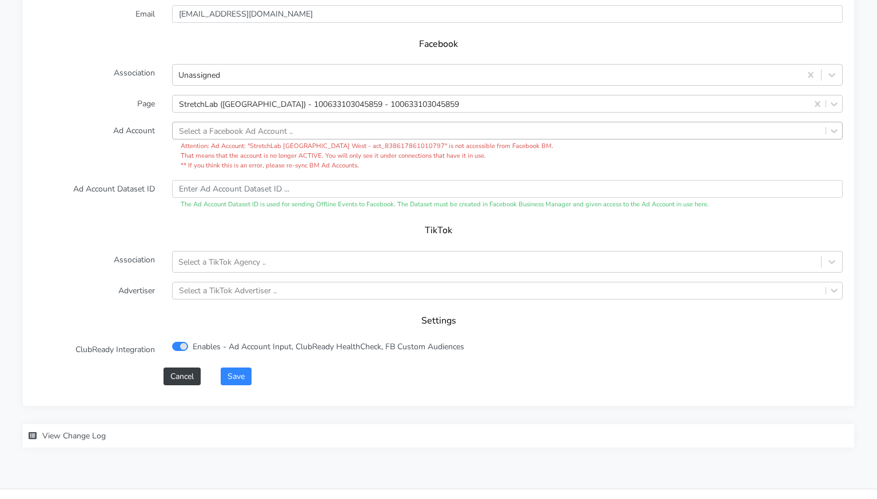
scroll to position [1184, 0]
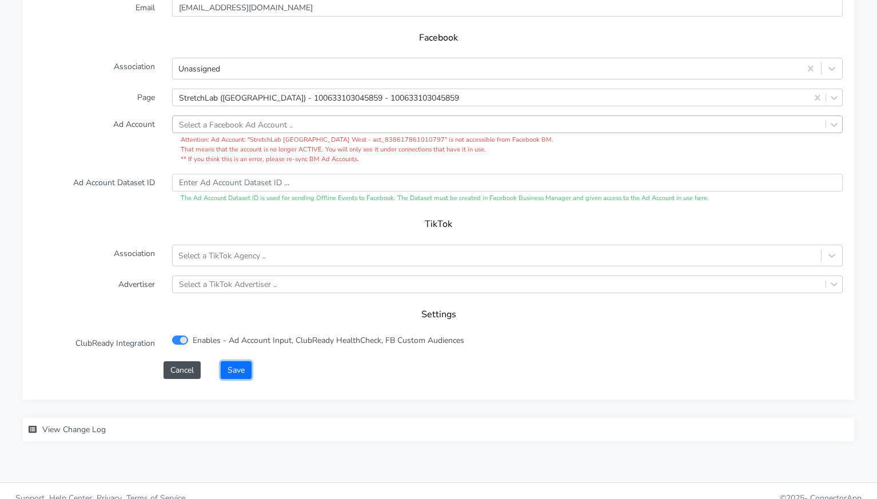
click at [244, 361] on button "Save" at bounding box center [236, 370] width 31 height 18
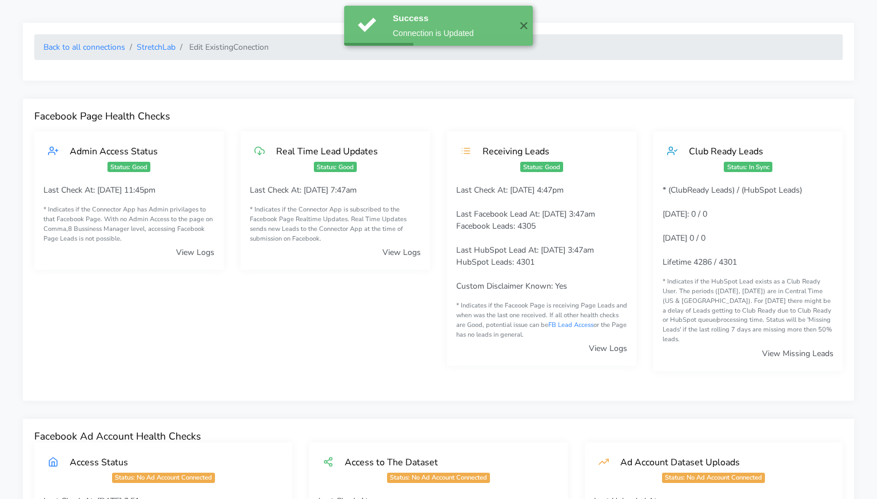
scroll to position [3, 0]
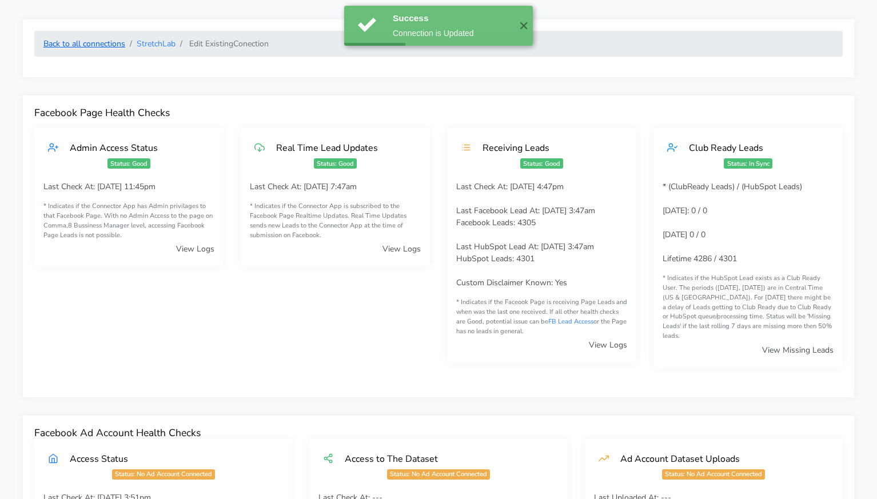
click at [94, 48] on link "Back to all connections" at bounding box center [84, 43] width 82 height 11
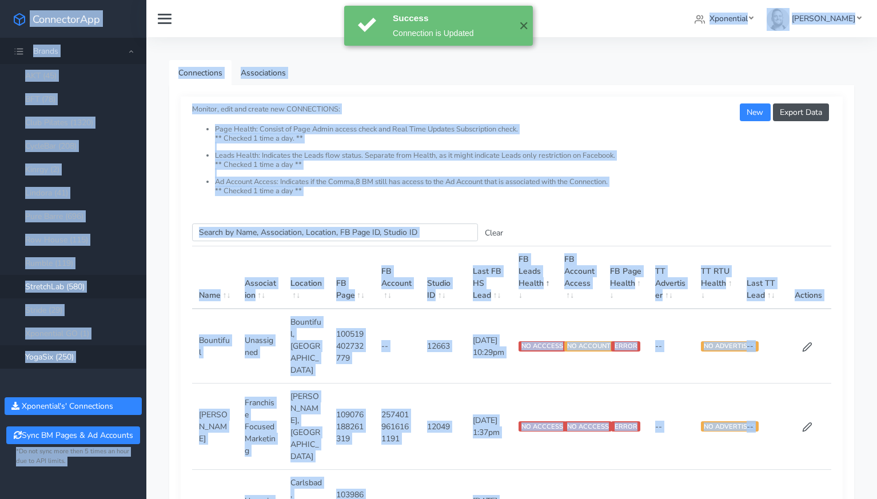
click at [43, 357] on link "YogaSix (250)" at bounding box center [73, 356] width 146 height 23
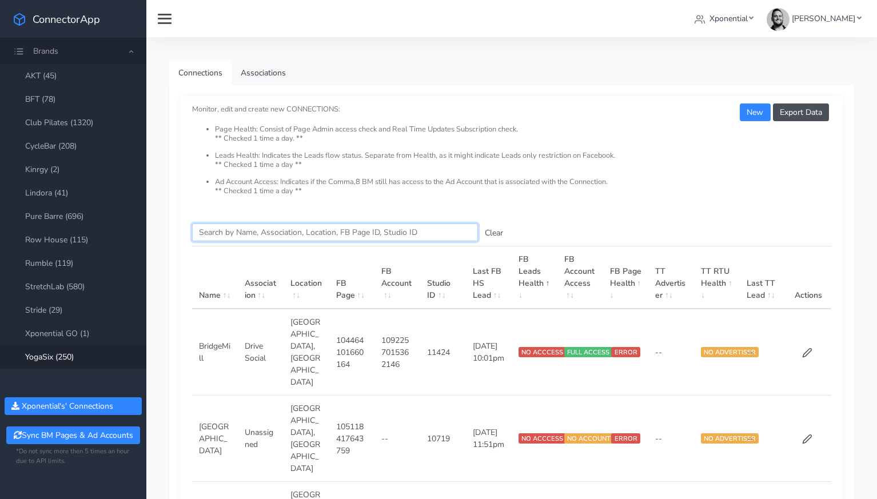
click at [238, 231] on input "Search this table" at bounding box center [335, 233] width 286 height 18
paste input "[GEOGRAPHIC_DATA]"
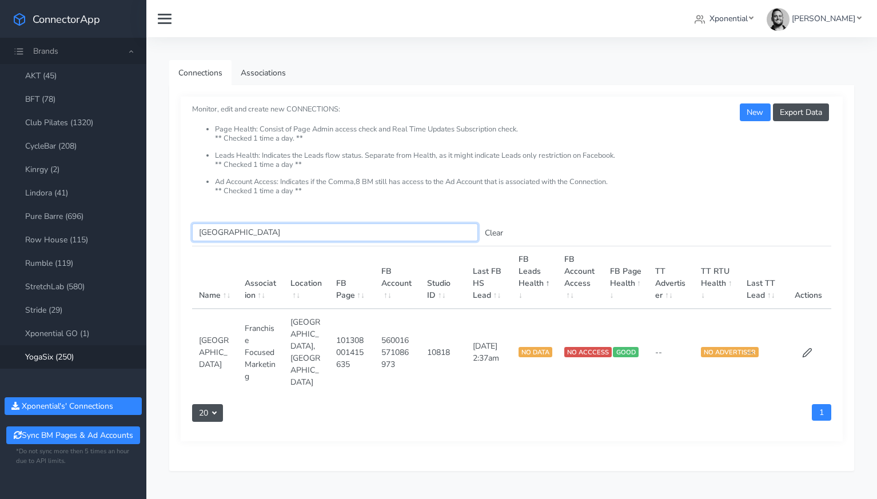
type input "[GEOGRAPHIC_DATA]"
drag, startPoint x: 741, startPoint y: 389, endPoint x: 767, endPoint y: 384, distance: 26.4
click at [748, 388] on div "Search this table Indianapolis Clear Name Association Location FB Page FB Accou…" at bounding box center [512, 326] width 662 height 229
click at [804, 351] on icon at bounding box center [807, 353] width 10 height 10
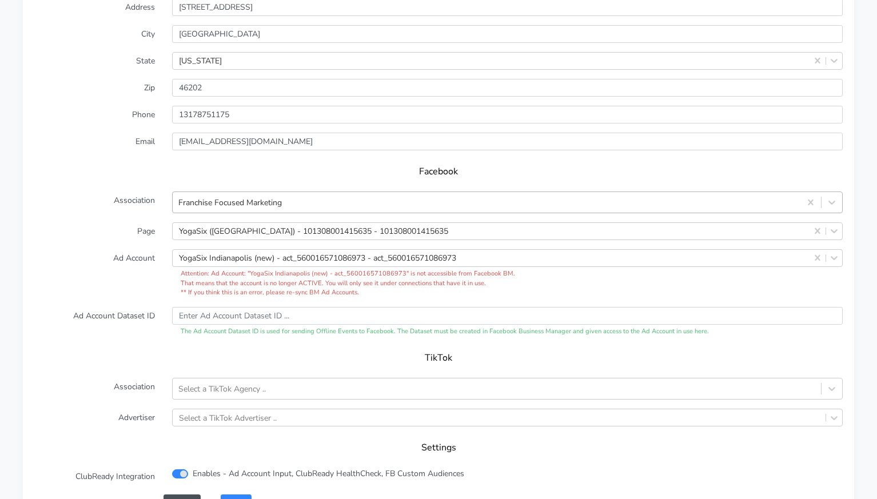
scroll to position [1034, 0]
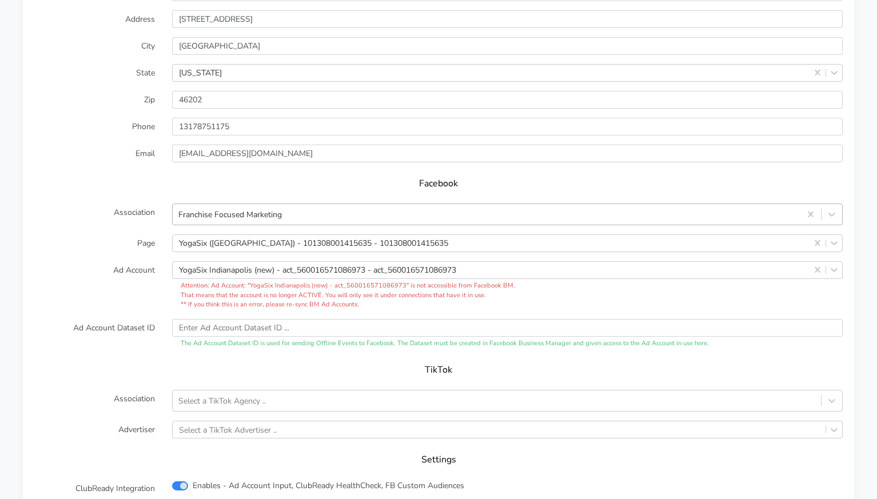
click at [404, 205] on div "Franchise Focused Marketing" at bounding box center [487, 214] width 628 height 19
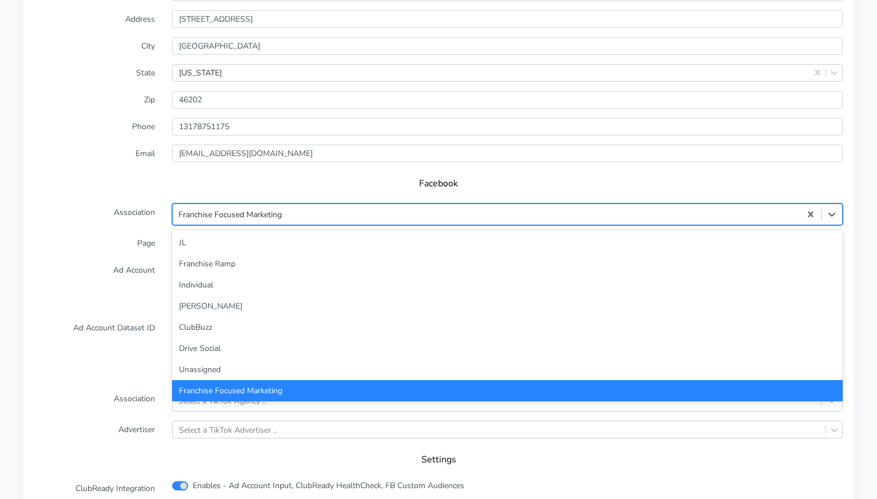
scroll to position [7, 0]
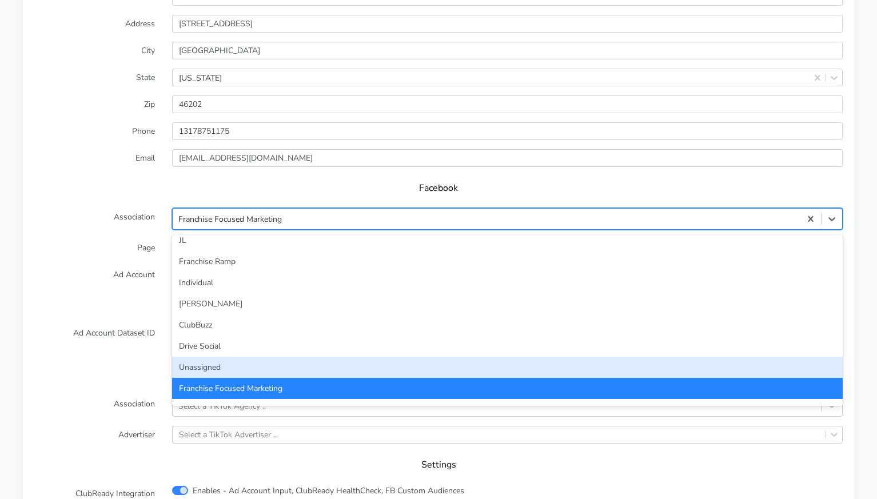
click at [362, 357] on div "Unassigned" at bounding box center [507, 367] width 671 height 21
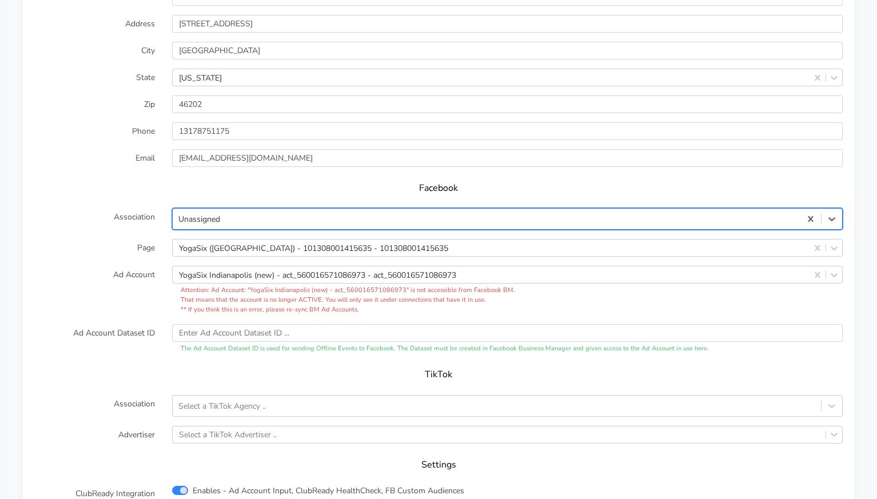
click at [129, 324] on label "Ad Account Dataset ID" at bounding box center [95, 339] width 138 height 30
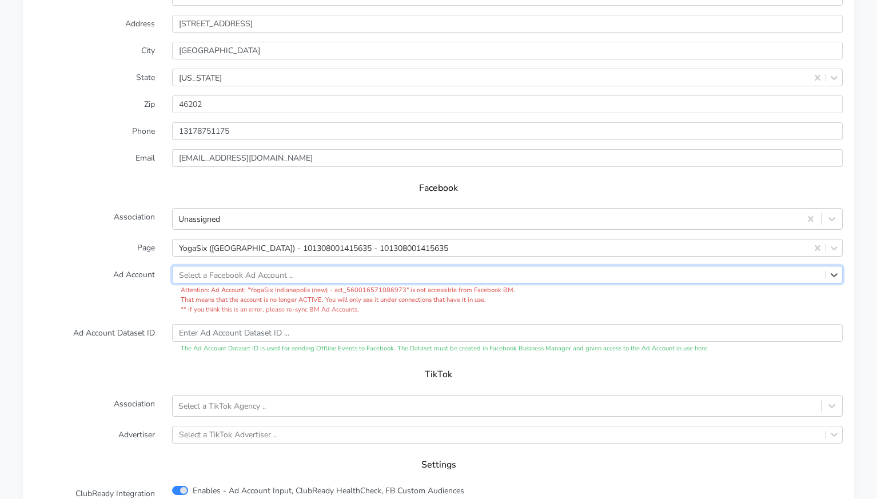
drag, startPoint x: 815, startPoint y: 260, endPoint x: 436, endPoint y: 302, distance: 380.9
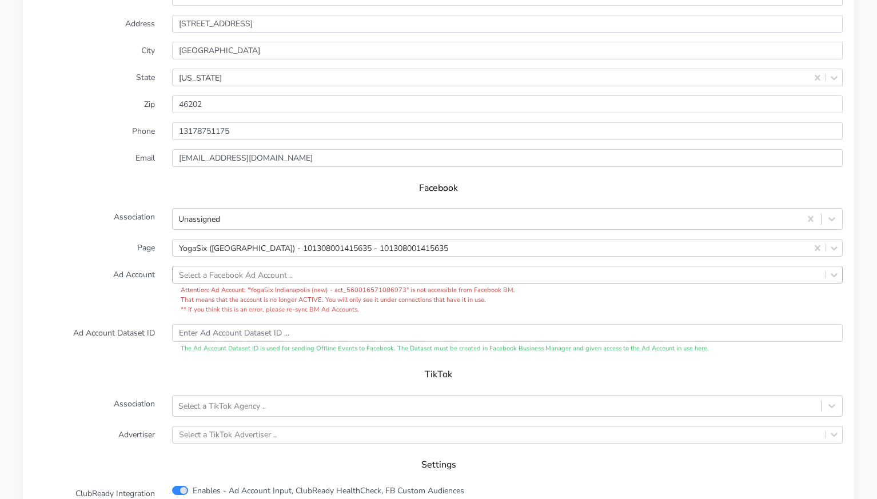
drag, startPoint x: 129, startPoint y: 298, endPoint x: 156, endPoint y: 275, distance: 35.3
click at [130, 297] on label "Ad Account" at bounding box center [95, 290] width 138 height 49
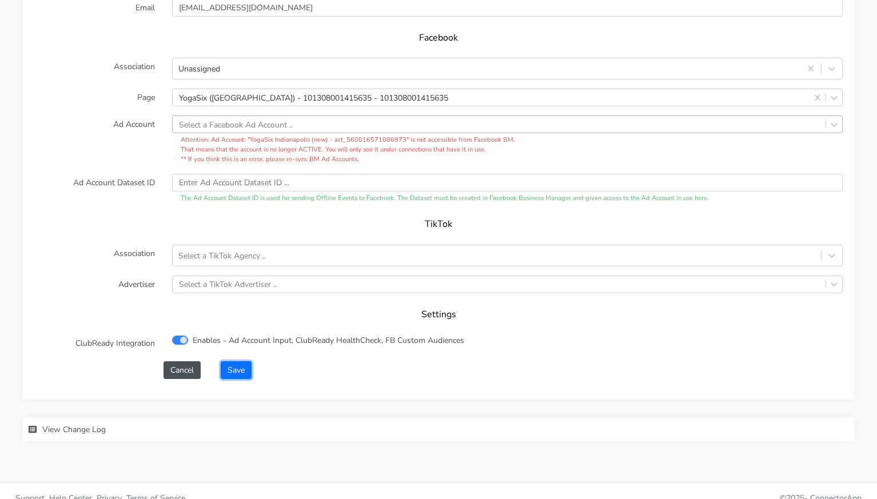
click at [234, 361] on button "Save" at bounding box center [236, 370] width 31 height 18
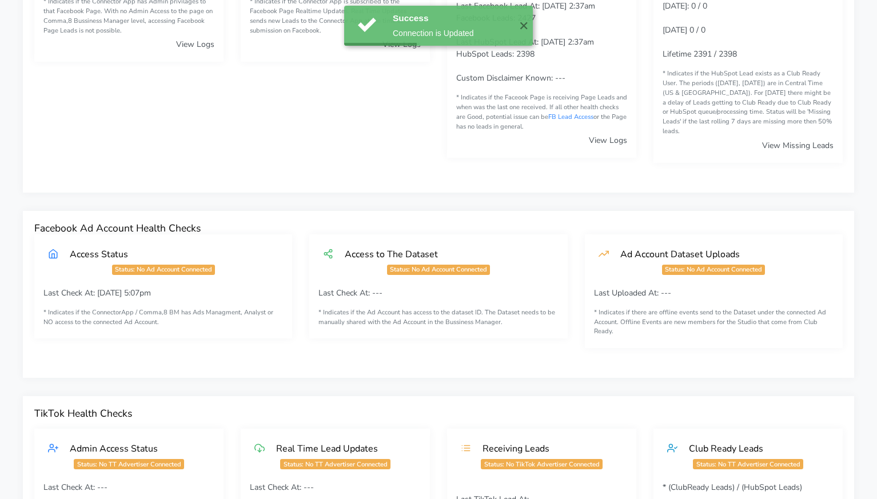
scroll to position [0, 0]
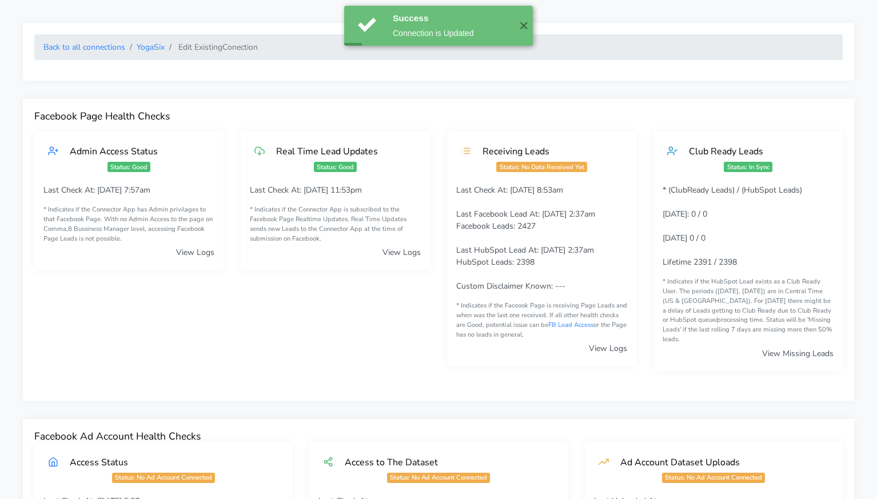
click at [99, 54] on ol "Back to all connections YogaSix Edit Existing Conection" at bounding box center [438, 47] width 808 height 26
click at [99, 53] on li "Back to all connections" at bounding box center [84, 47] width 82 height 12
click at [99, 50] on link "Back to all connections" at bounding box center [84, 47] width 82 height 11
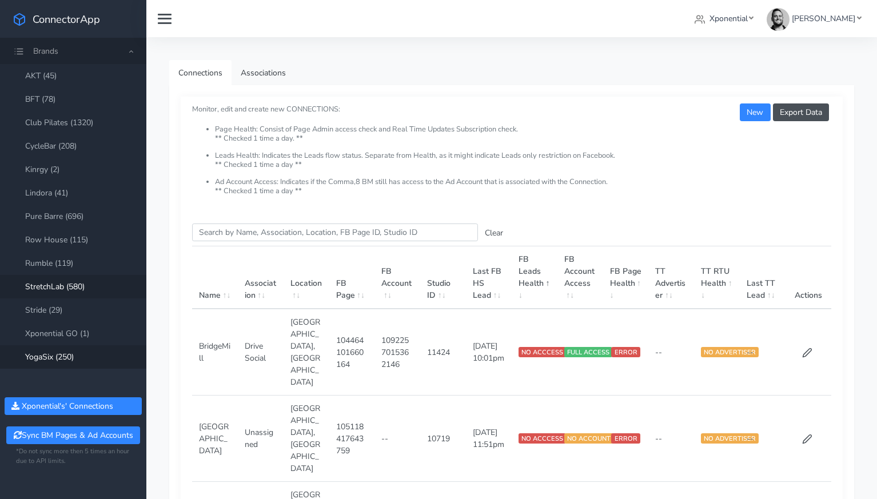
click at [53, 284] on link "StretchLab (580)" at bounding box center [73, 286] width 146 height 23
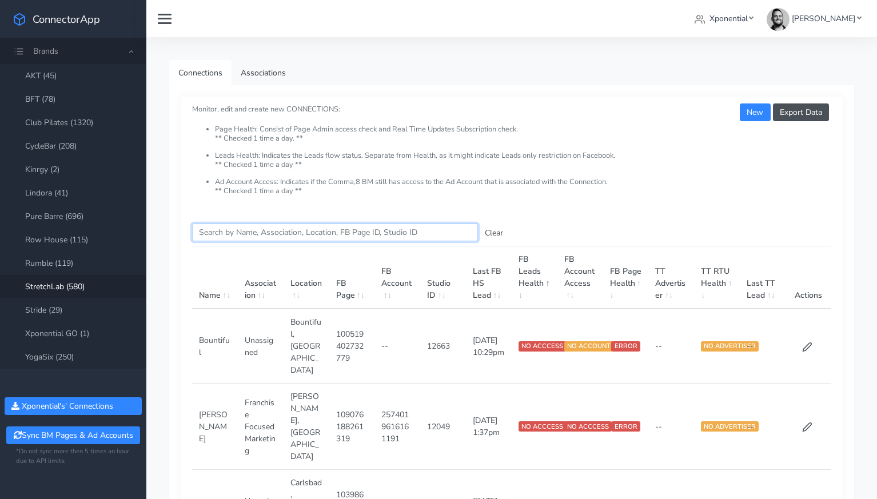
click at [320, 232] on input "Search this table" at bounding box center [335, 233] width 286 height 18
paste input "Victoria"
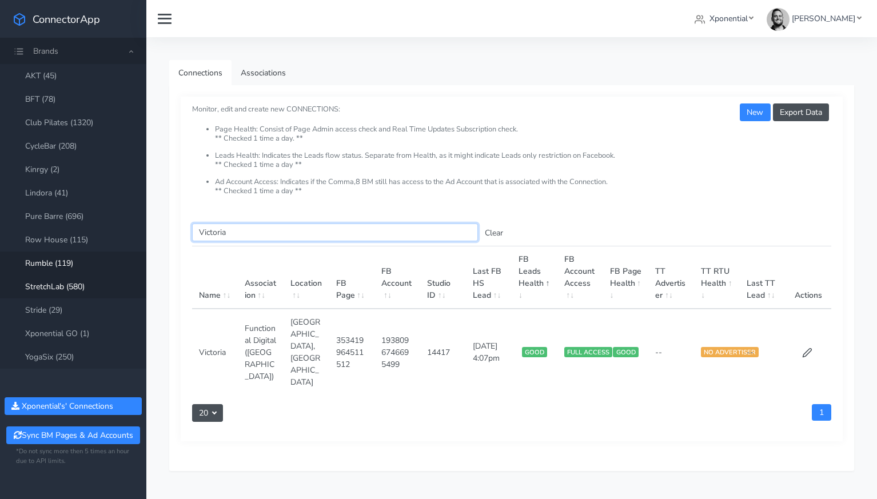
type input "Victoria"
click at [67, 218] on link "Pure Barre (696)" at bounding box center [73, 216] width 146 height 23
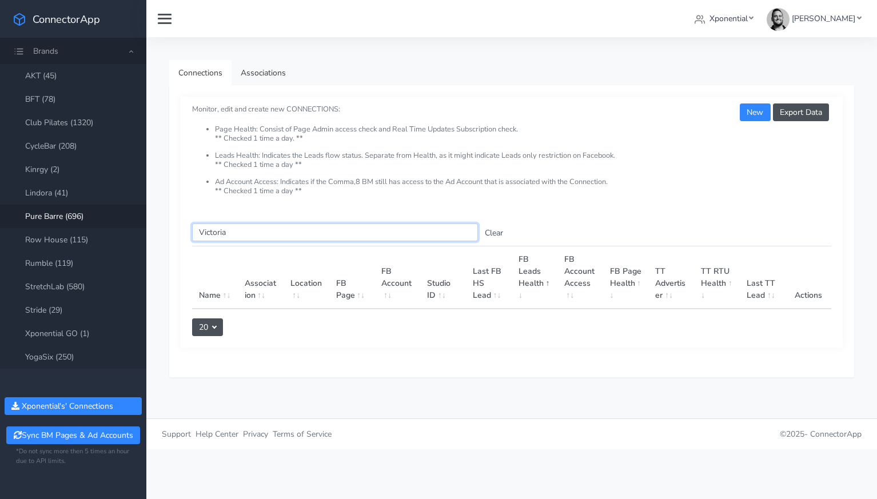
click at [232, 228] on input "Victoria" at bounding box center [335, 233] width 286 height 18
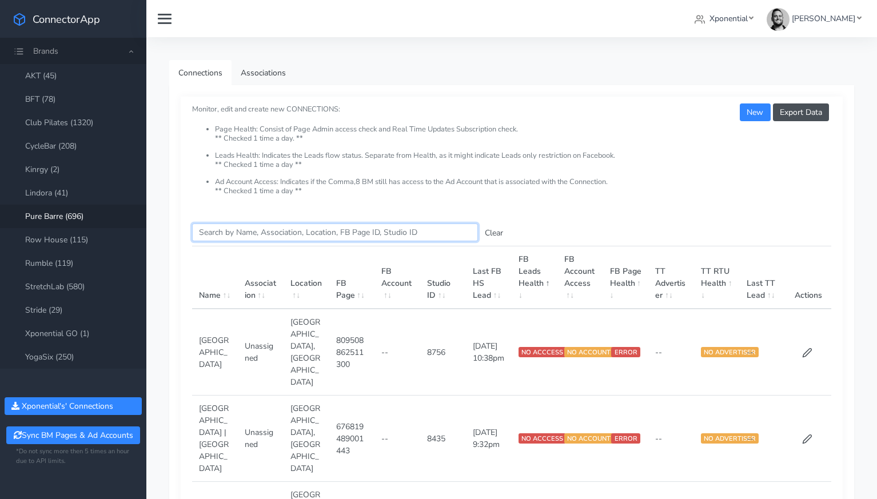
paste input "[PERSON_NAME]"
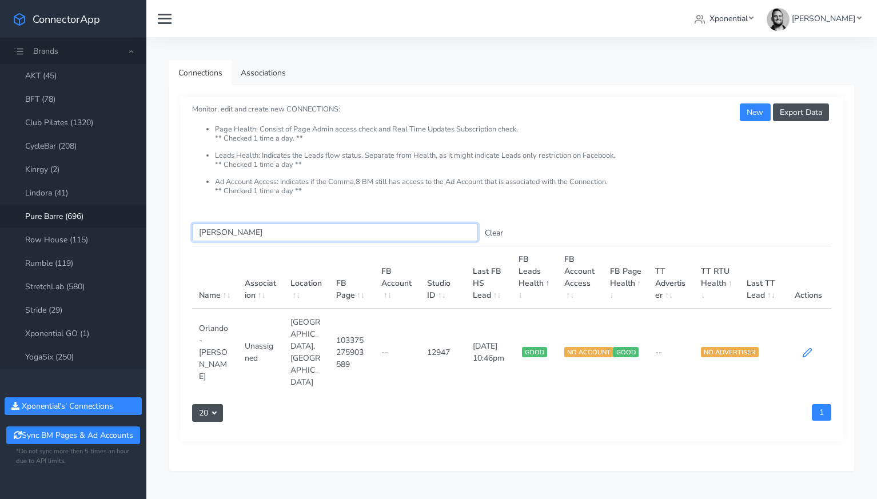
type input "[PERSON_NAME]"
click at [807, 348] on icon at bounding box center [807, 353] width 10 height 10
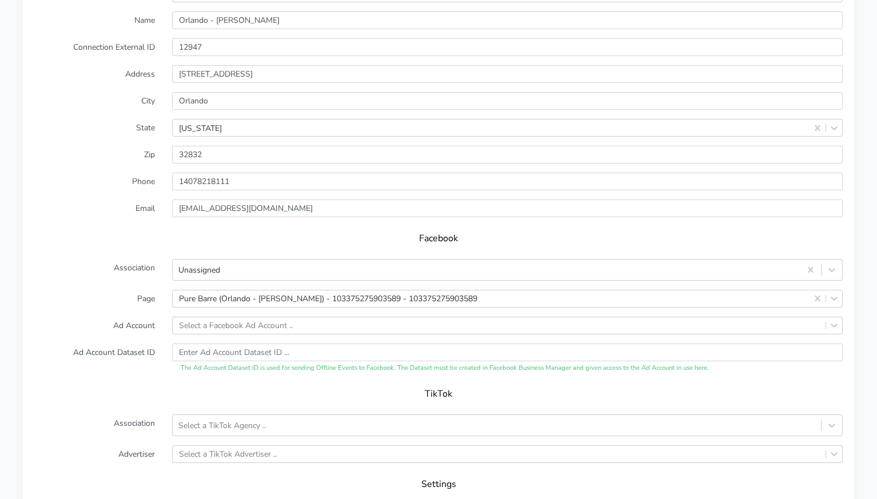
scroll to position [993, 0]
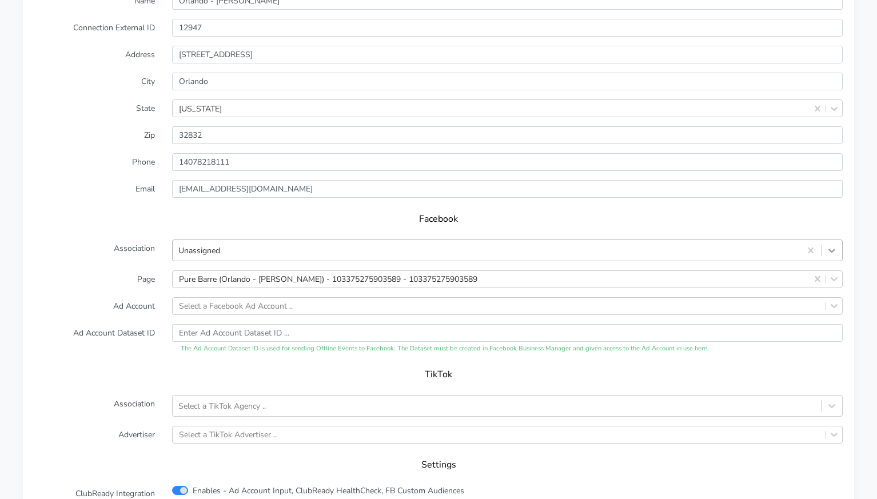
click at [835, 245] on icon at bounding box center [831, 250] width 11 height 11
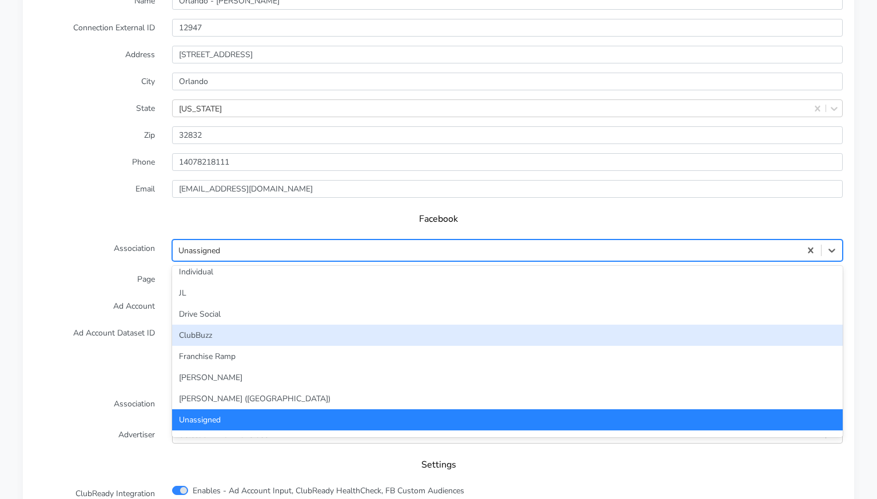
scroll to position [63, 0]
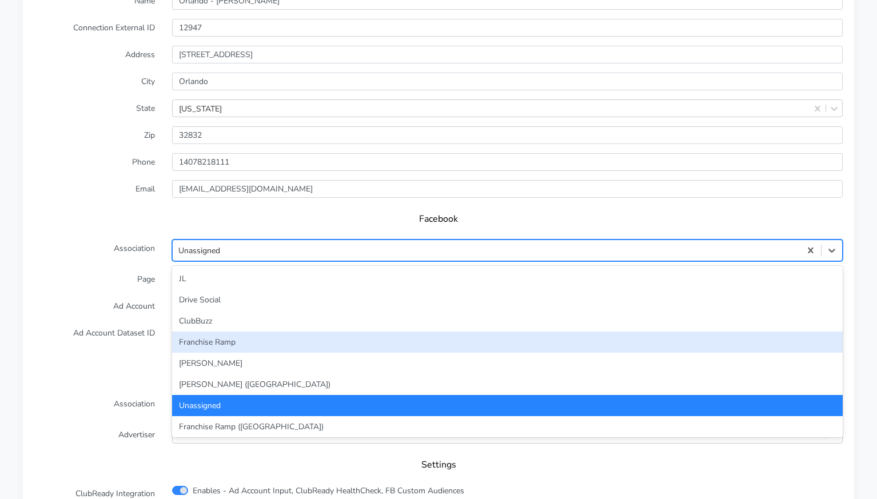
click at [388, 332] on div "Franchise Ramp" at bounding box center [507, 342] width 671 height 21
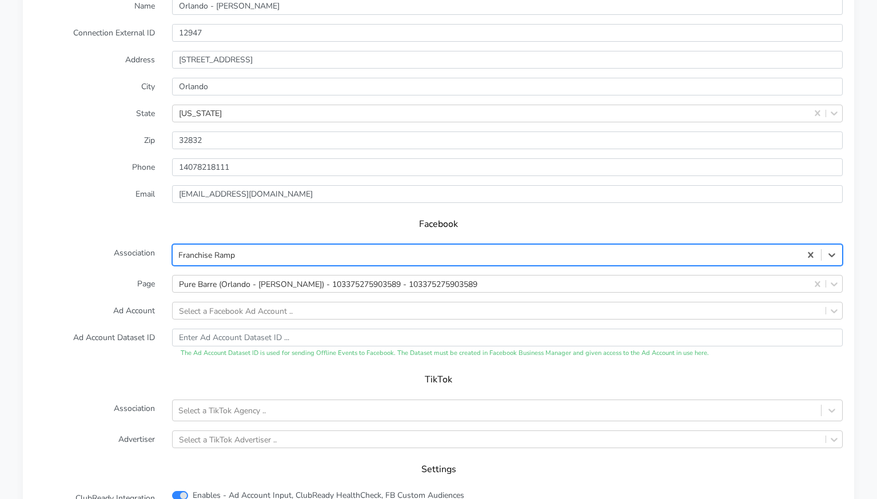
click at [153, 275] on label "Page" at bounding box center [95, 284] width 138 height 18
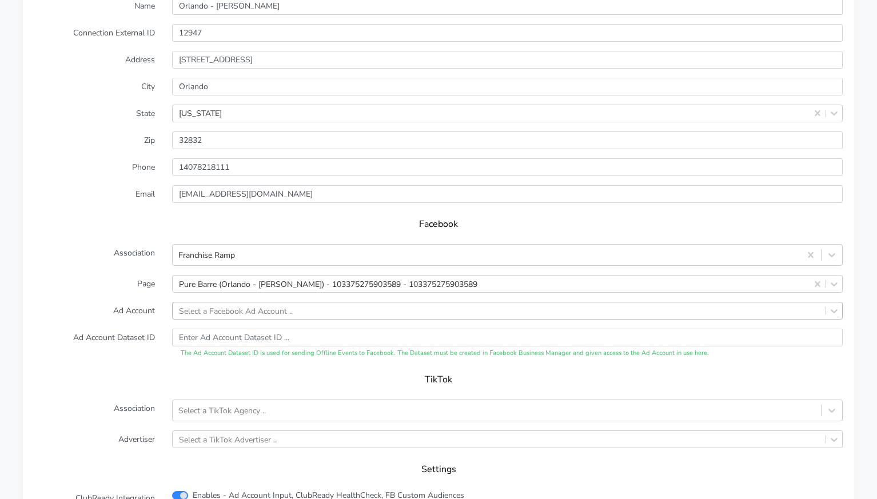
click at [220, 305] on div "Select a Facebook Ad Account .." at bounding box center [236, 311] width 114 height 12
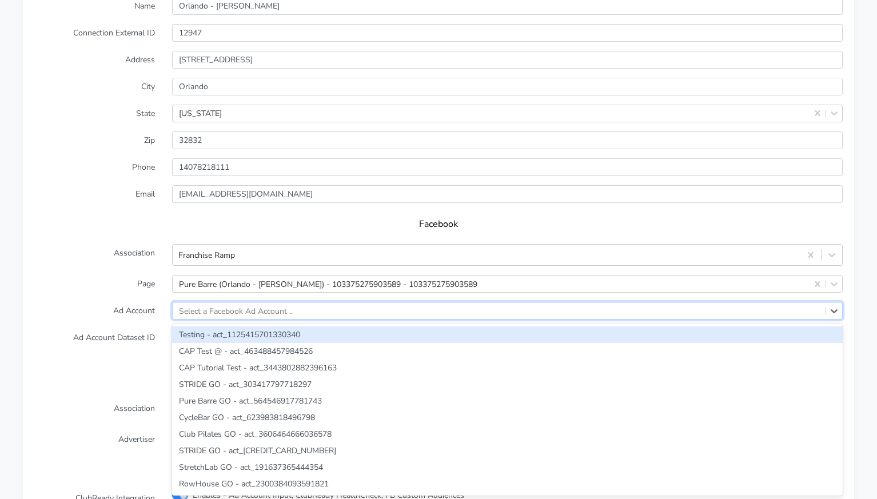
paste input "1495846487791750"
type input "1495846487791750"
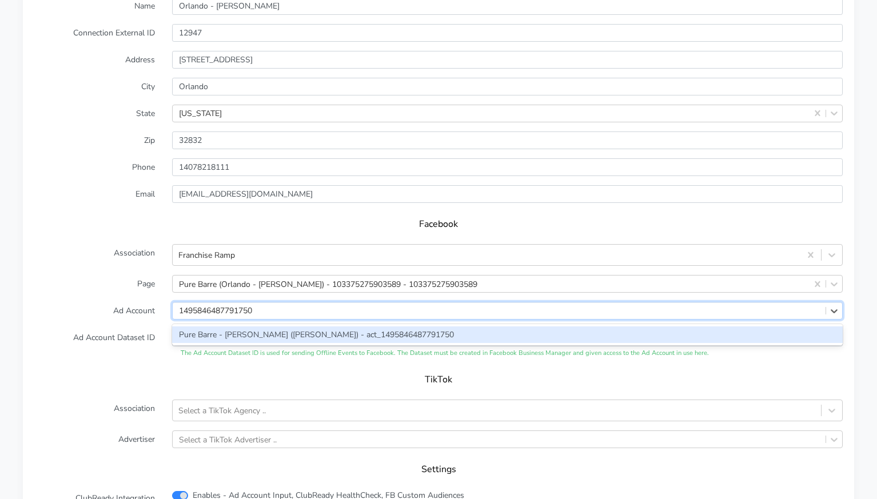
click at [225, 326] on div "Pure Barre - [PERSON_NAME] ([PERSON_NAME]) - act_1495846487791750" at bounding box center [507, 334] width 671 height 17
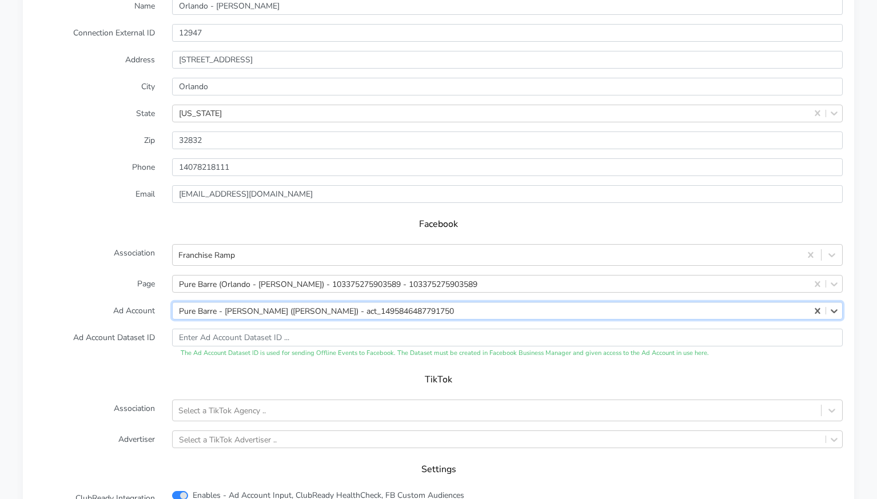
click at [130, 309] on form "XPO Admin Id purebarre-[GEOGRAPHIC_DATA]-lake-[PERSON_NAME]-fl Name [GEOGRAPHIC…" at bounding box center [438, 252] width 808 height 564
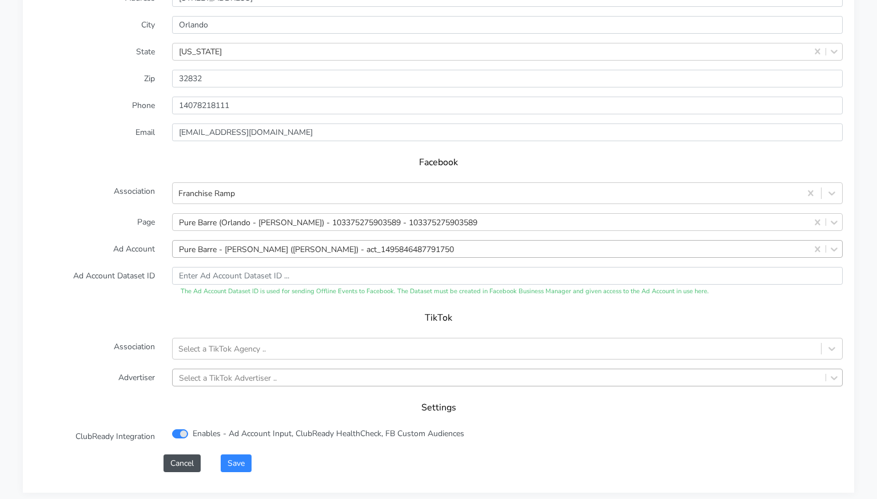
scroll to position [1083, 0]
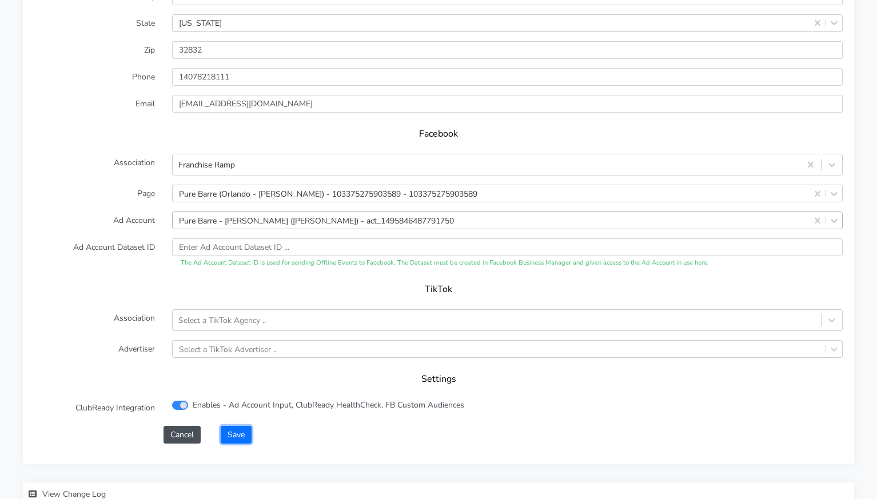
click at [233, 426] on button "Save" at bounding box center [236, 435] width 31 height 18
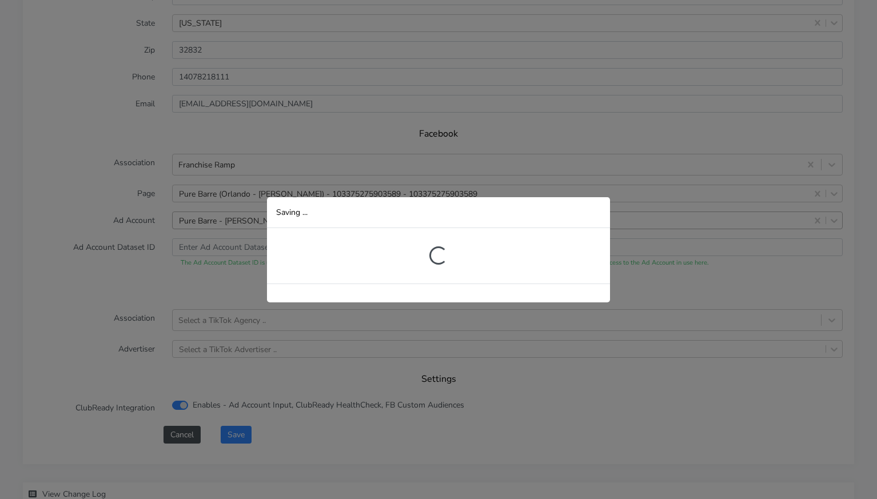
scroll to position [208, 0]
